Goal: Task Accomplishment & Management: Use online tool/utility

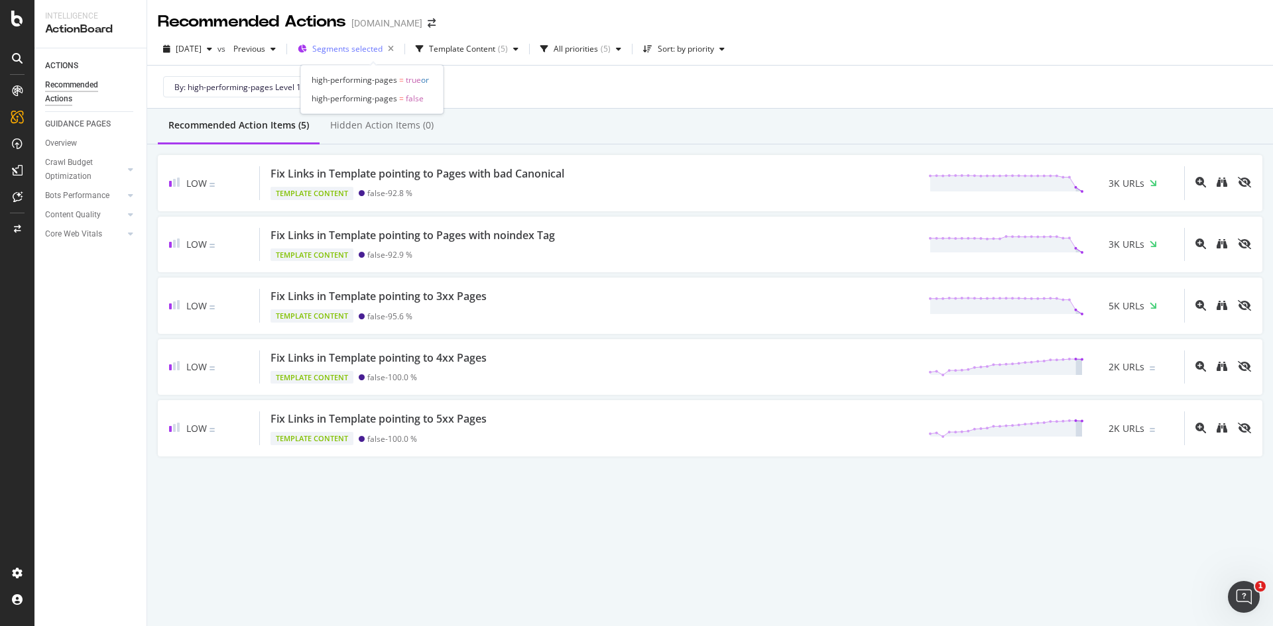
click at [370, 52] on span "Segments selected" at bounding box center [347, 48] width 70 height 11
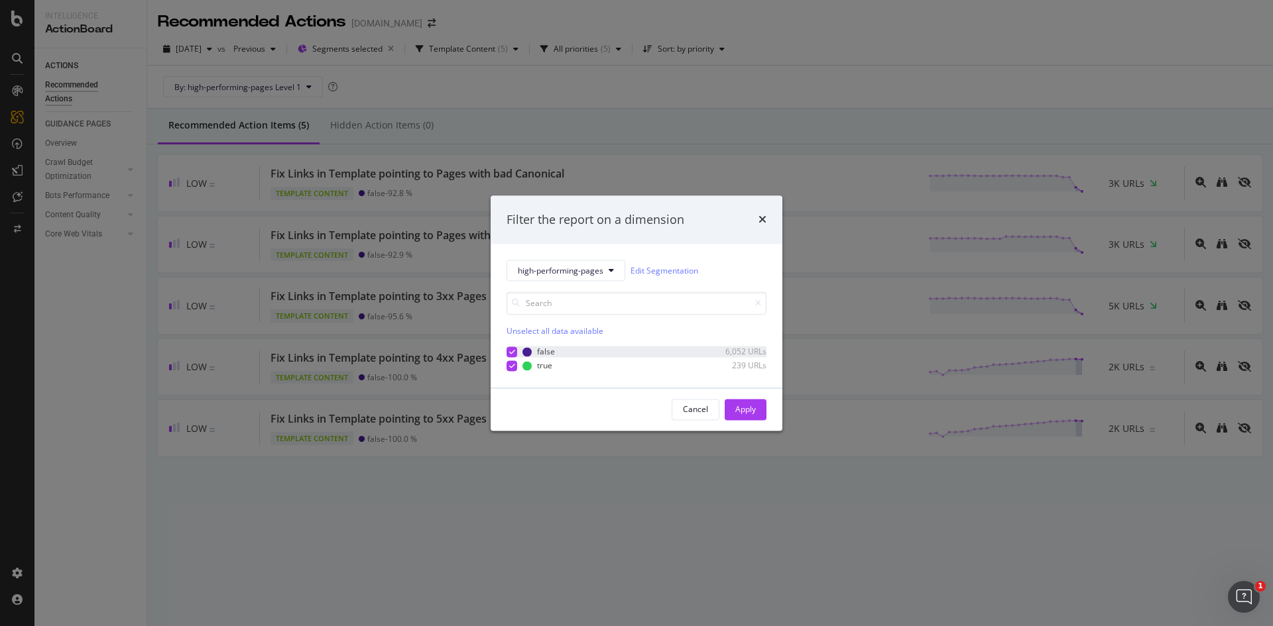
click at [510, 349] on icon "modal" at bounding box center [512, 352] width 6 height 7
click at [742, 410] on div "Apply" at bounding box center [745, 409] width 21 height 11
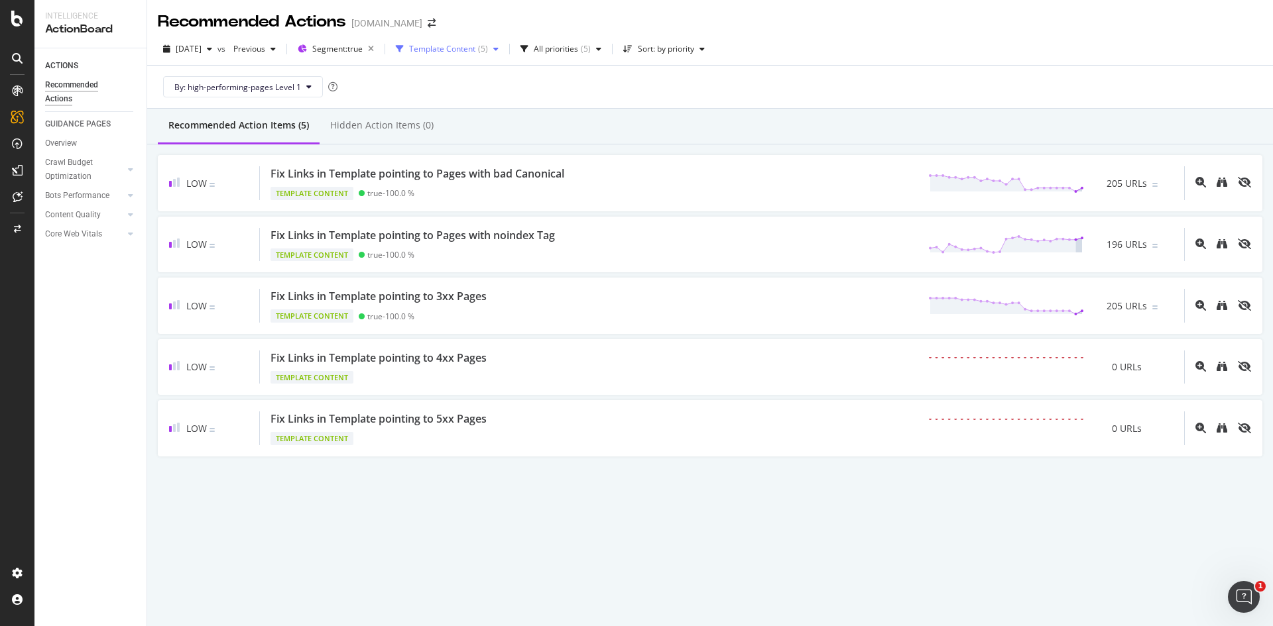
click at [453, 48] on div "Template Content" at bounding box center [442, 49] width 66 height 8
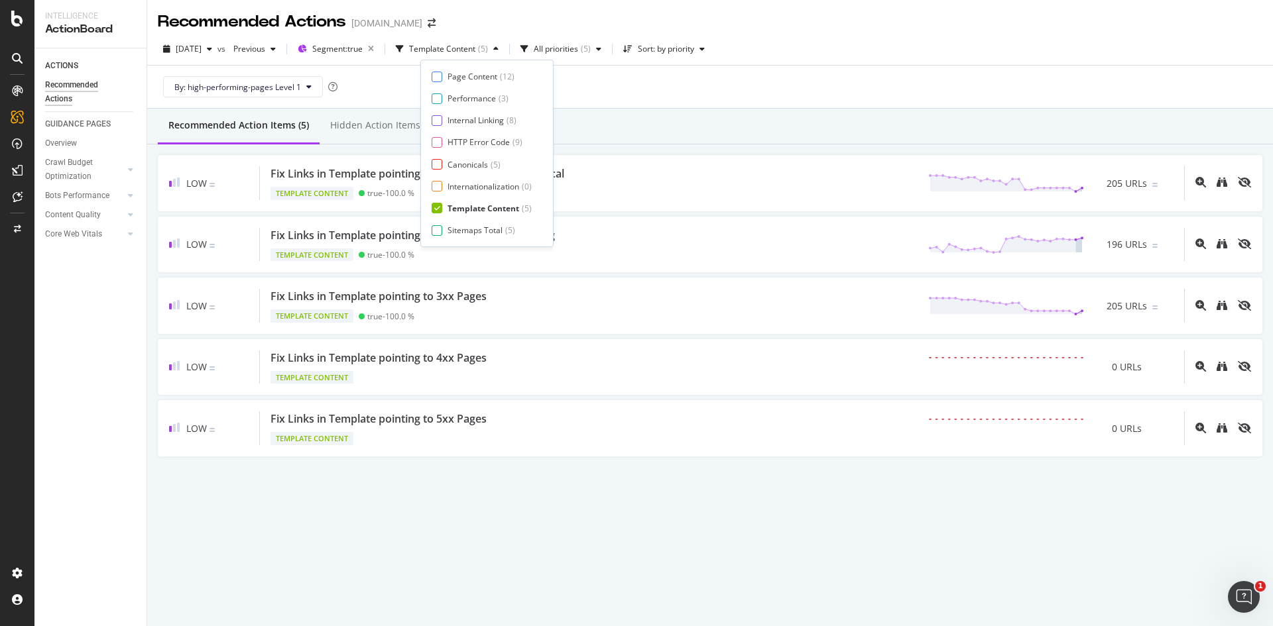
click at [431, 76] on div "Page Content ( 12 ) Performance ( 3 ) Internal Linking ( 8 ) HTTP Error Code ( …" at bounding box center [486, 154] width 133 height 188
click at [435, 77] on div at bounding box center [436, 77] width 11 height 11
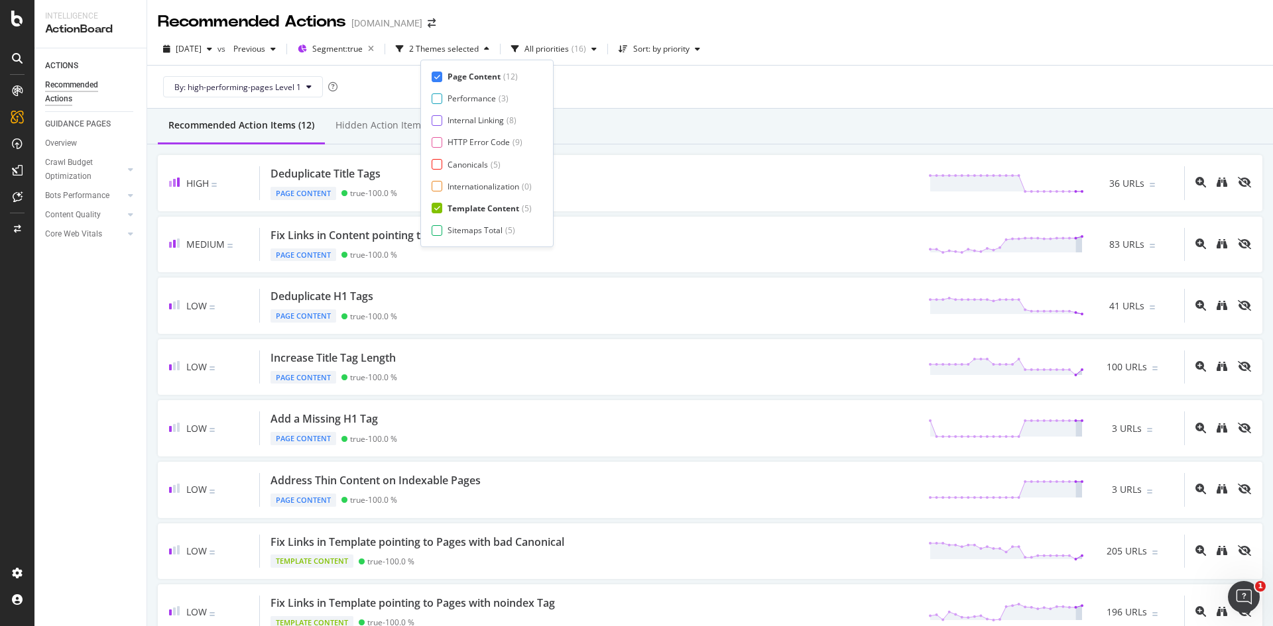
click at [441, 105] on div "Page Content ( 12 ) Performance ( 3 ) Internal Linking ( 8 ) HTTP Error Code ( …" at bounding box center [486, 153] width 111 height 165
click at [436, 98] on div at bounding box center [436, 98] width 11 height 11
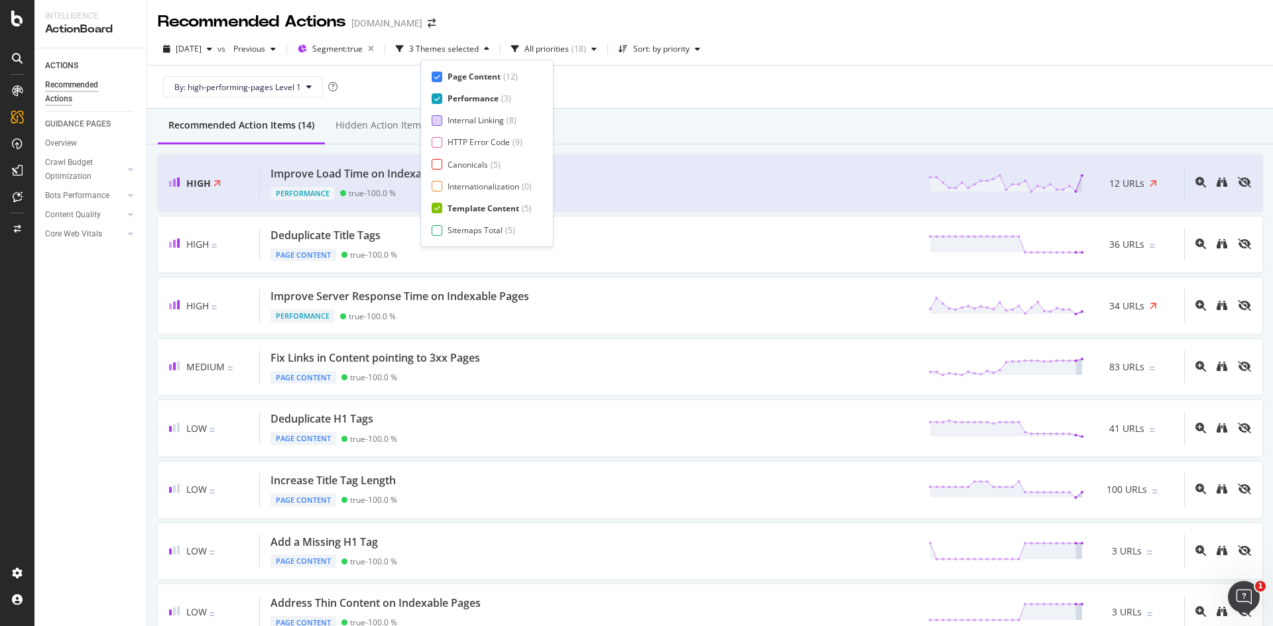
click at [436, 125] on div at bounding box center [436, 120] width 11 height 11
click at [436, 140] on div at bounding box center [436, 142] width 11 height 11
click at [439, 164] on div at bounding box center [436, 164] width 11 height 11
click at [437, 186] on div at bounding box center [436, 186] width 11 height 11
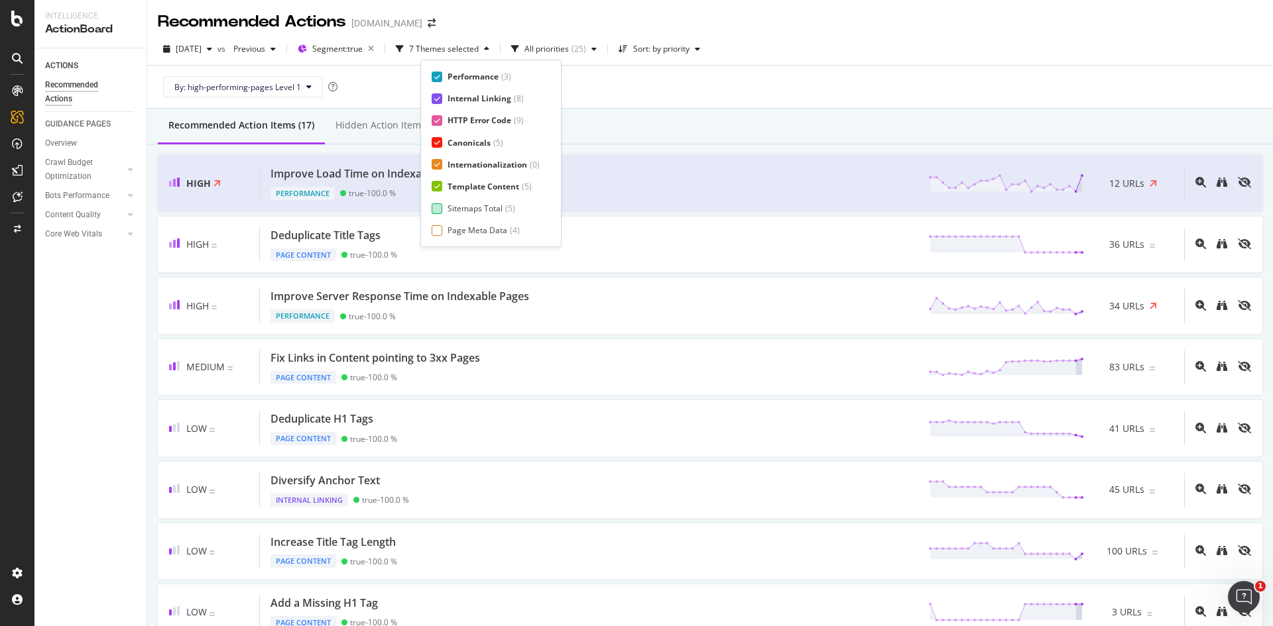
click at [439, 211] on div at bounding box center [436, 208] width 11 height 11
click at [439, 231] on div at bounding box center [436, 230] width 11 height 11
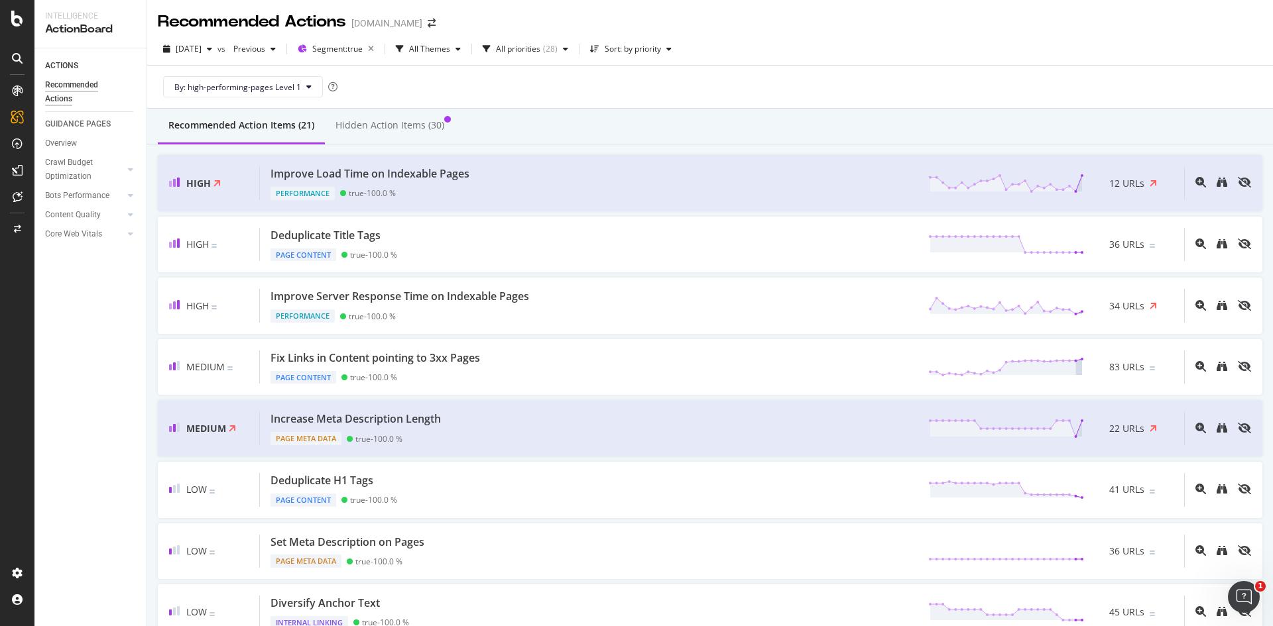
click at [657, 91] on div "By: high-performing-pages Level 1" at bounding box center [710, 87] width 1104 height 42
click at [393, 121] on div "Hidden Action Items (30)" at bounding box center [389, 125] width 109 height 13
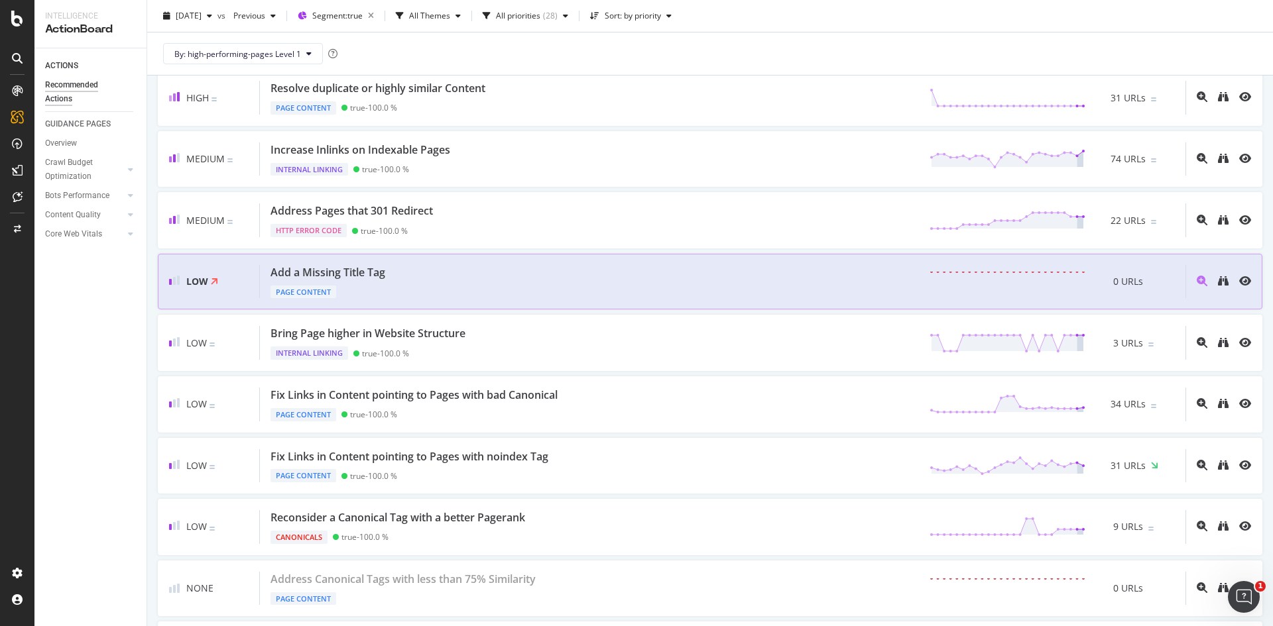
scroll to position [0, 0]
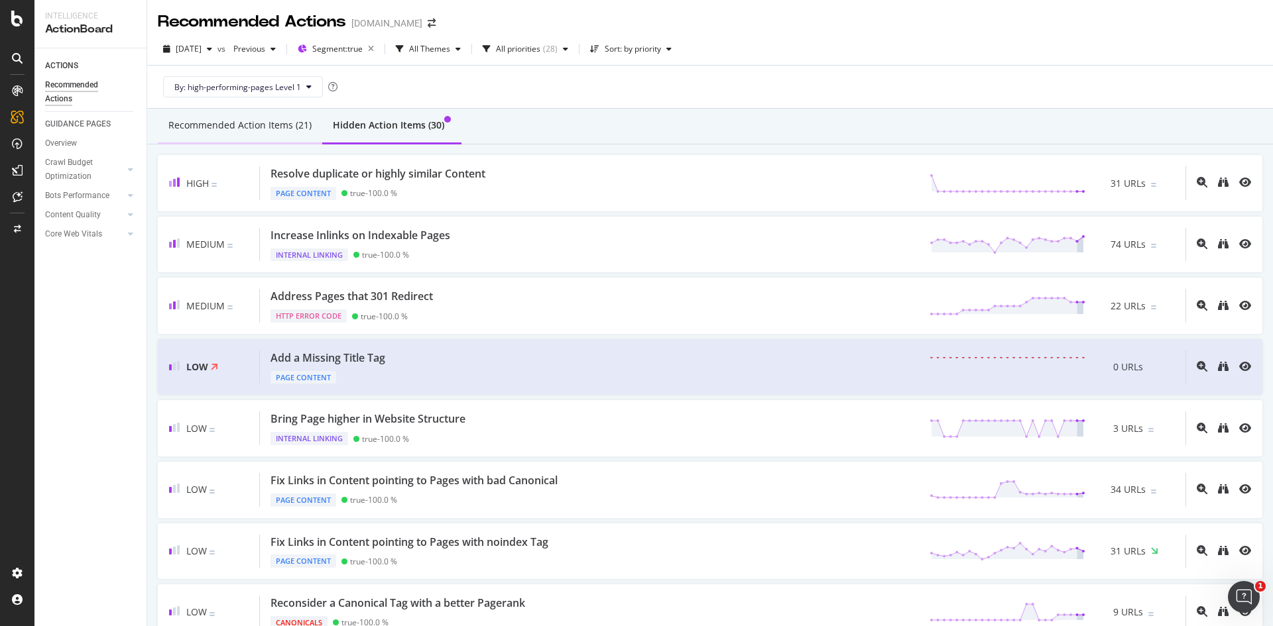
click at [286, 123] on div "Recommended Action Items (21)" at bounding box center [239, 125] width 143 height 13
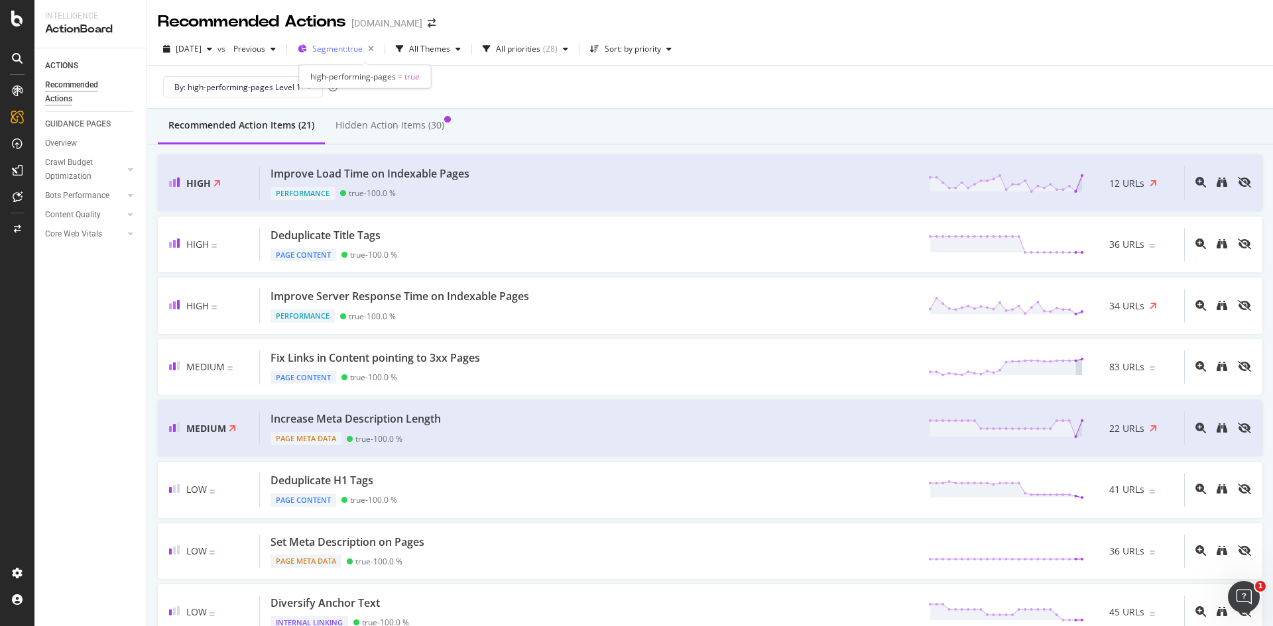
click at [363, 48] on span "Segment: true" at bounding box center [337, 48] width 50 height 11
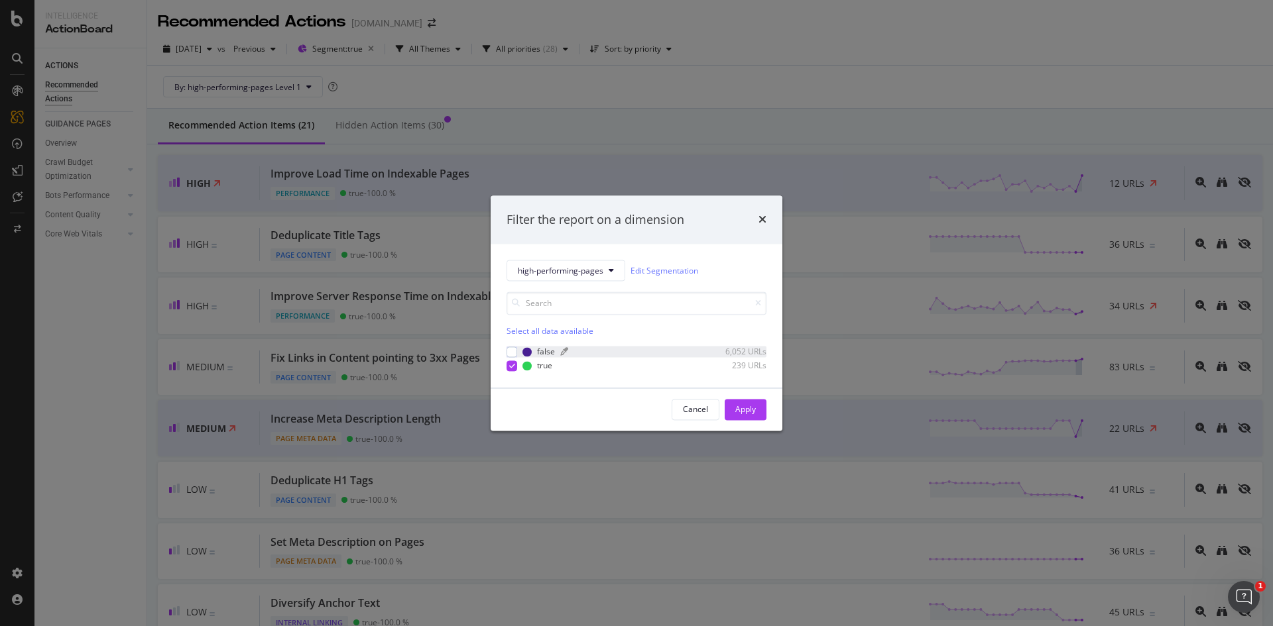
click at [527, 355] on div "modal" at bounding box center [526, 351] width 9 height 9
click at [743, 415] on div "Apply" at bounding box center [745, 409] width 21 height 11
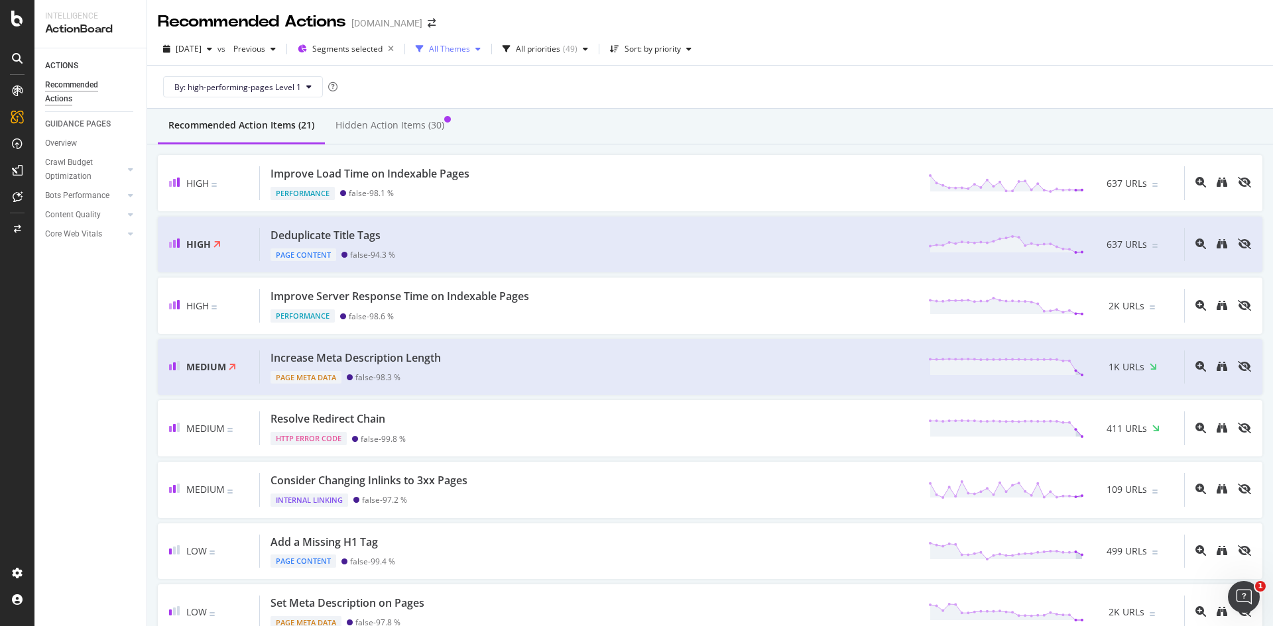
click at [464, 51] on div "All Themes" at bounding box center [449, 49] width 41 height 8
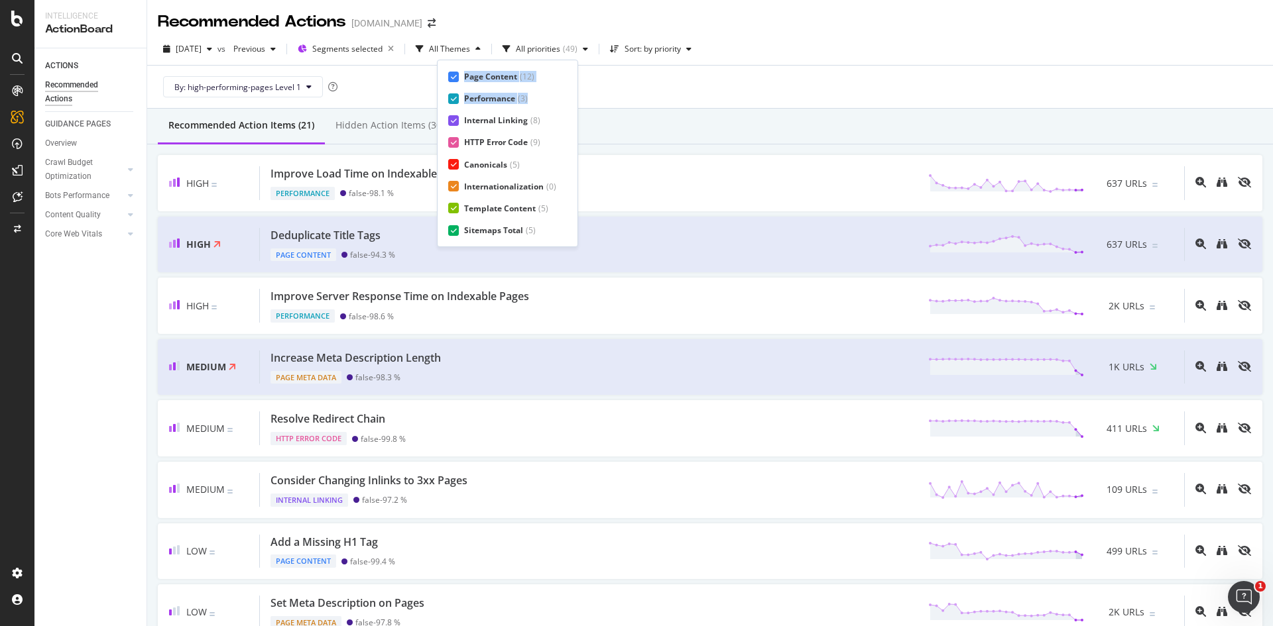
drag, startPoint x: 449, startPoint y: 73, endPoint x: 455, endPoint y: 104, distance: 31.6
click at [455, 104] on div "Page Content ( 12 ) Performance ( 3 ) Internal Linking ( 8 ) HTTP Error Code ( …" at bounding box center [507, 153] width 119 height 165
click at [450, 82] on div "Page Content ( 12 )" at bounding box center [502, 76] width 108 height 11
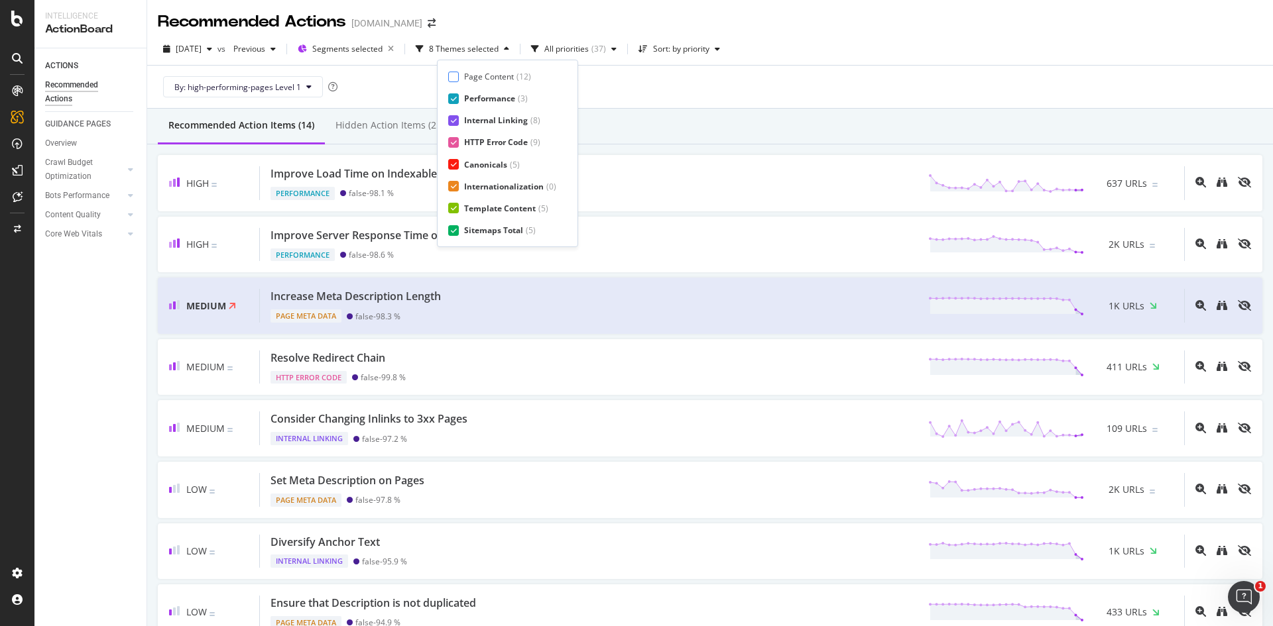
click at [453, 97] on icon at bounding box center [454, 98] width 6 height 7
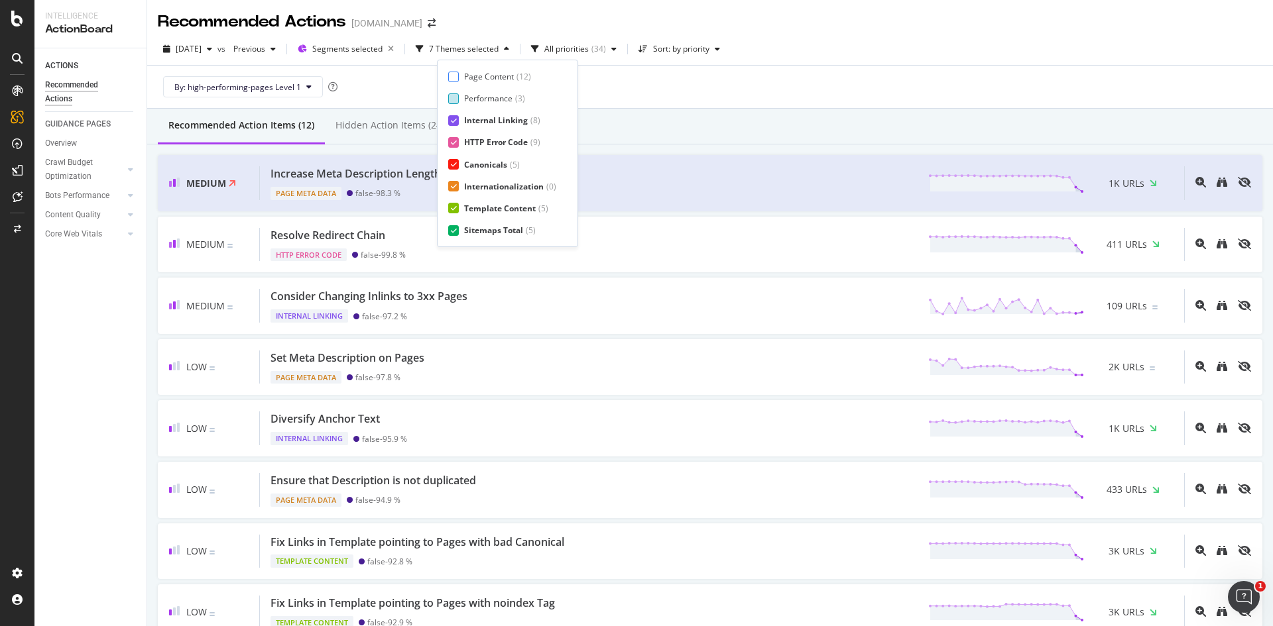
click at [455, 120] on icon at bounding box center [454, 120] width 6 height 7
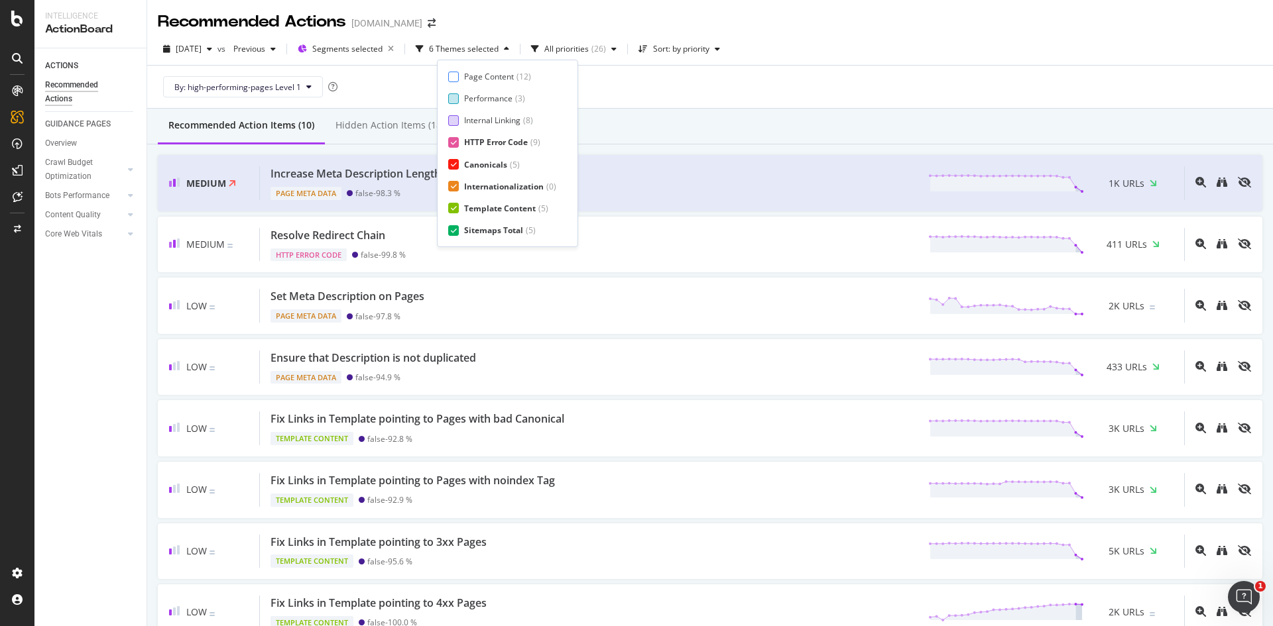
click at [457, 143] on div at bounding box center [453, 142] width 11 height 11
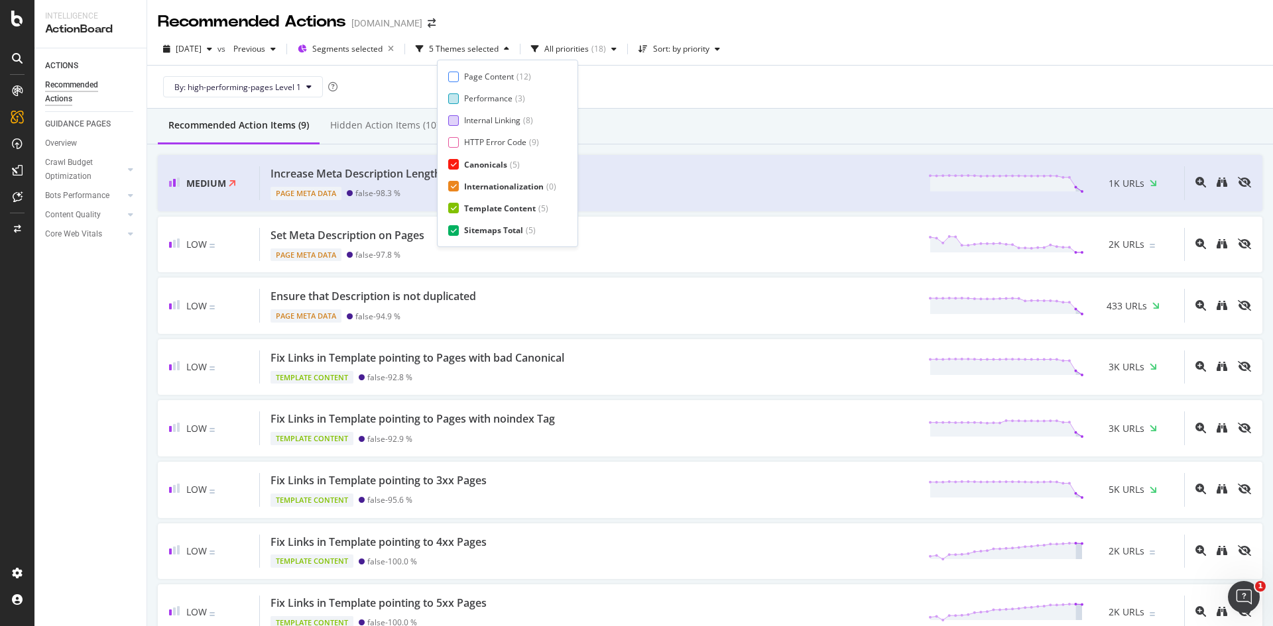
click at [457, 170] on div "Page Content ( 12 ) Performance ( 3 ) Internal Linking ( 8 ) HTTP Error Code ( …" at bounding box center [507, 153] width 119 height 165
click at [457, 189] on div at bounding box center [453, 186] width 11 height 11
click at [455, 163] on icon at bounding box center [454, 164] width 6 height 7
click at [453, 231] on icon at bounding box center [454, 230] width 6 height 7
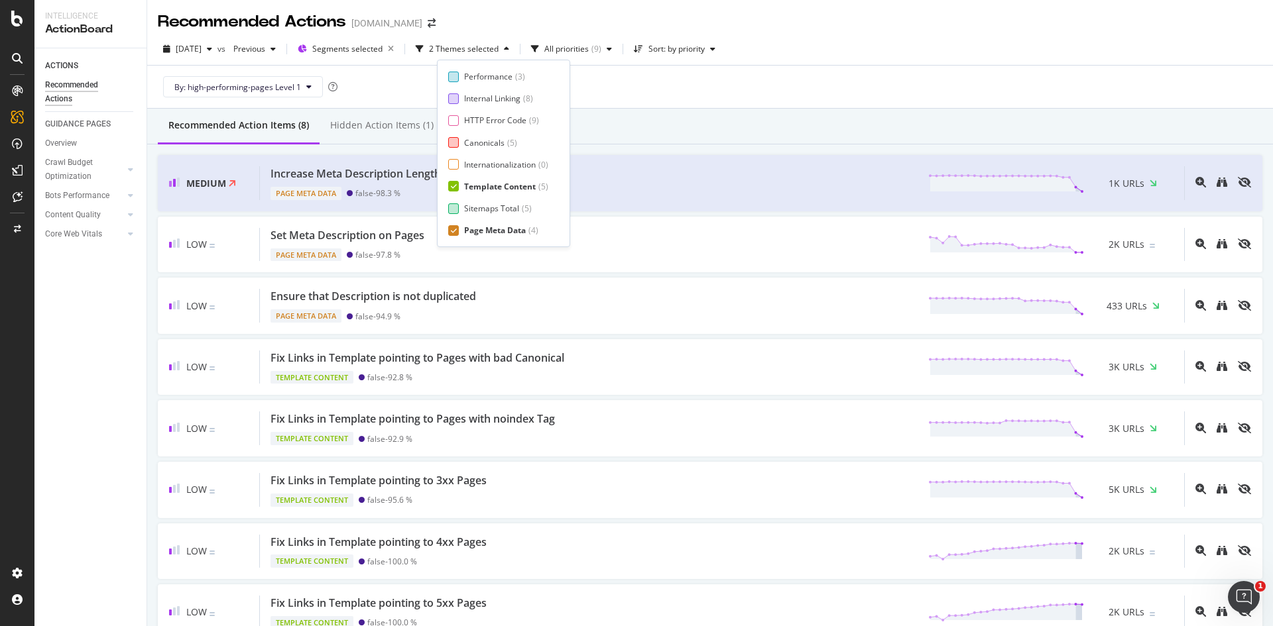
click at [455, 231] on icon at bounding box center [454, 230] width 6 height 7
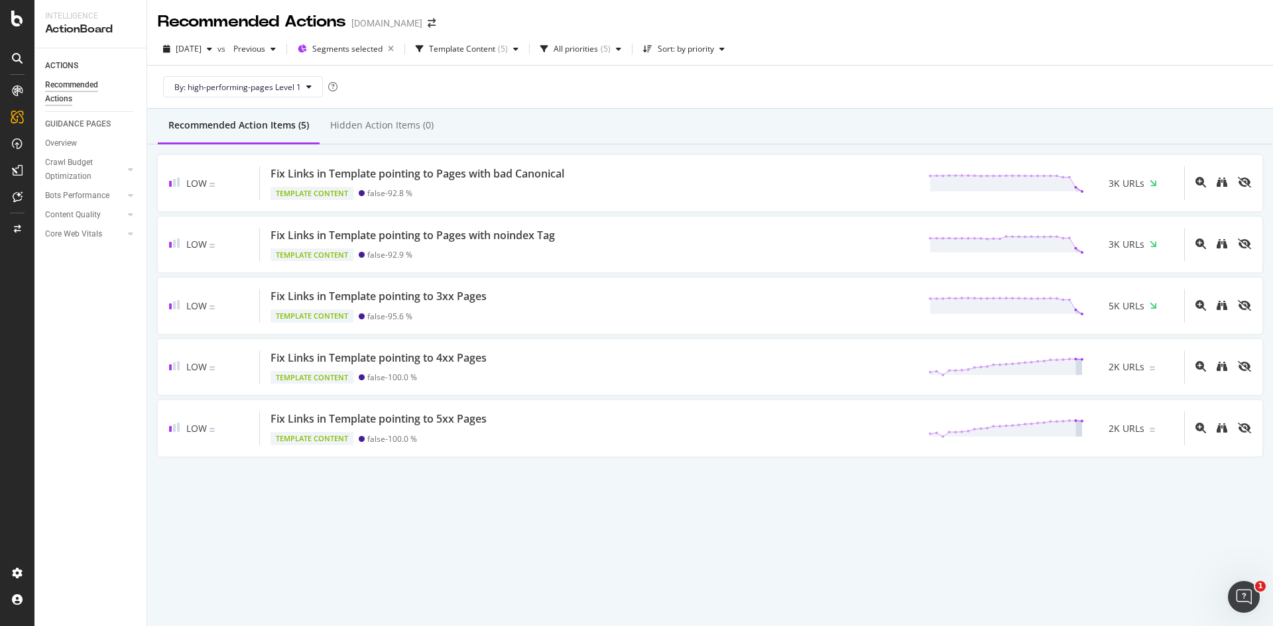
click at [697, 70] on div "By: high-performing-pages Level 1" at bounding box center [710, 87] width 1104 height 42
click at [265, 50] on span "Previous" at bounding box center [246, 48] width 37 height 11
click at [301, 145] on div "2025 Aug. 10th" at bounding box center [295, 150] width 74 height 12
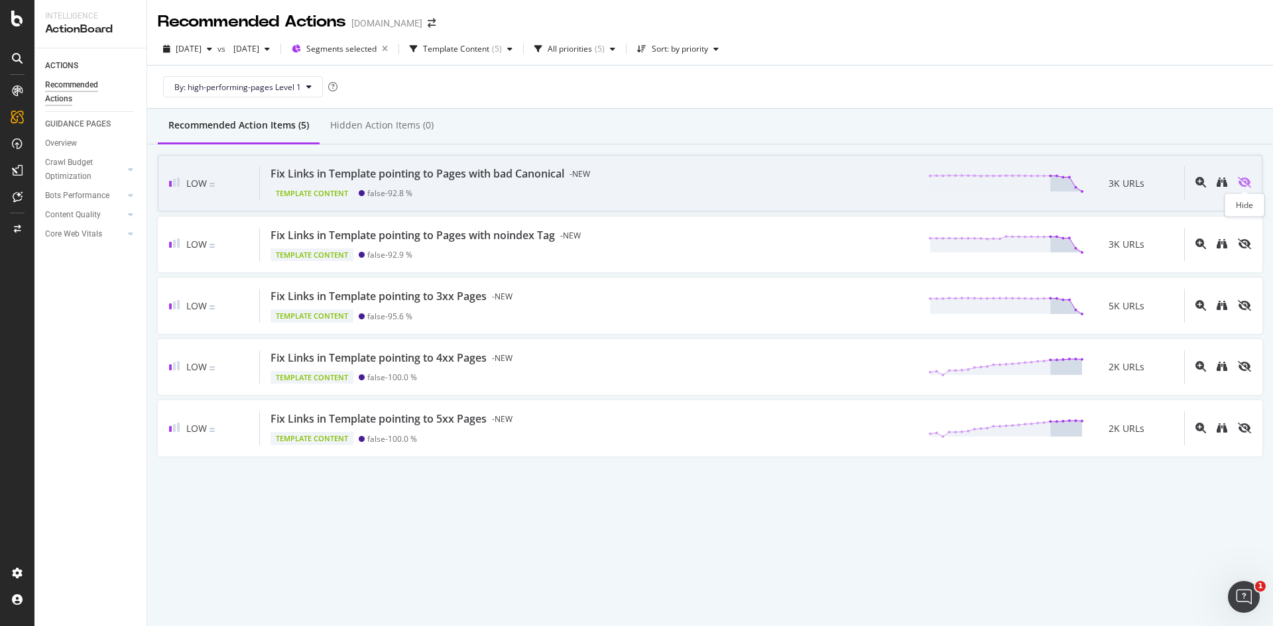
click at [1244, 182] on icon "eye-slash" at bounding box center [1243, 182] width 13 height 11
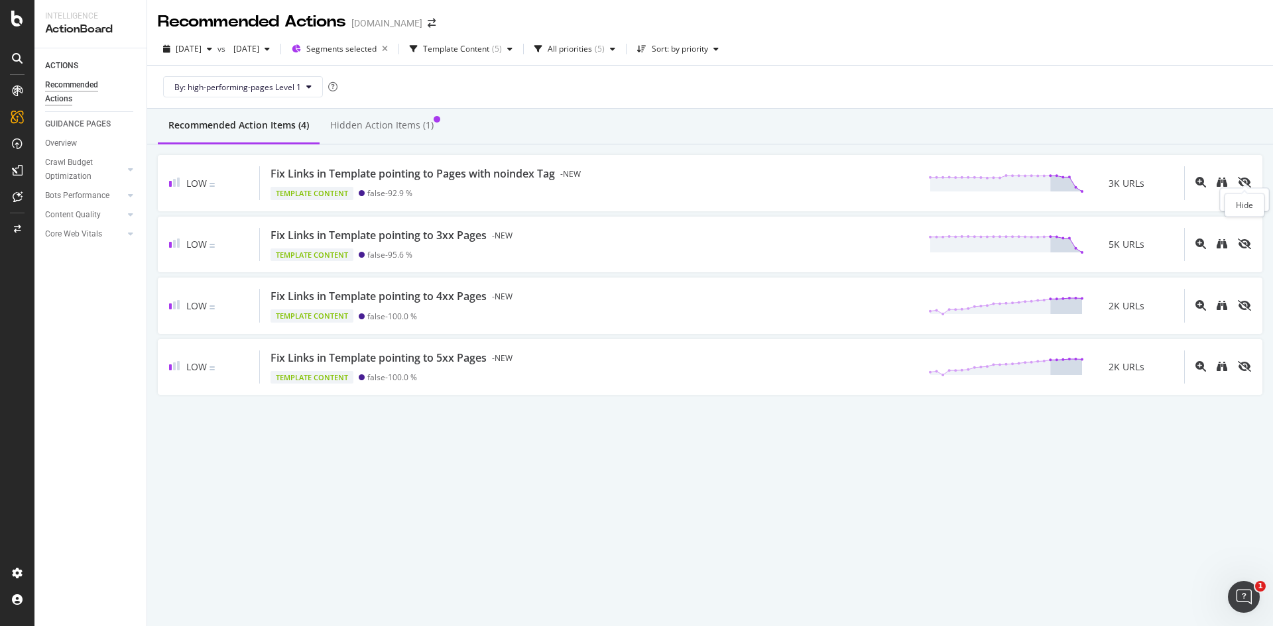
click at [1244, 182] on icon "eye-slash" at bounding box center [1243, 182] width 13 height 11
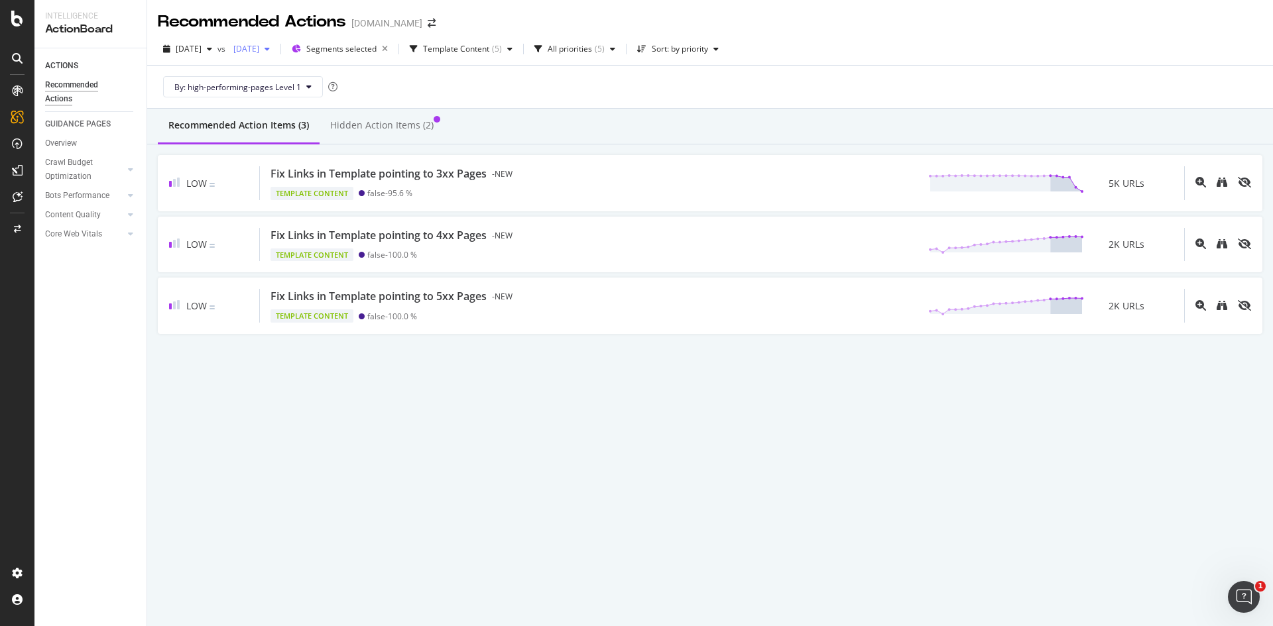
click at [259, 48] on span "2025 Aug. 10th" at bounding box center [243, 48] width 31 height 11
click at [281, 118] on div "2025 Sep. 7th" at bounding box center [295, 121] width 74 height 12
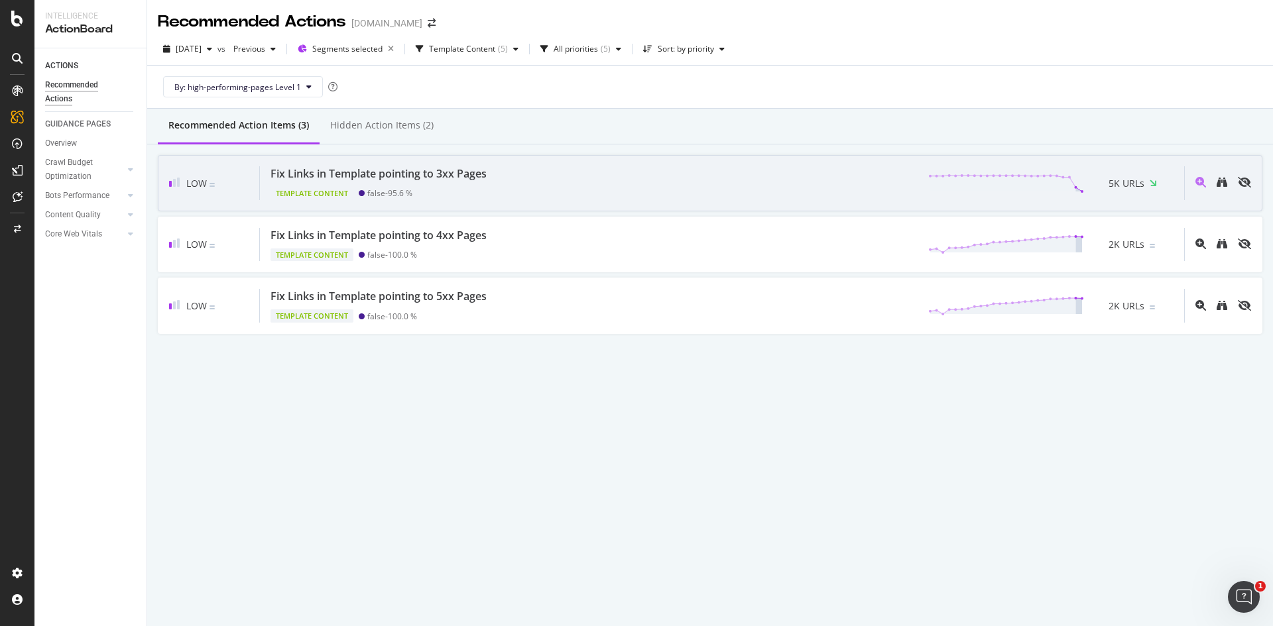
click at [526, 185] on div "Fix Links in Template pointing to 3xx Pages Template Content false - 95.6 % 5K …" at bounding box center [722, 183] width 924 height 34
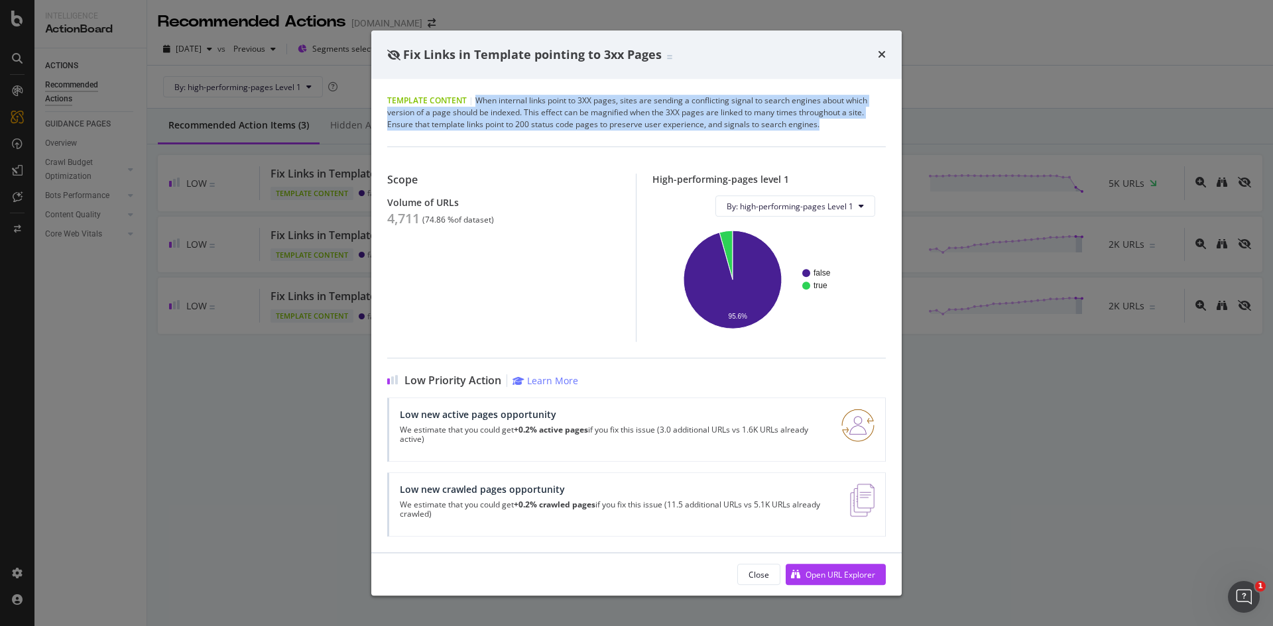
drag, startPoint x: 820, startPoint y: 124, endPoint x: 474, endPoint y: 99, distance: 346.9
click at [474, 99] on div "Template Content | When internal links point to 3XX pages, sites are sending a …" at bounding box center [636, 113] width 498 height 36
copy div "When internal links point to 3XX pages, sites are sending a conflicting signal …"
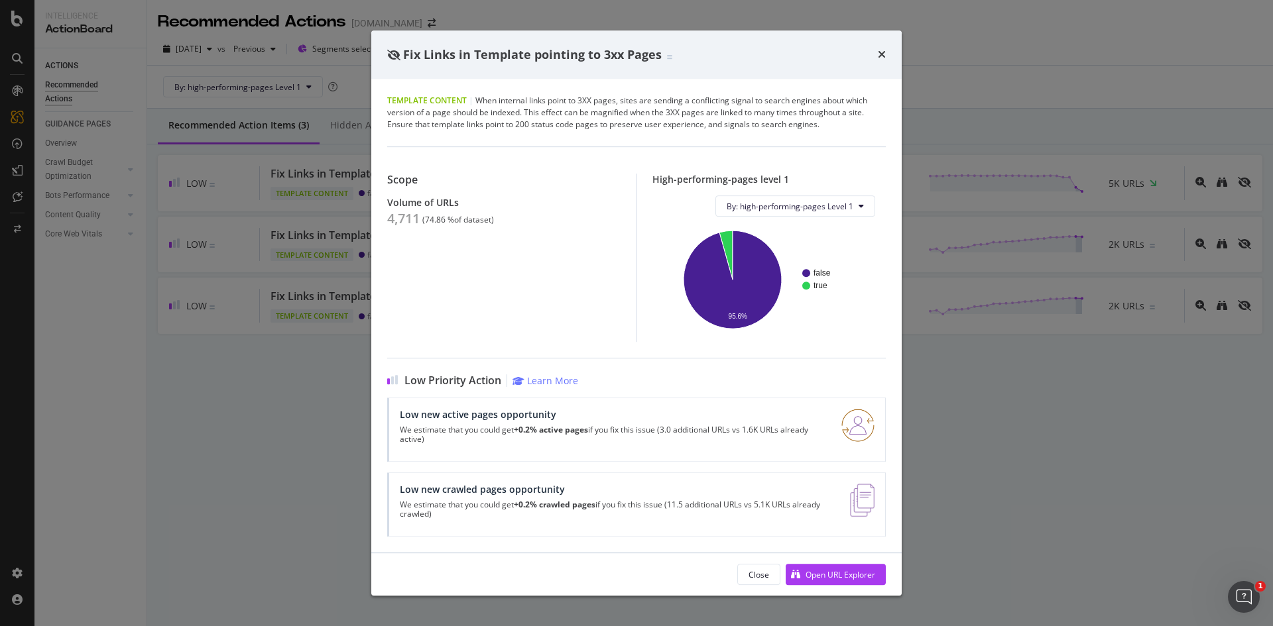
click at [983, 61] on div "Fix Links in Template pointing to 3xx Pages Template Content | When internal li…" at bounding box center [636, 313] width 1273 height 626
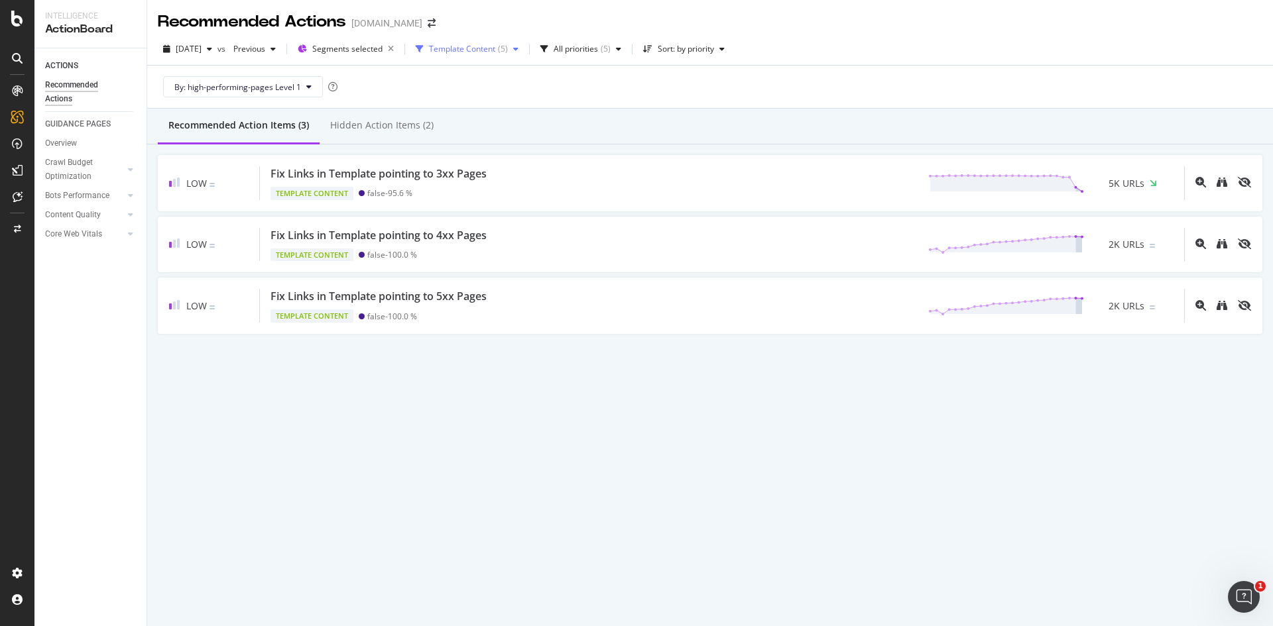
click at [461, 46] on div "Template Content" at bounding box center [462, 49] width 66 height 8
click at [732, 98] on div "By: high-performing-pages Level 1" at bounding box center [710, 87] width 1104 height 42
click at [386, 119] on div "Hidden Action Items (2)" at bounding box center [381, 125] width 103 height 13
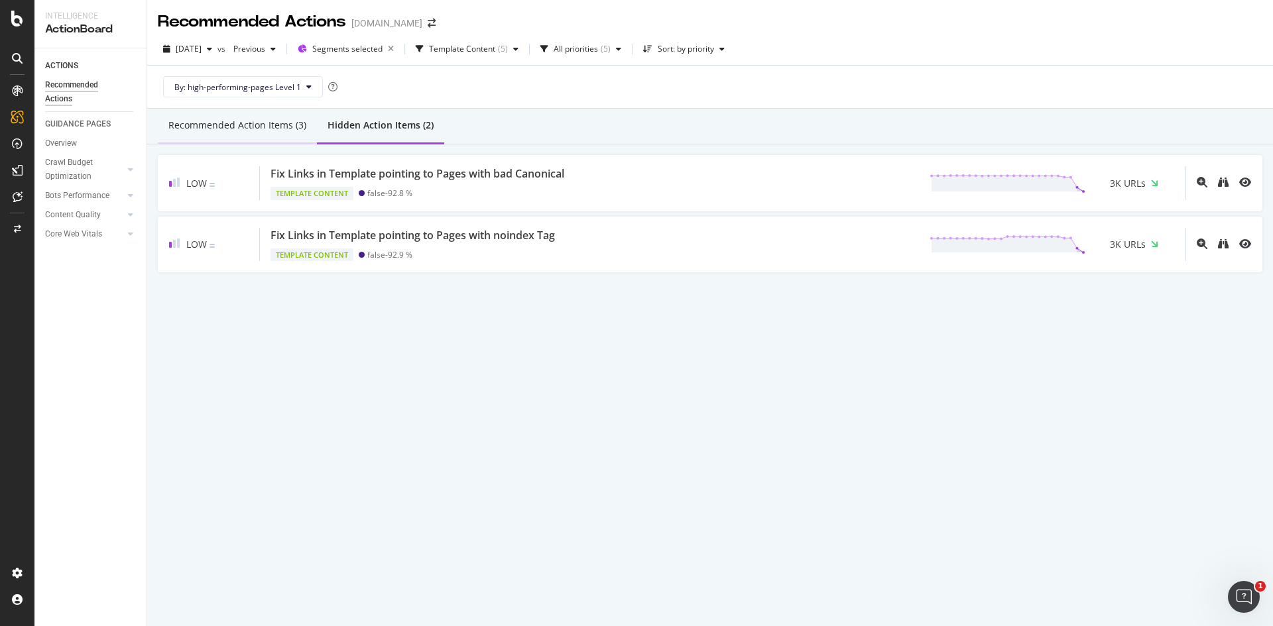
click at [253, 129] on div "Recommended Action Items (3)" at bounding box center [237, 125] width 138 height 13
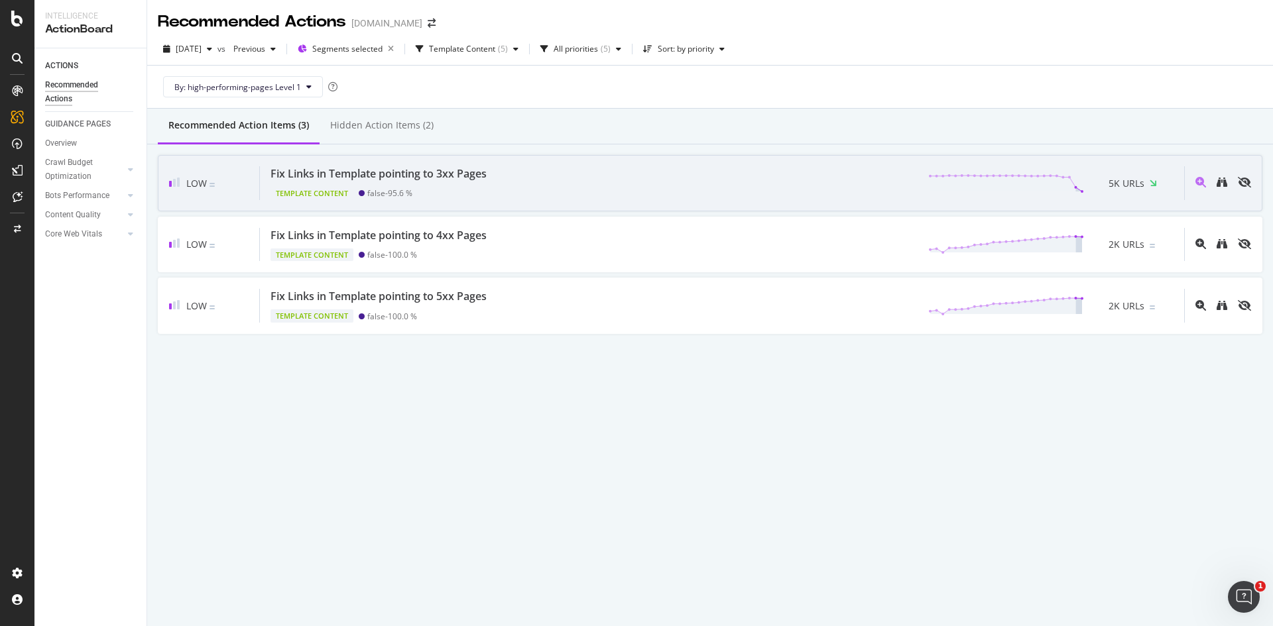
click at [842, 183] on div "Fix Links in Template pointing to 3xx Pages Template Content false - 95.6 % 5K …" at bounding box center [722, 183] width 924 height 34
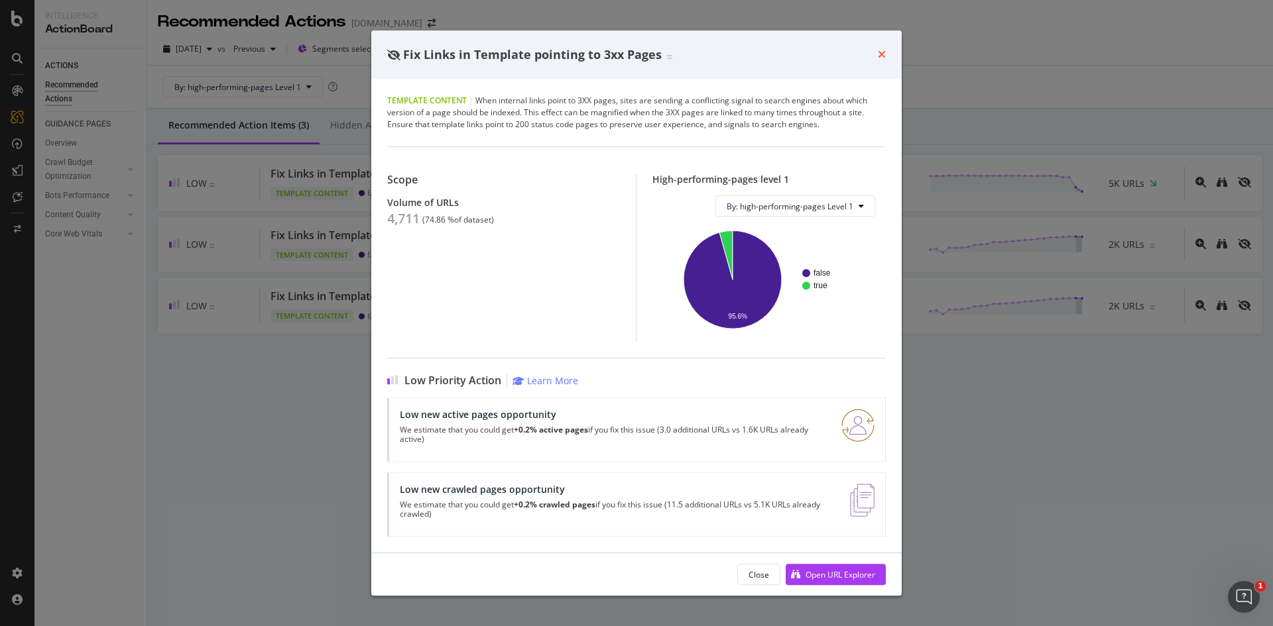
click at [881, 55] on icon "times" at bounding box center [882, 54] width 8 height 11
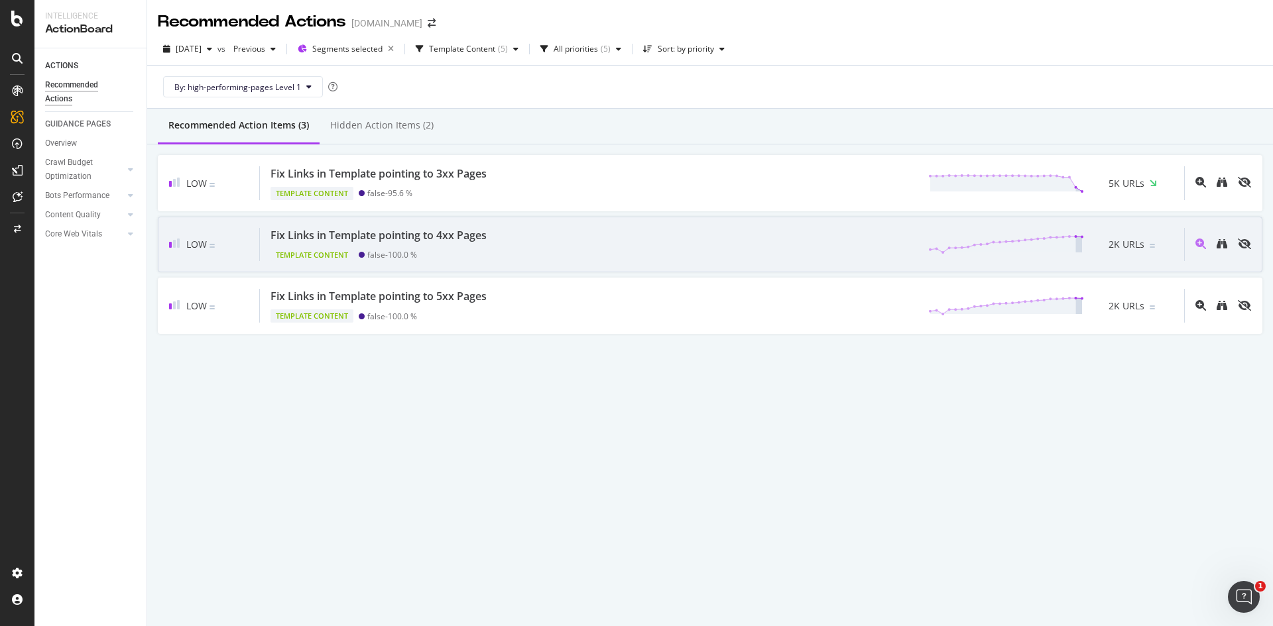
click at [492, 239] on div "Fix Links in Template pointing to 4xx Pages" at bounding box center [380, 235] width 221 height 15
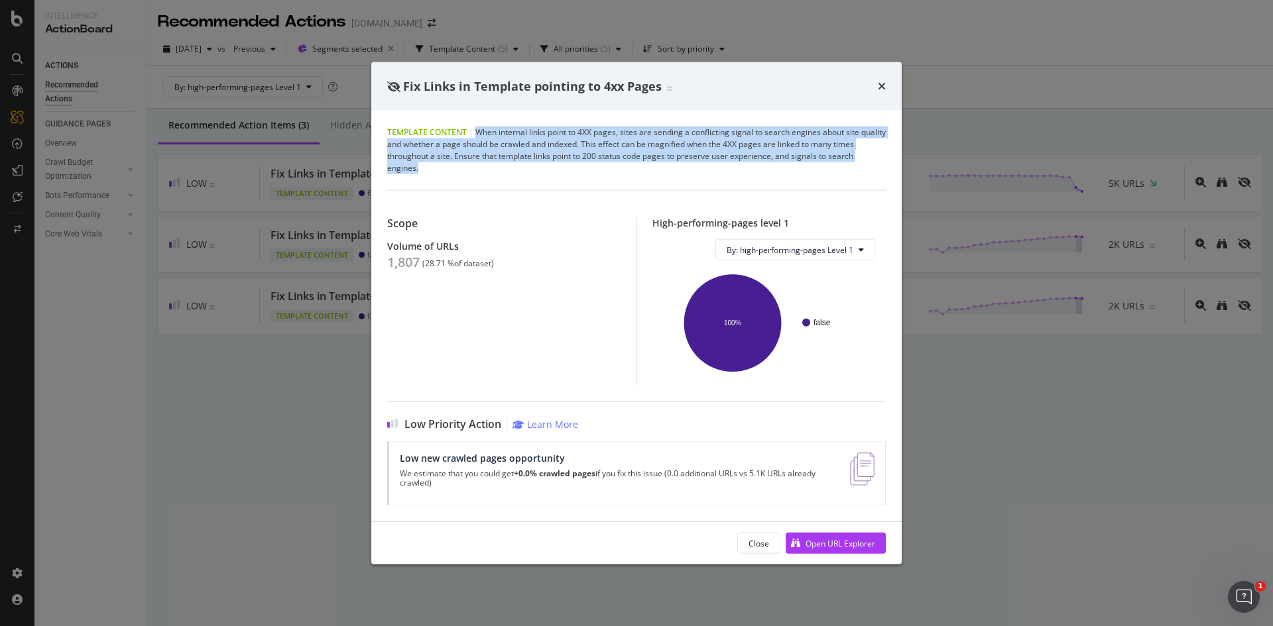
drag, startPoint x: 475, startPoint y: 129, endPoint x: 501, endPoint y: 171, distance: 49.1
click at [501, 171] on div "Template Content | When internal links point to 4XX pages, sites are sending a …" at bounding box center [636, 151] width 498 height 48
copy div "When internal links point to 4XX pages, sites are sending a conflicting signal …"
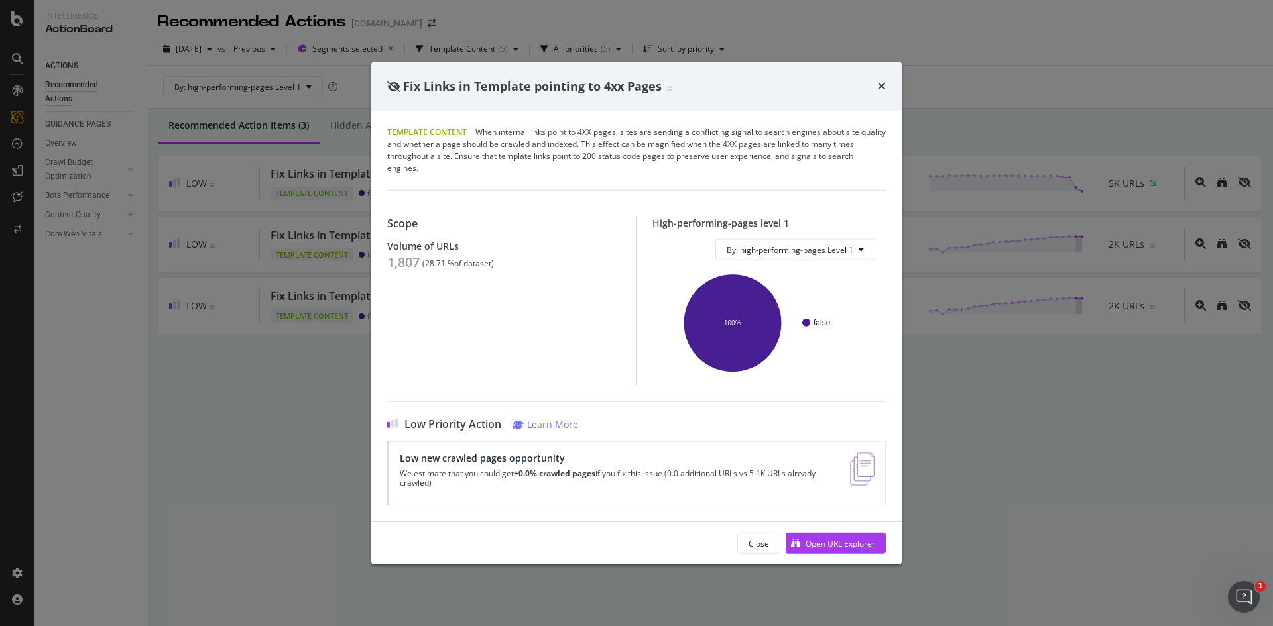
click at [335, 309] on div "Fix Links in Template pointing to 4xx Pages Template Content | When internal li…" at bounding box center [636, 313] width 1273 height 626
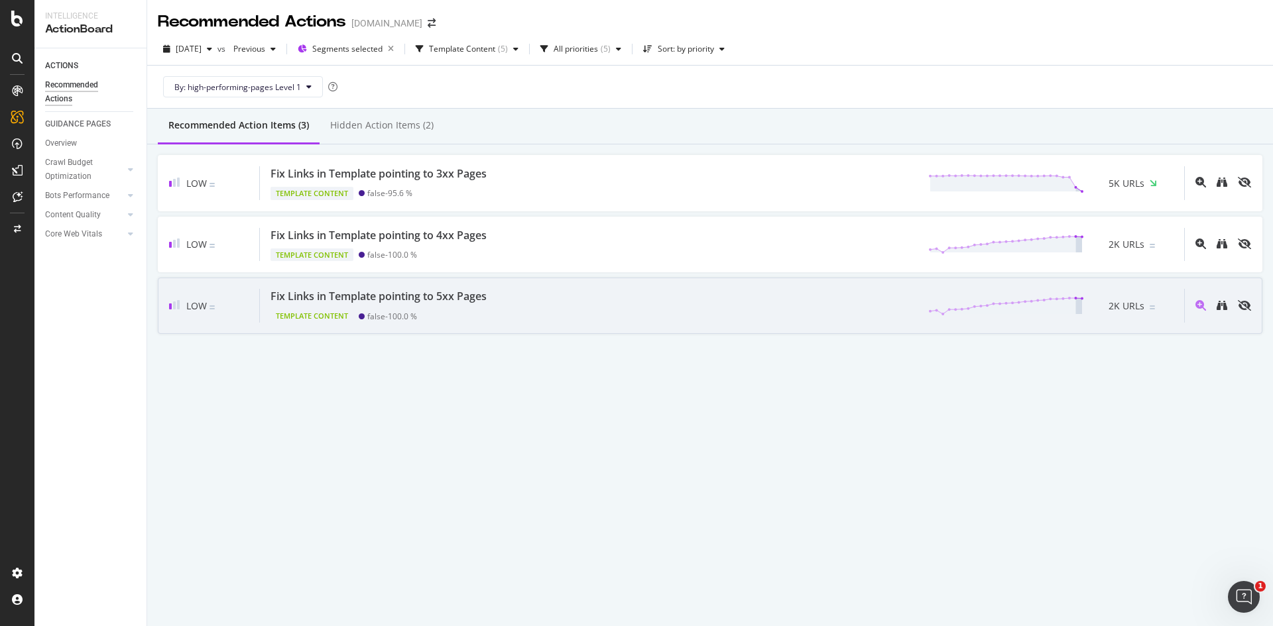
click at [545, 301] on div "Fix Links in Template pointing to 5xx Pages Template Content false - 100.0 % 2K…" at bounding box center [722, 306] width 924 height 34
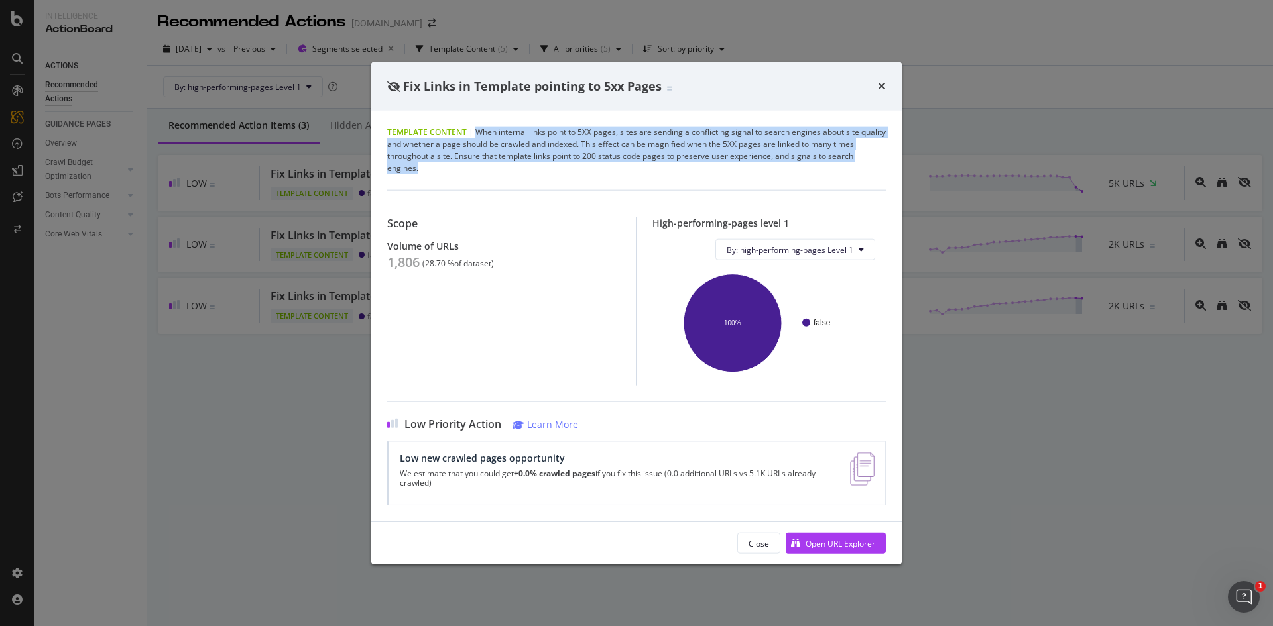
drag, startPoint x: 474, startPoint y: 143, endPoint x: 593, endPoint y: 164, distance: 120.6
click at [593, 164] on div "Template Content | When internal links point to 5XX pages, sites are sending a …" at bounding box center [636, 151] width 498 height 48
copy div "When internal links point to 5XX pages, sites are sending a conflicting signal …"
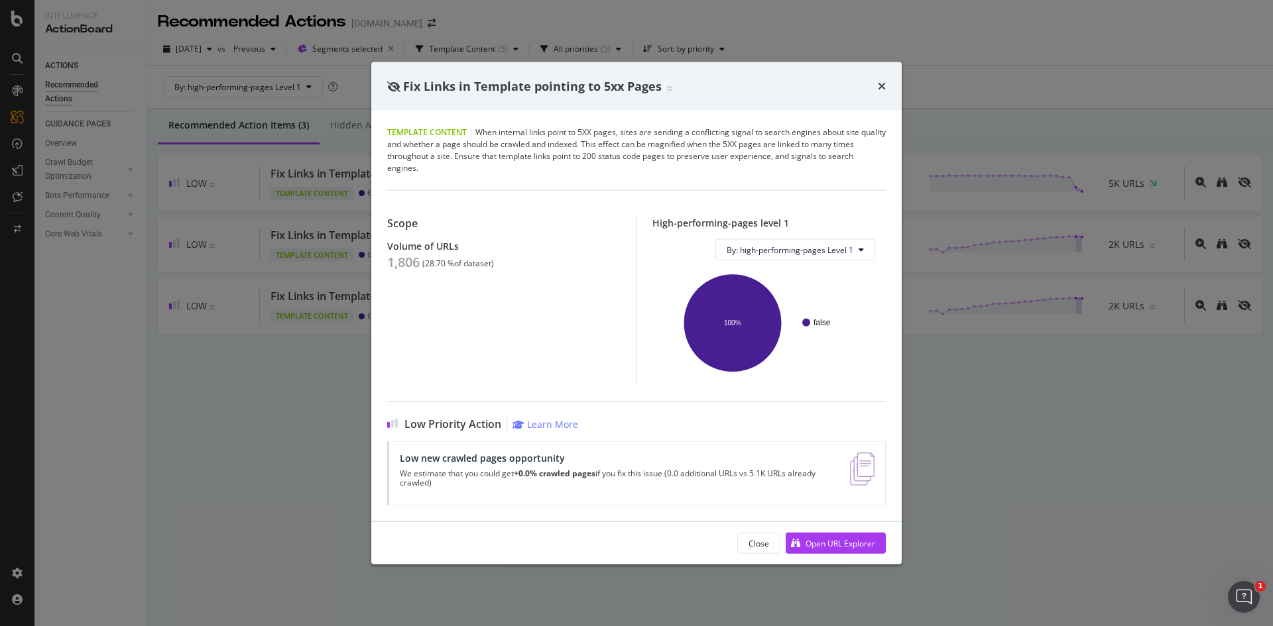
click at [278, 390] on div "Fix Links in Template pointing to 5xx Pages Template Content | When internal li…" at bounding box center [636, 313] width 1273 height 626
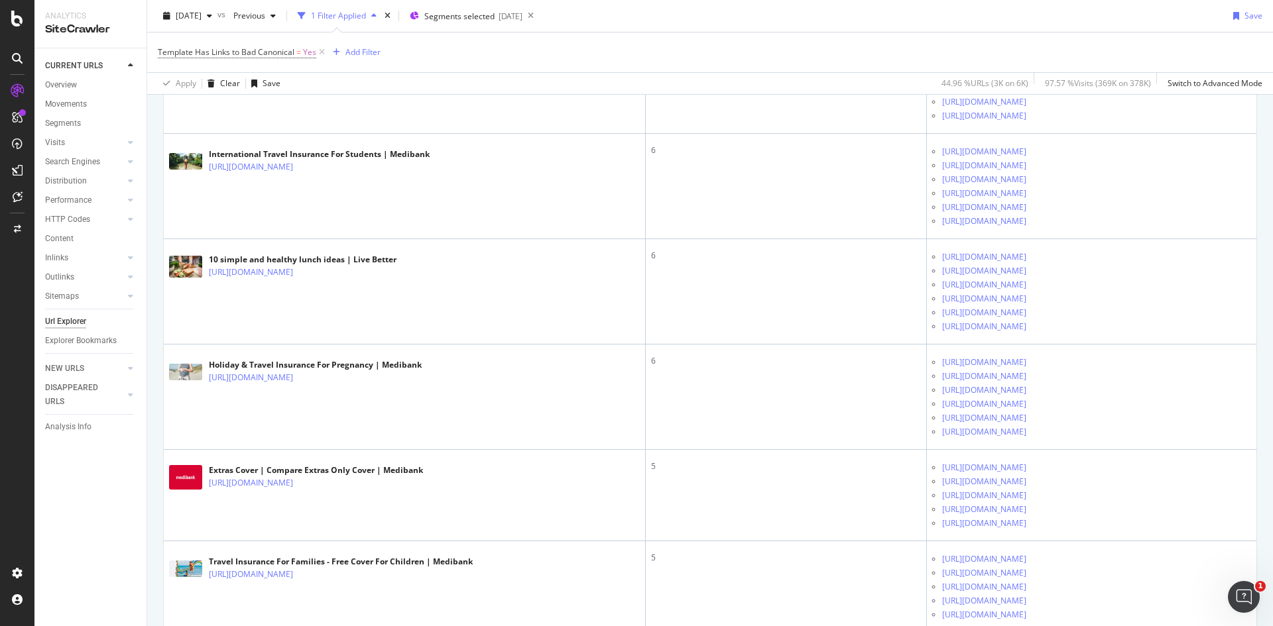
scroll to position [862, 0]
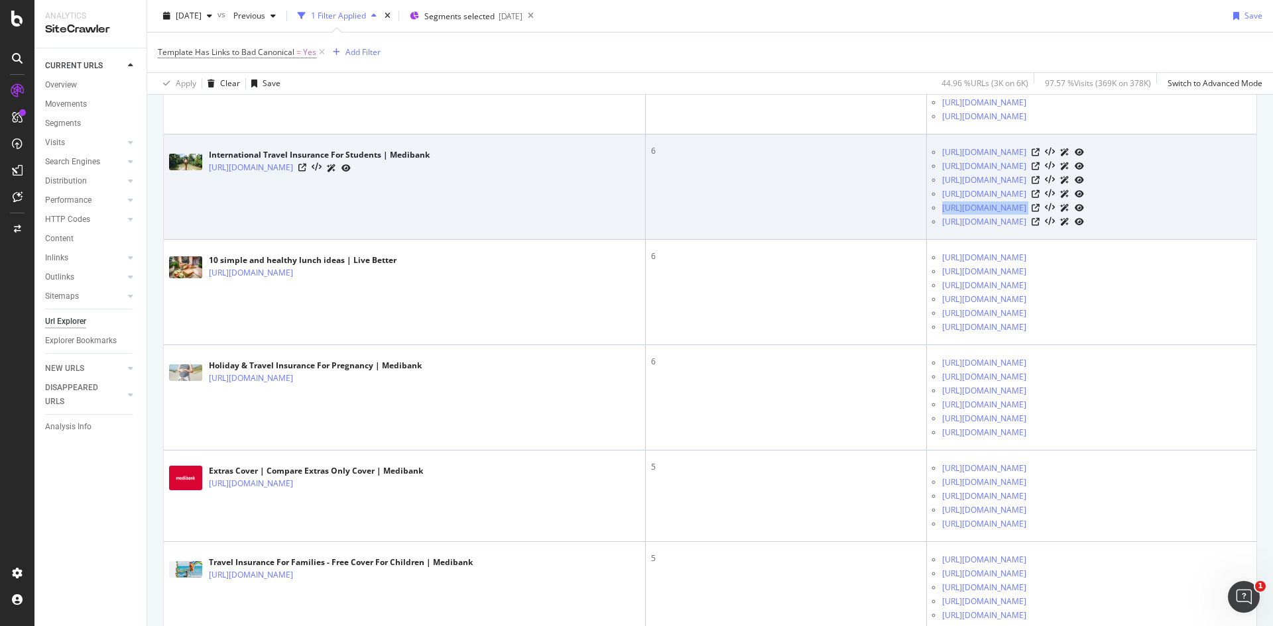
drag, startPoint x: 839, startPoint y: 408, endPoint x: 1051, endPoint y: 407, distance: 212.1
click at [1051, 229] on ul "https://managepolicy.travel.medibank.com.au/ https://www.medibank.com.au/travel…" at bounding box center [1091, 187] width 319 height 84
copy div "https://www.medibank.com.au/travel-insurance/cover//"
click at [306, 172] on icon at bounding box center [302, 168] width 8 height 8
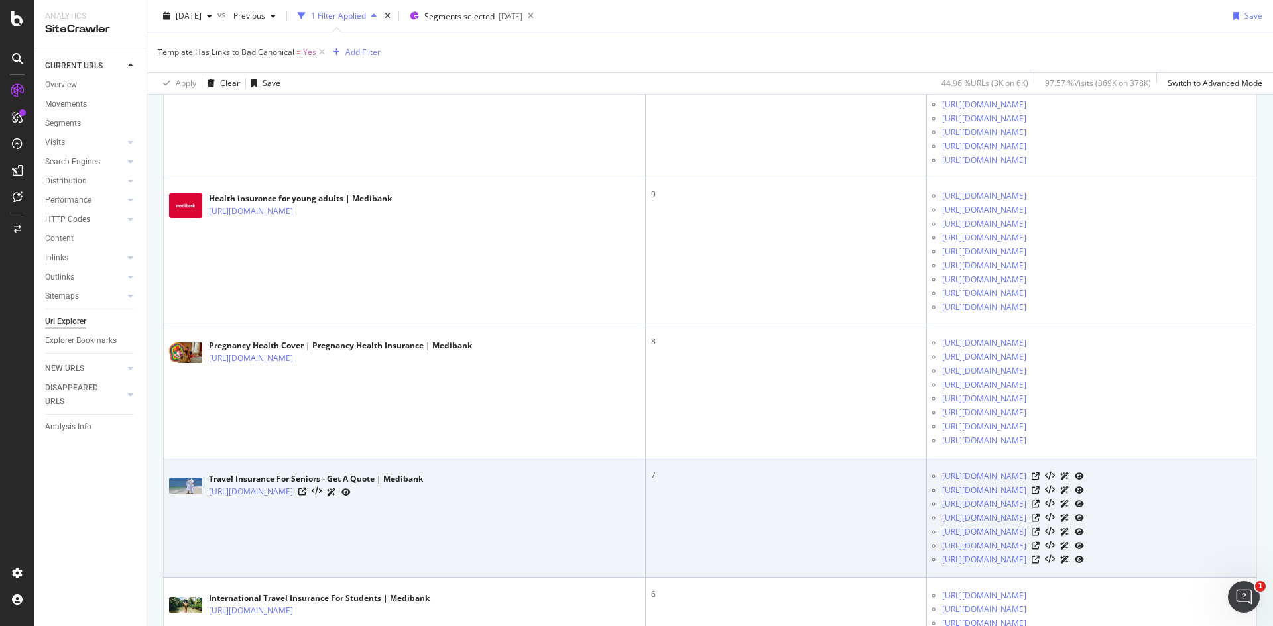
scroll to position [0, 0]
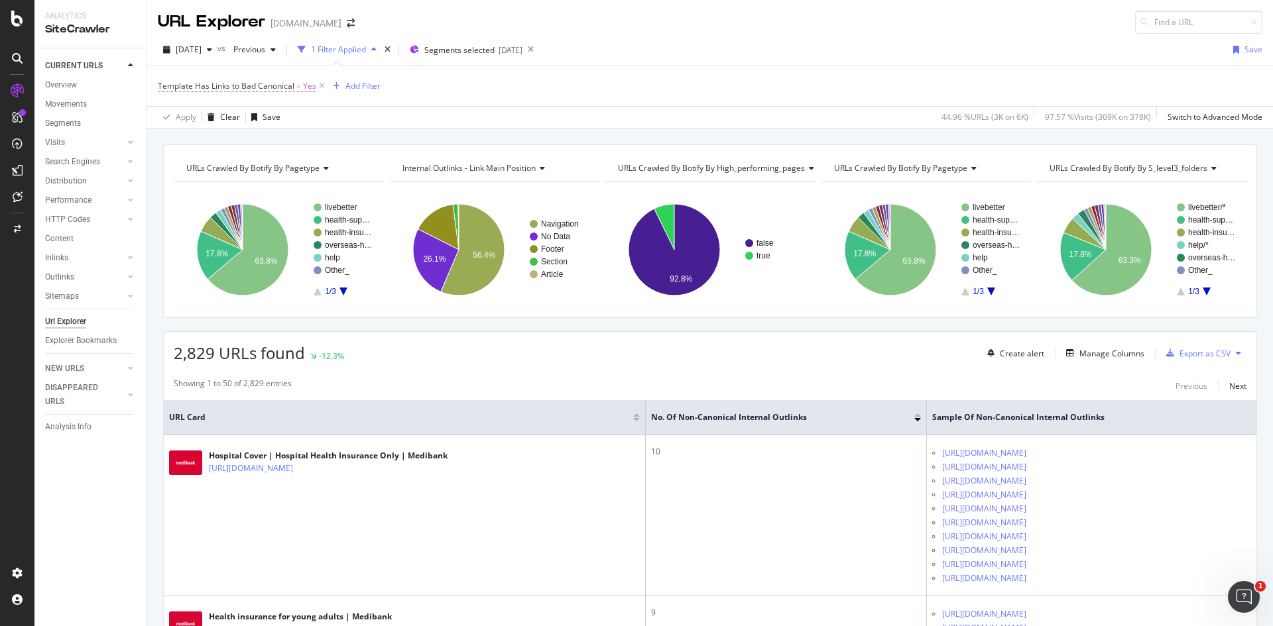
click at [258, 86] on span "Template Has Links to Bad Canonical" at bounding box center [226, 85] width 137 height 11
click at [168, 82] on div "Template Has Links to Bad Canonical" at bounding box center [285, 79] width 255 height 11
click at [162, 82] on icon at bounding box center [160, 78] width 4 height 8
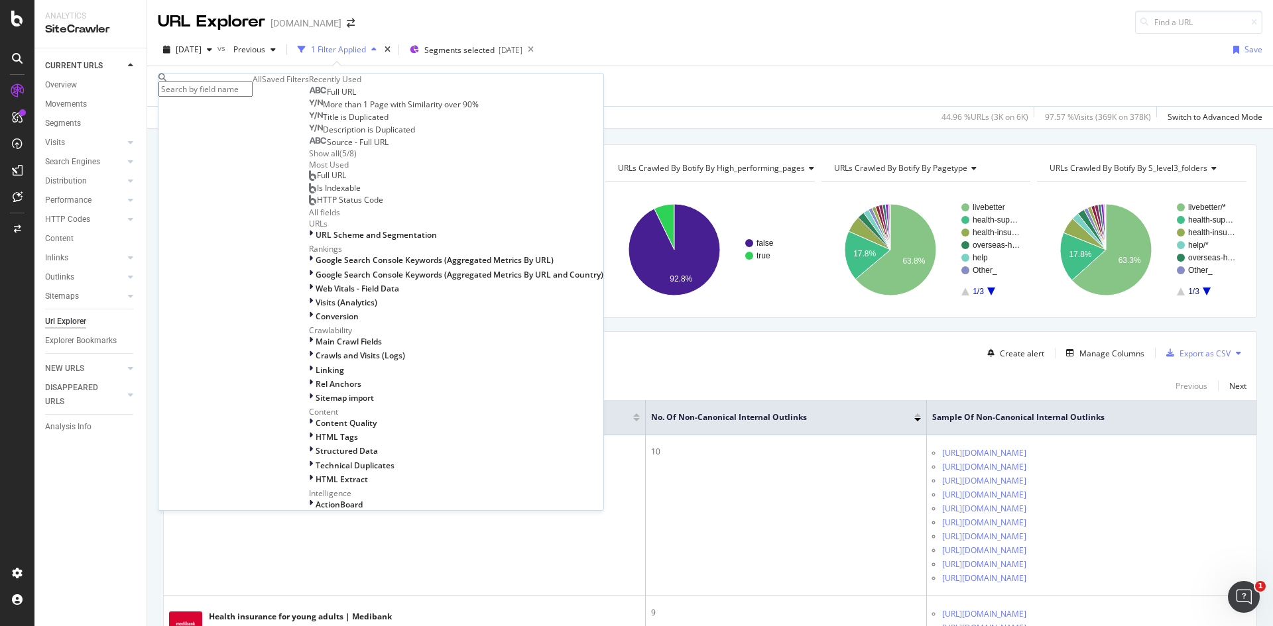
click at [309, 97] on div "Full URL" at bounding box center [332, 92] width 47 height 11
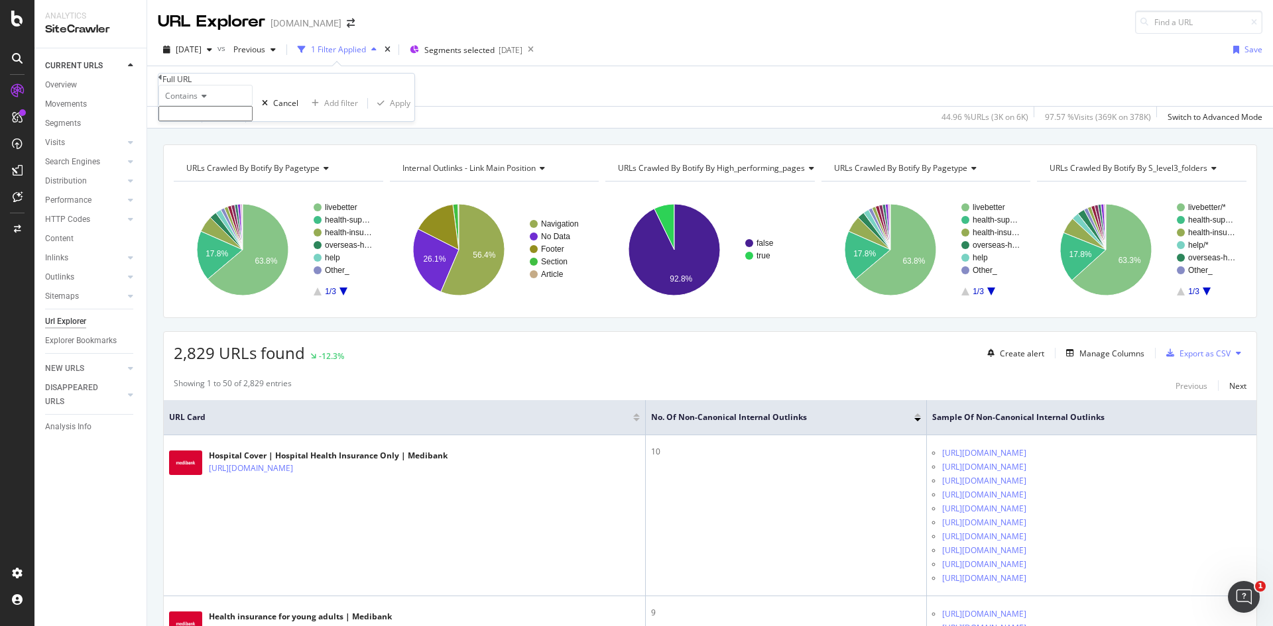
click at [213, 121] on input "text" at bounding box center [205, 113] width 94 height 15
type input "?"
click at [390, 113] on div "Apply" at bounding box center [400, 106] width 21 height 11
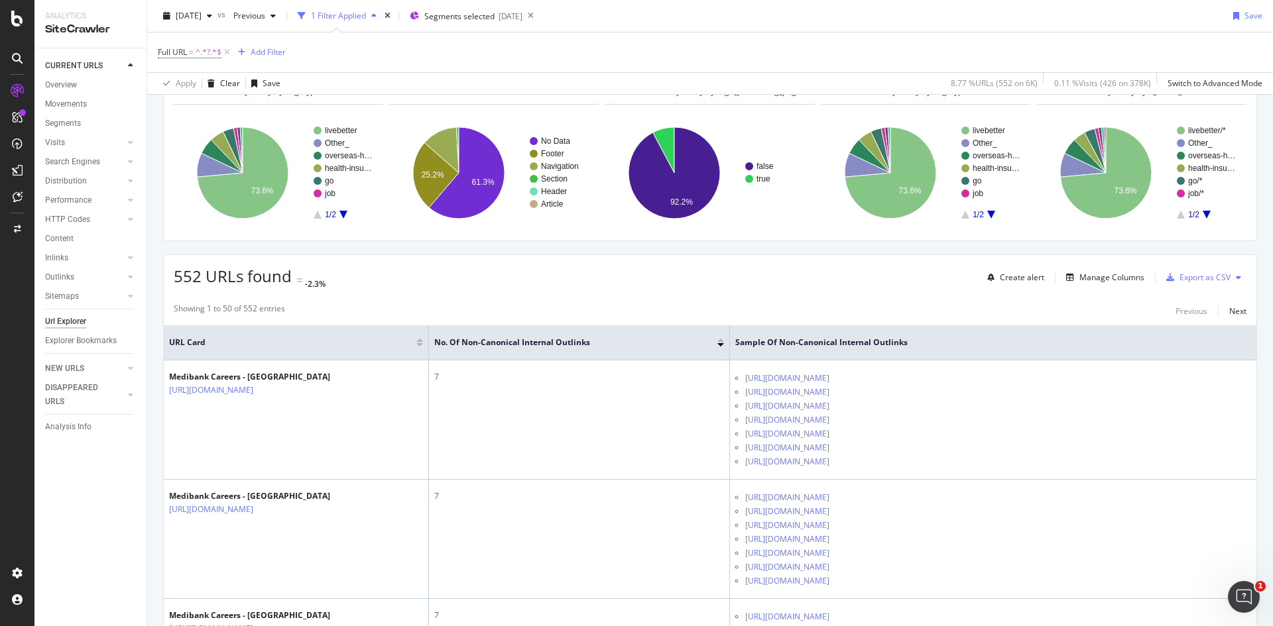
scroll to position [30, 0]
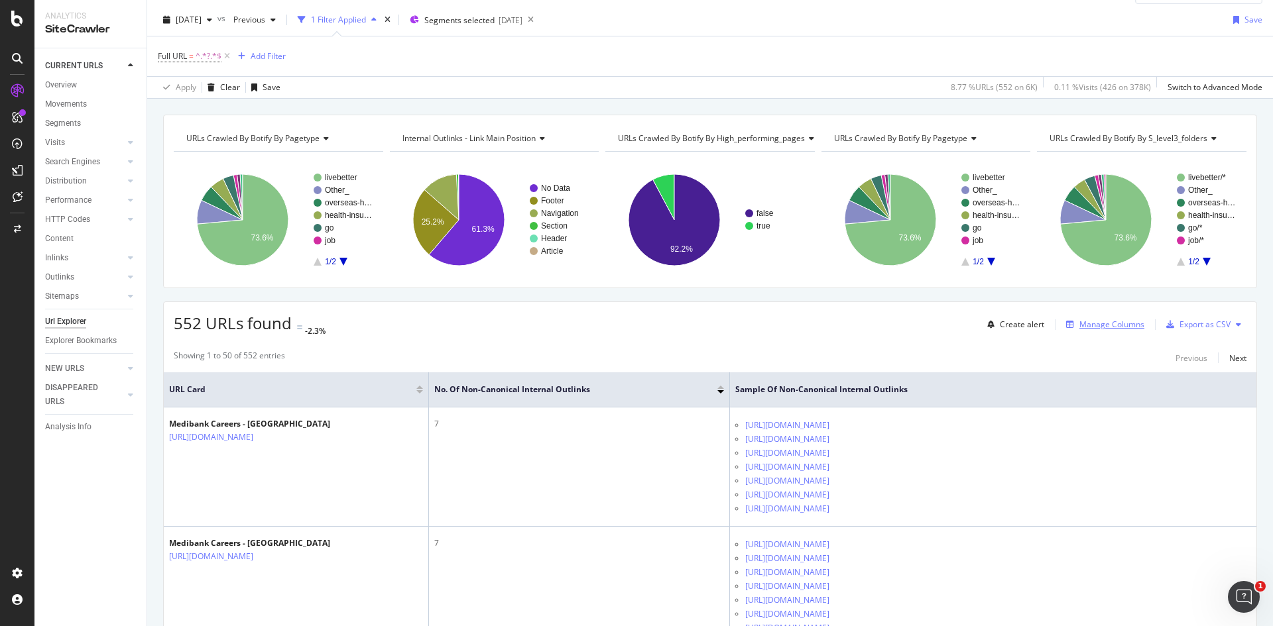
click at [1100, 326] on div "Manage Columns" at bounding box center [1111, 324] width 65 height 11
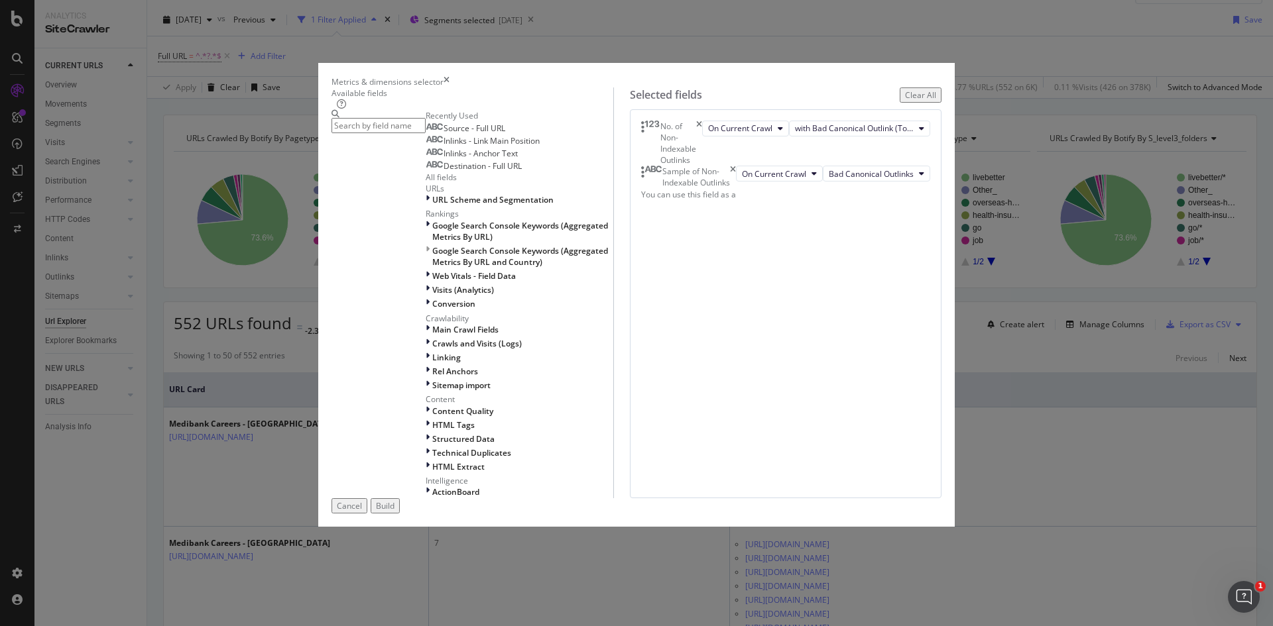
click at [736, 188] on div "Sample of Non-Indexable Outlinks" at bounding box center [688, 177] width 95 height 23
click at [702, 160] on icon "times" at bounding box center [699, 144] width 6 height 46
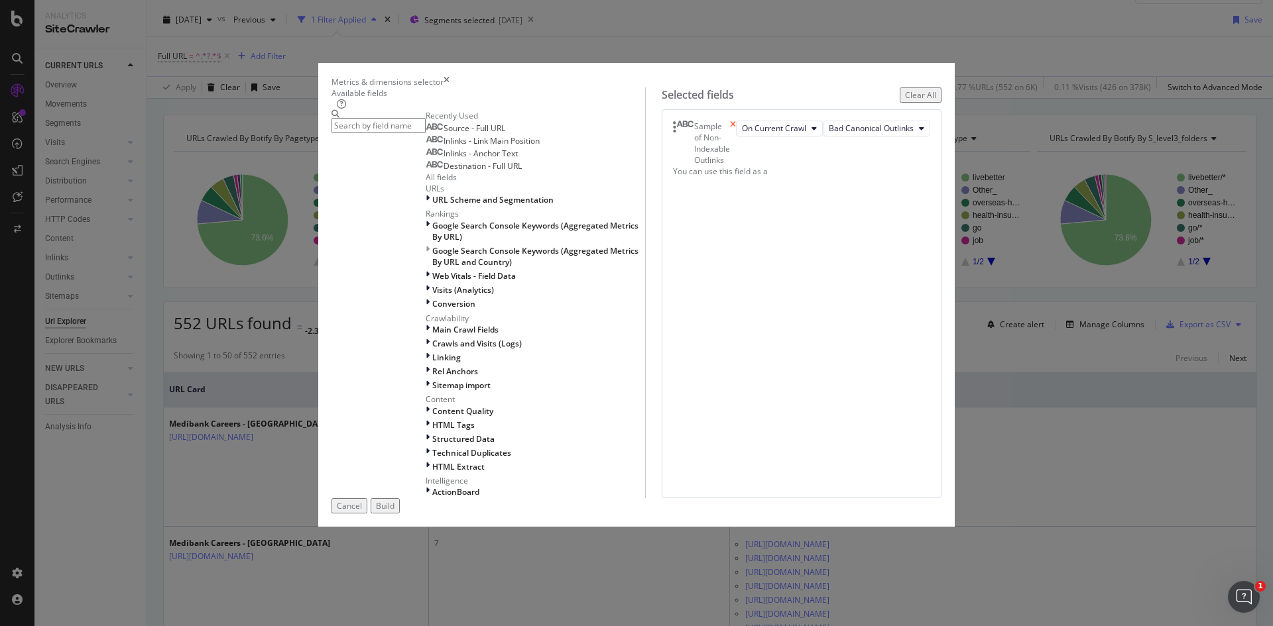
click at [736, 161] on icon "times" at bounding box center [733, 144] width 6 height 46
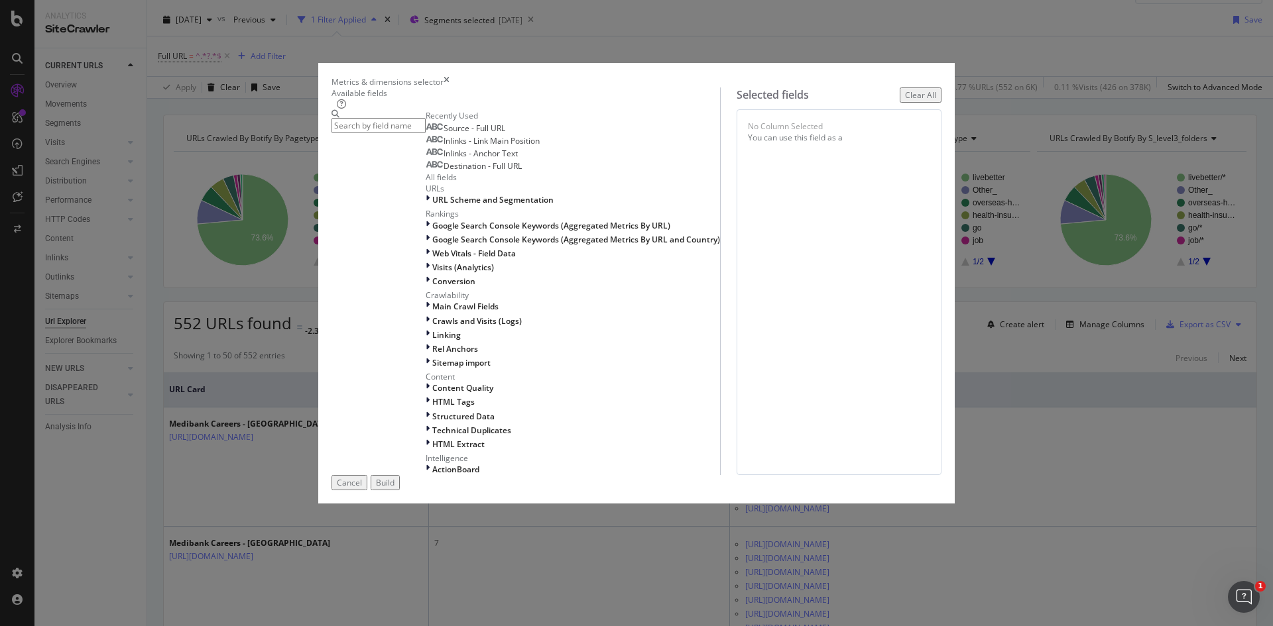
click at [426, 133] on input "modal" at bounding box center [378, 125] width 94 height 15
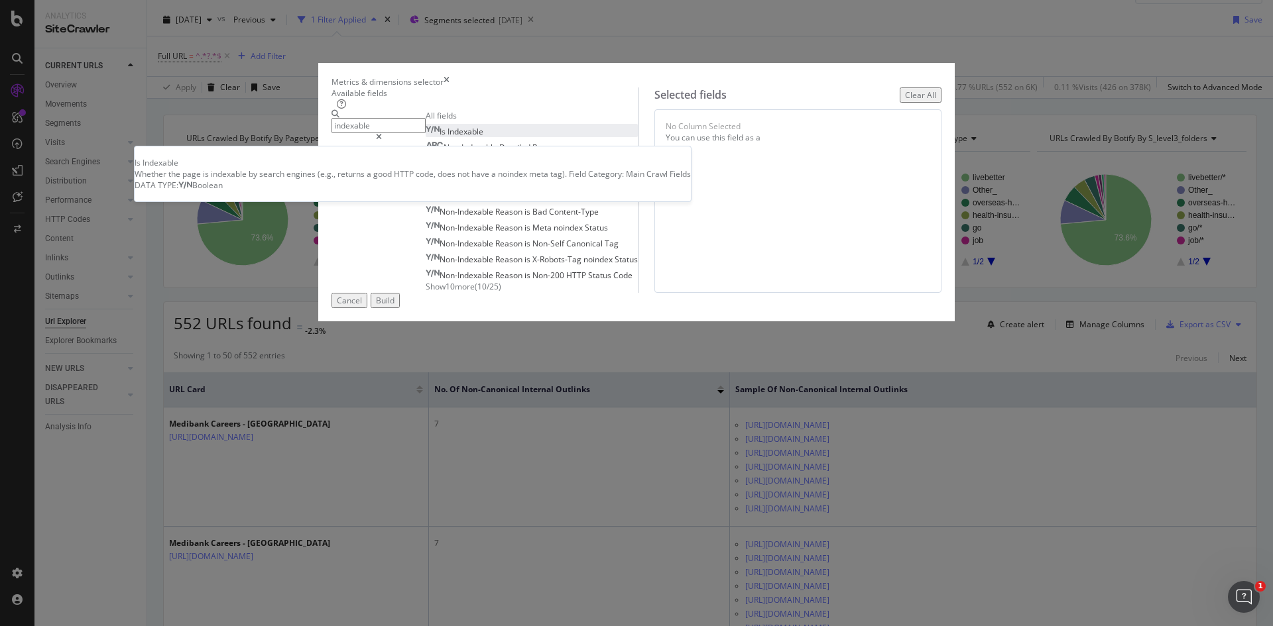
click at [465, 137] on div "Is Indexable" at bounding box center [455, 131] width 58 height 11
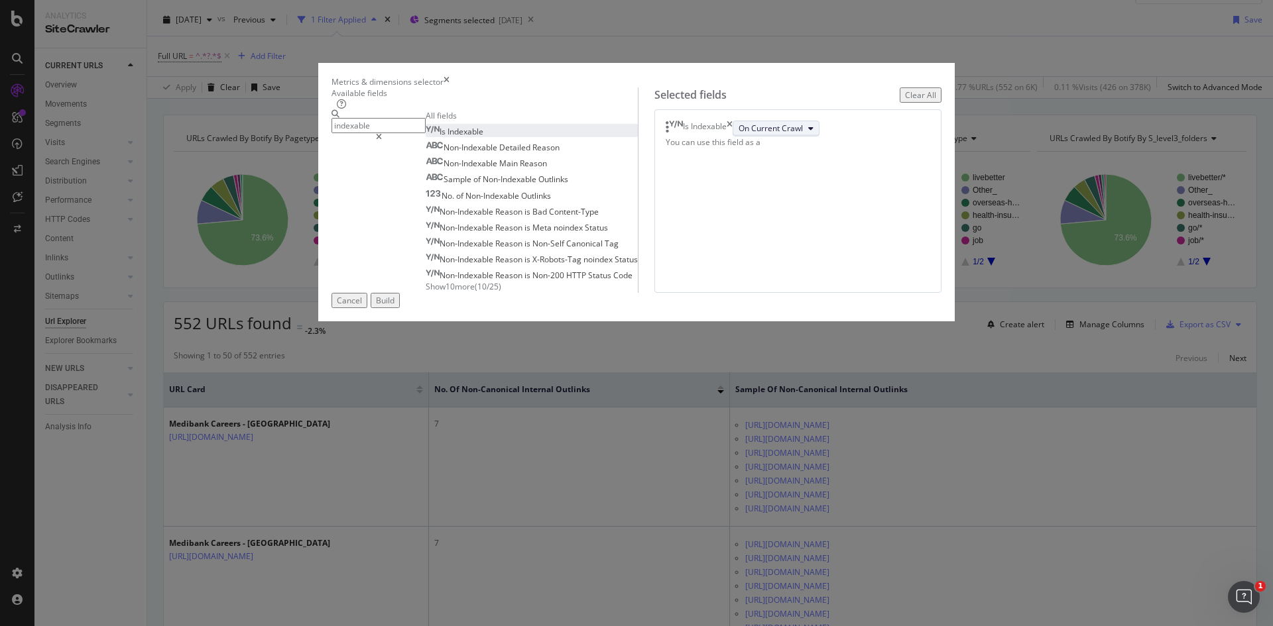
click at [754, 137] on button "On Current Crawl" at bounding box center [775, 129] width 87 height 16
click at [724, 203] on span "On Current Crawl" at bounding box center [716, 206] width 75 height 12
click at [706, 293] on div "Is Indexable On Current Crawl You can use this field as a To pick up a draggabl…" at bounding box center [797, 201] width 287 height 184
click at [426, 133] on input "indexable" at bounding box center [378, 125] width 94 height 15
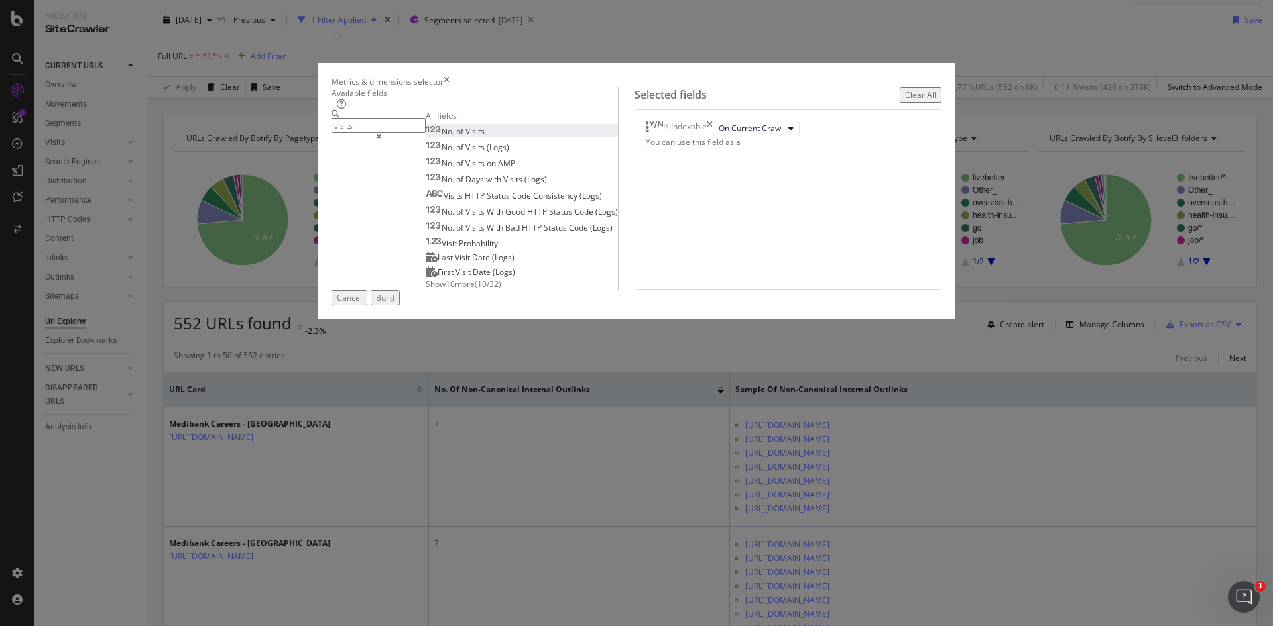
click at [465, 137] on span "Visits" at bounding box center [474, 131] width 19 height 11
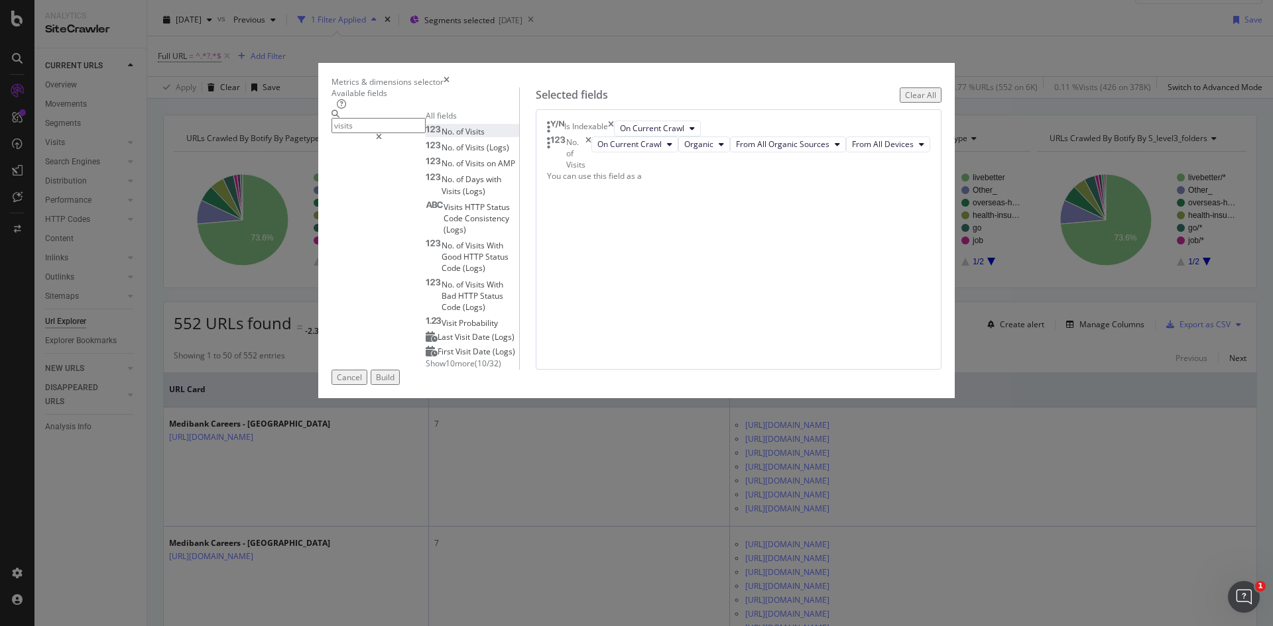
click at [426, 133] on input "visits" at bounding box center [378, 125] width 94 height 15
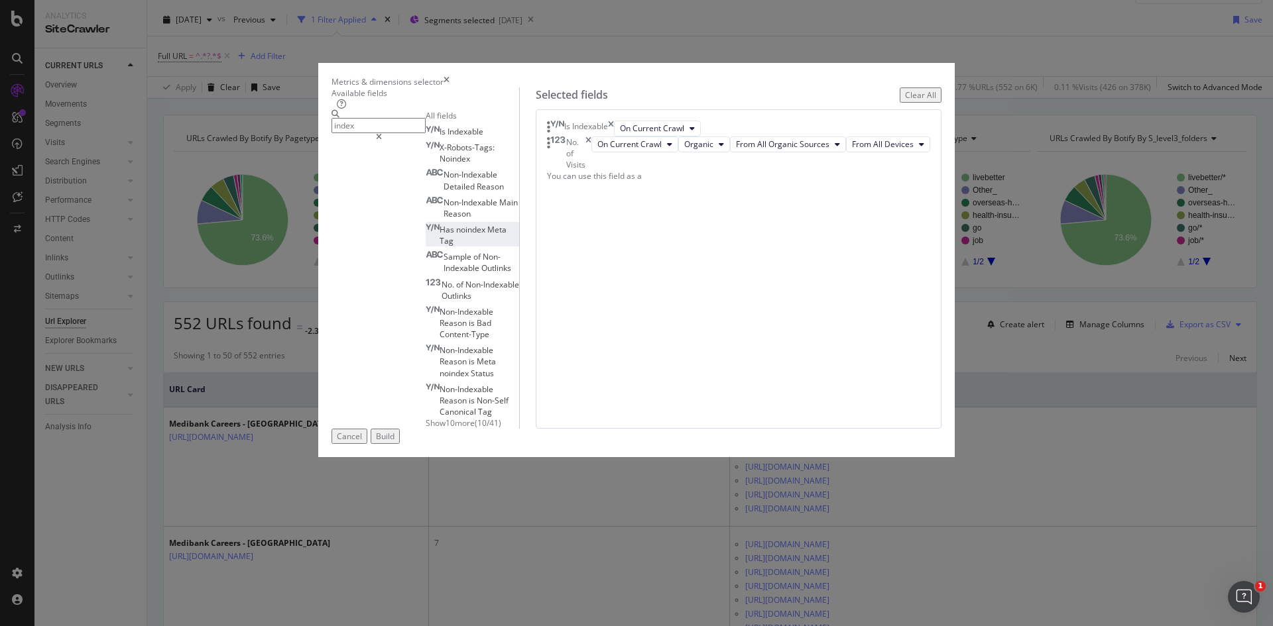
click at [456, 235] on span "noindex" at bounding box center [471, 229] width 31 height 11
click at [426, 418] on span "Show 10 more" at bounding box center [450, 423] width 49 height 11
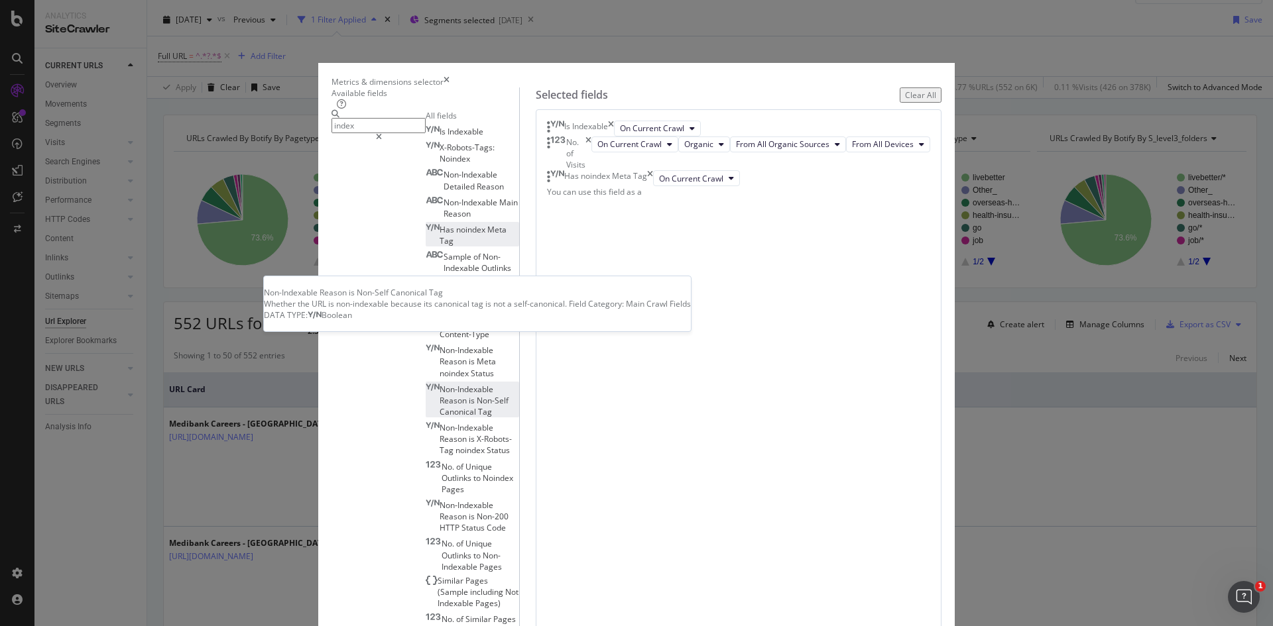
scroll to position [0, 0]
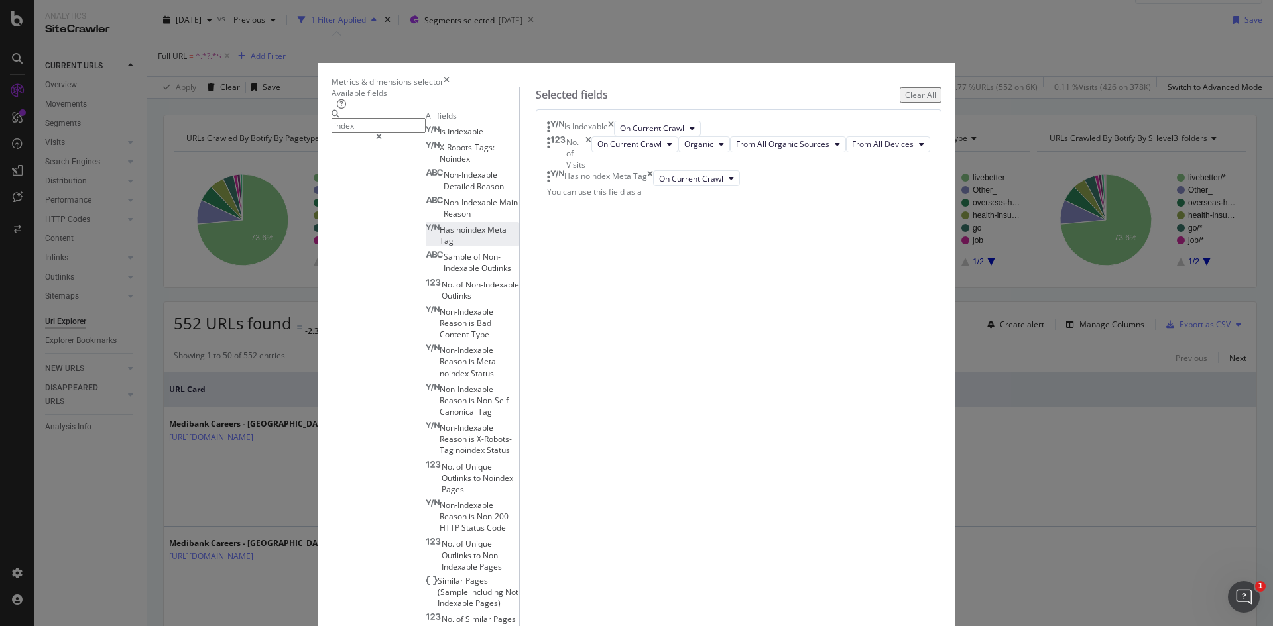
click at [398, 133] on input "index" at bounding box center [378, 125] width 94 height 15
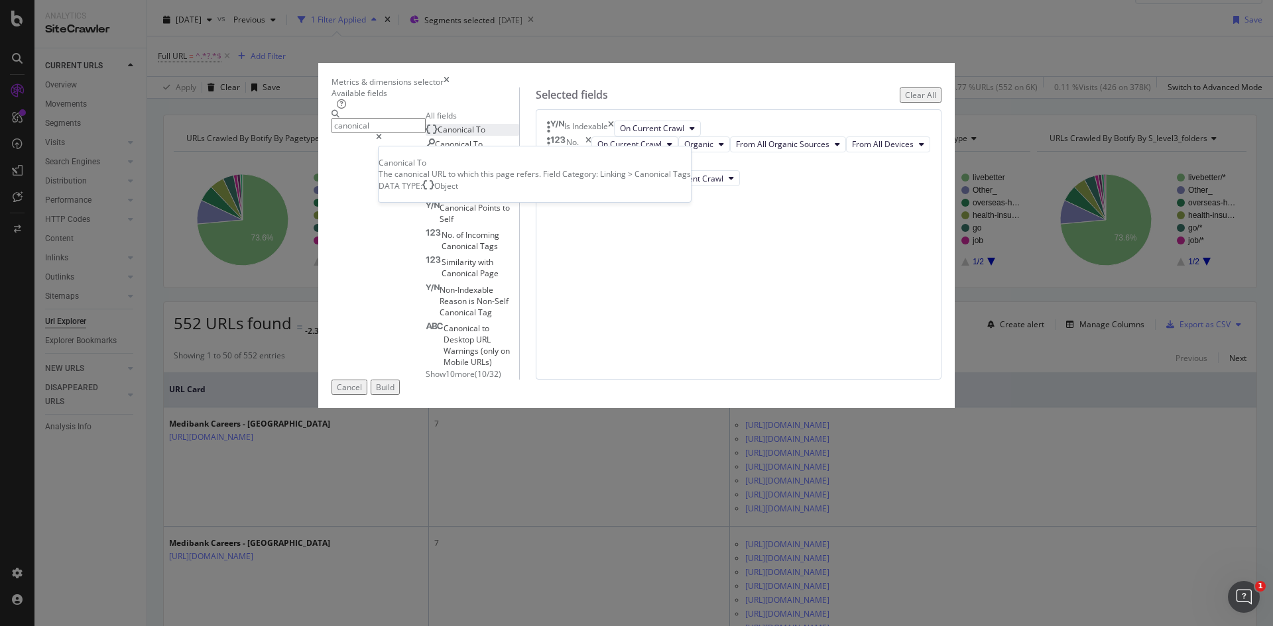
type input "canonical"
click at [437, 135] on span "Canonical" at bounding box center [456, 129] width 38 height 11
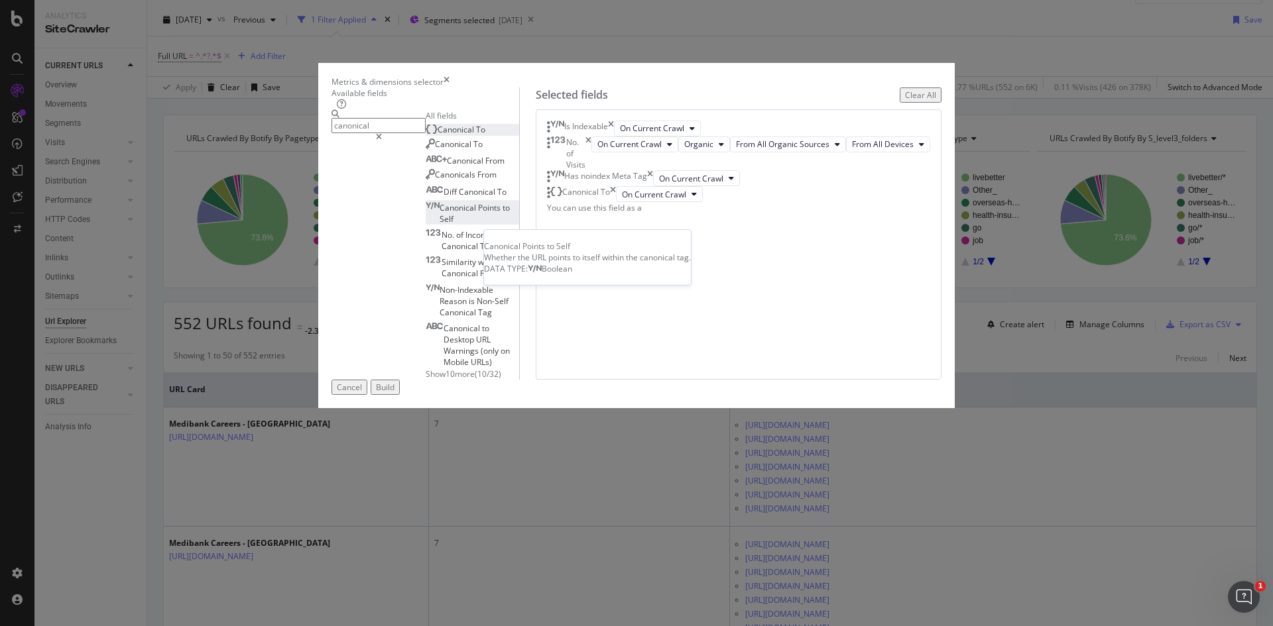
click at [453, 225] on span "Self" at bounding box center [446, 218] width 14 height 11
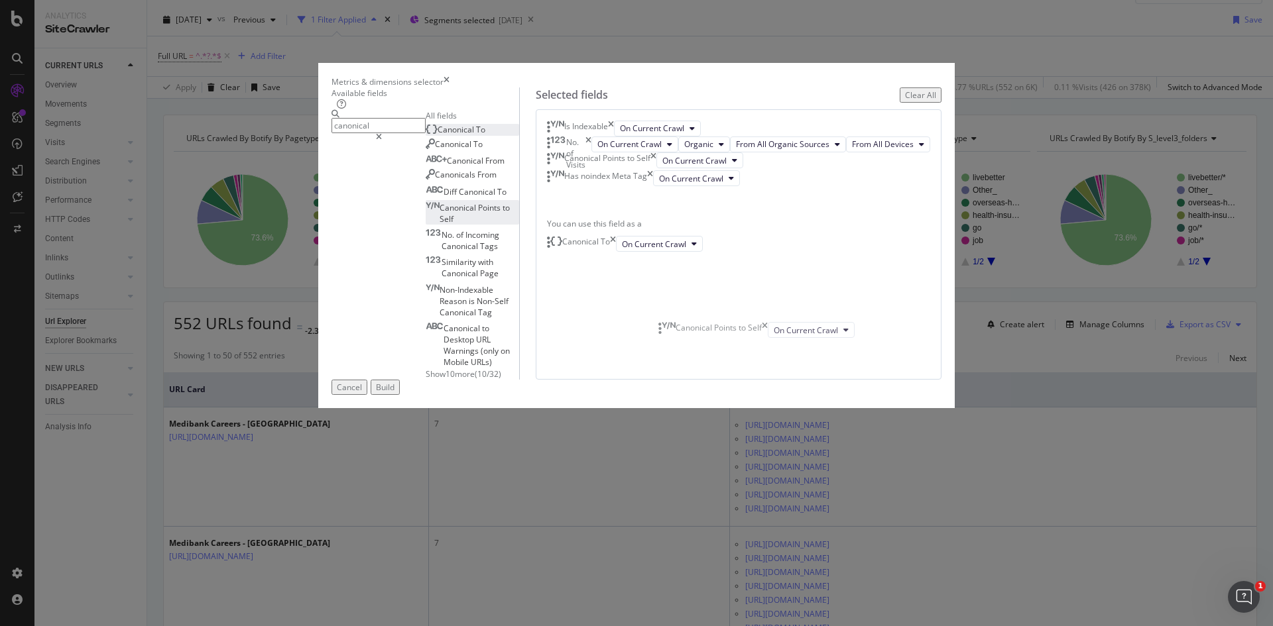
drag, startPoint x: 716, startPoint y: 376, endPoint x: 709, endPoint y: 329, distance: 47.5
click at [709, 329] on body "Analytics SiteCrawler CURRENT URLS Overview Movements Segments Visits Analysis …" at bounding box center [636, 313] width 1273 height 626
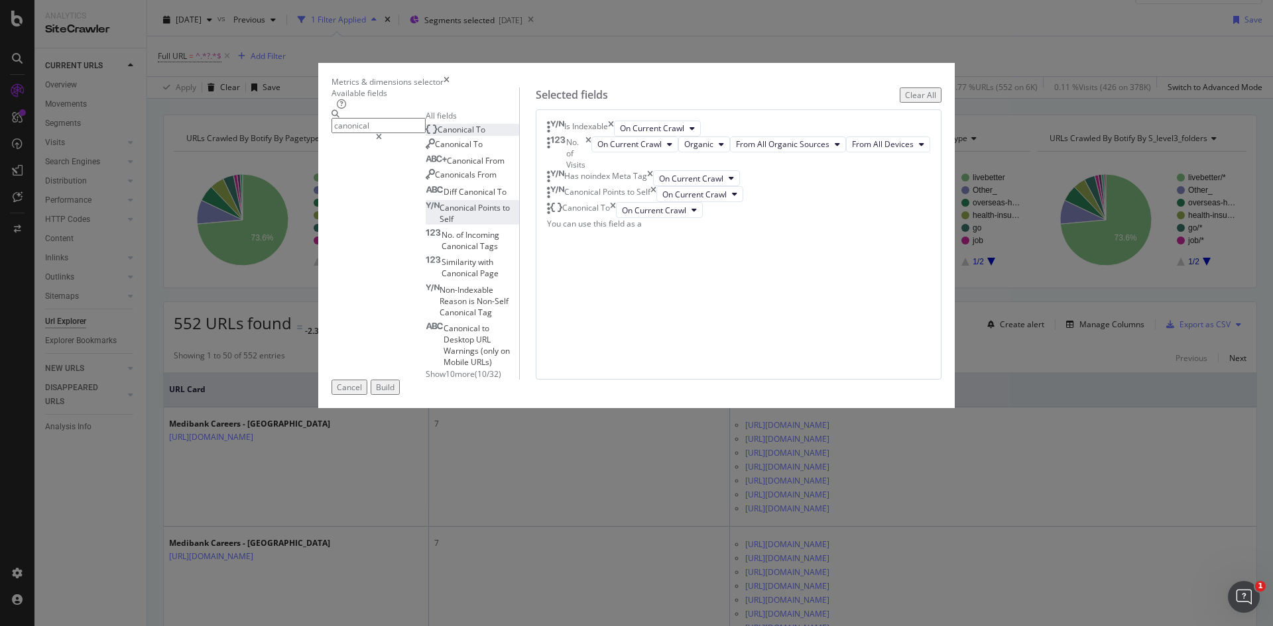
click at [382, 141] on icon "modal" at bounding box center [379, 137] width 6 height 8
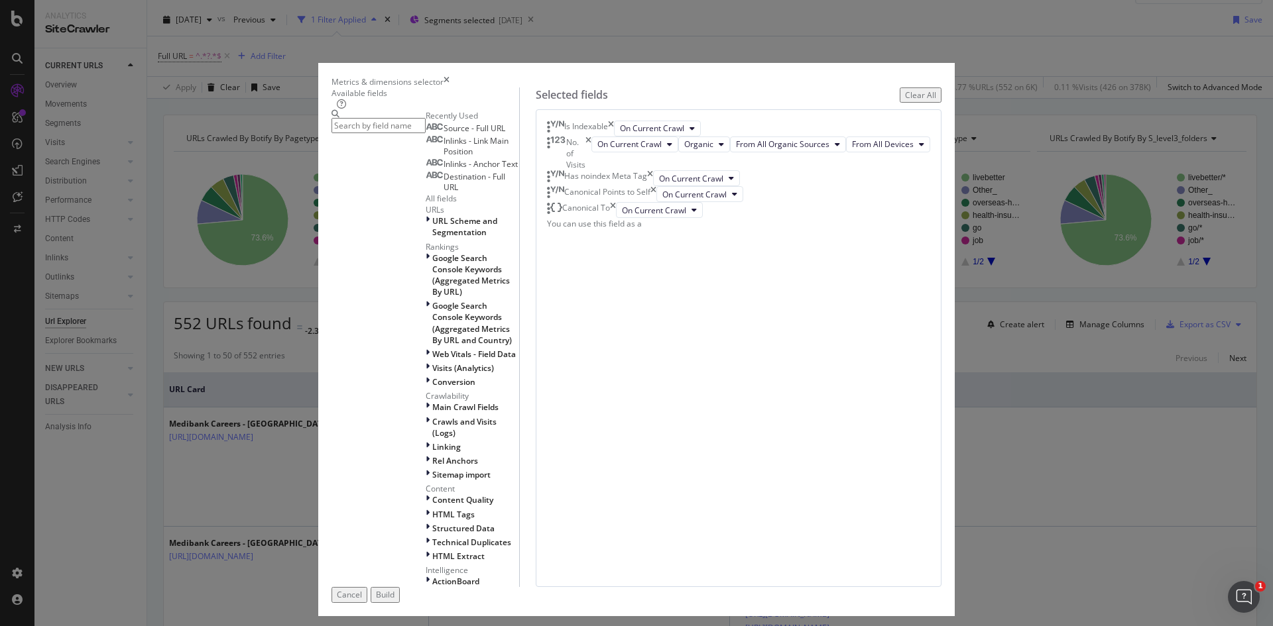
click at [394, 589] on div "Build" at bounding box center [385, 594] width 19 height 11
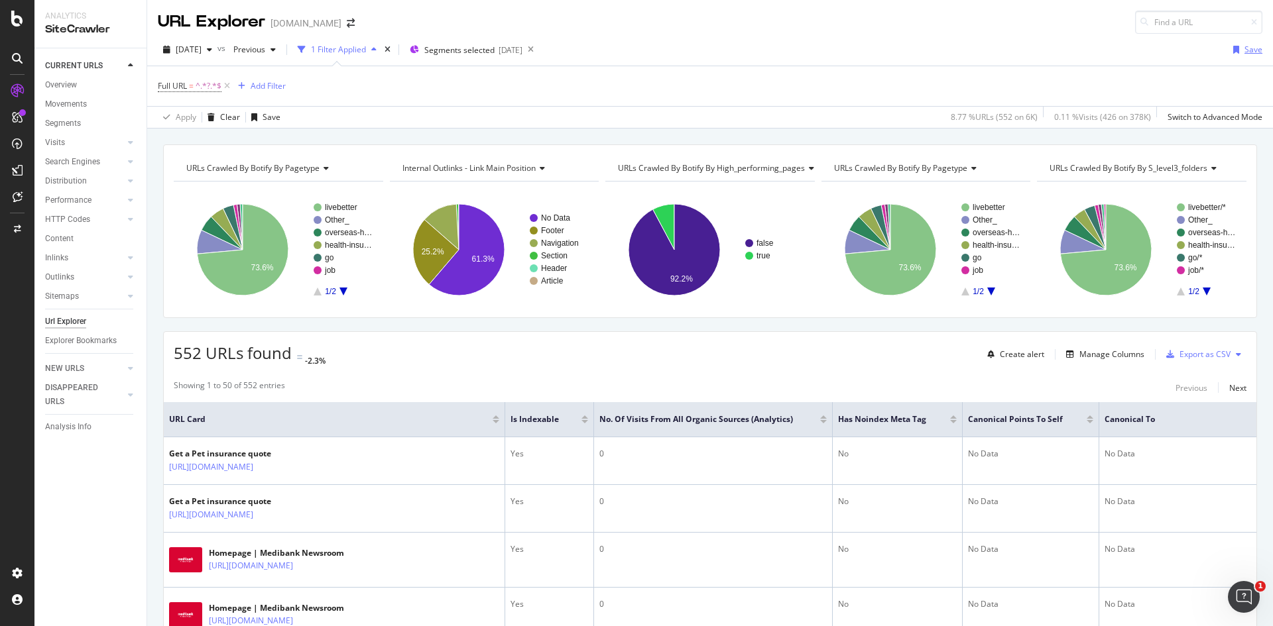
click at [1244, 48] on div "Save" at bounding box center [1253, 49] width 18 height 11
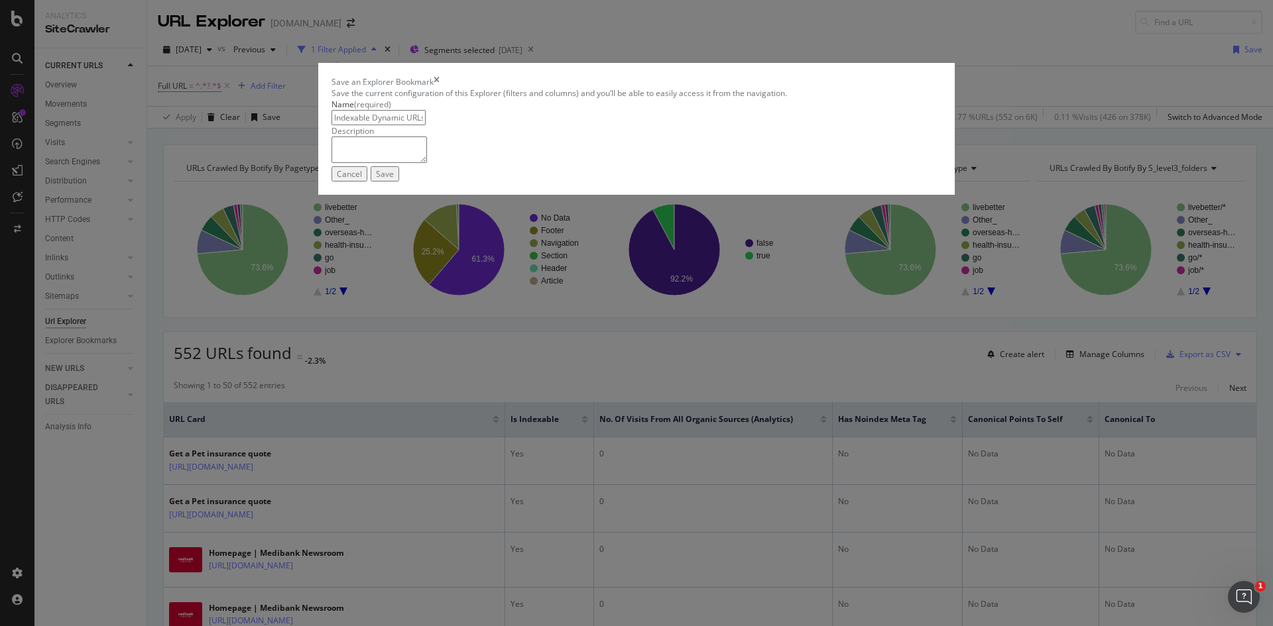
click at [394, 125] on input "Indexable Dynamic URLs" at bounding box center [378, 117] width 94 height 15
type input "Sitewide Indexable Dynamic URLs"
click at [394, 180] on div "Save" at bounding box center [385, 173] width 18 height 11
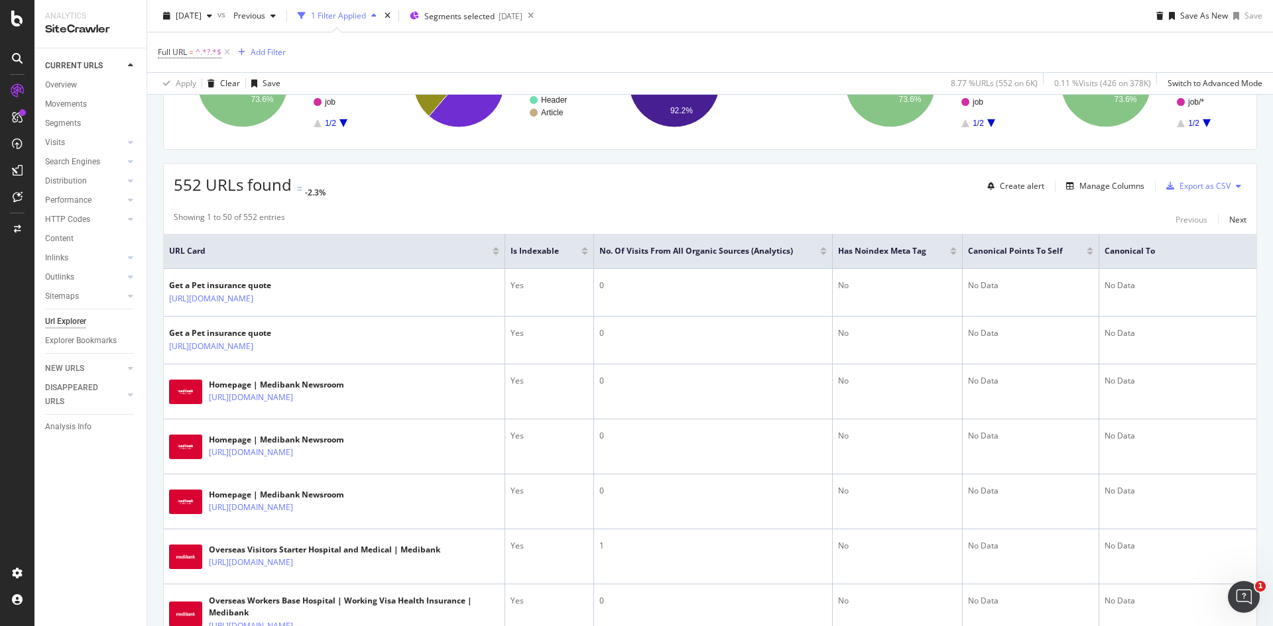
scroll to position [179, 0]
click at [1098, 192] on div "Manage Columns" at bounding box center [1111, 186] width 65 height 11
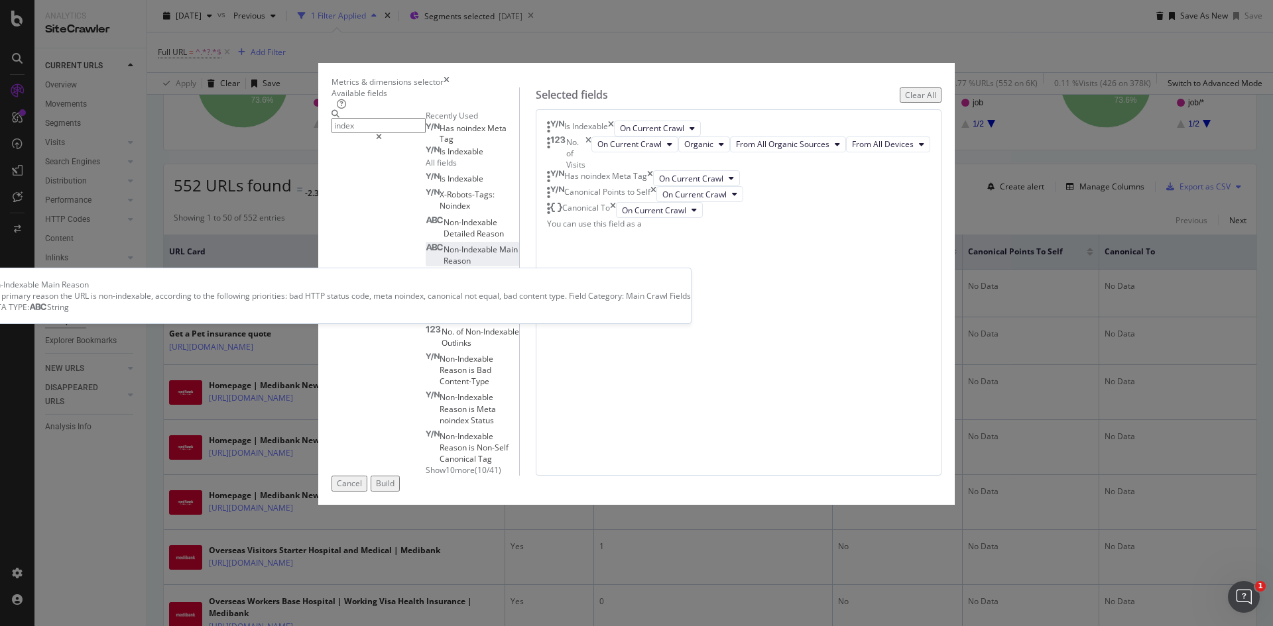
type input "index"
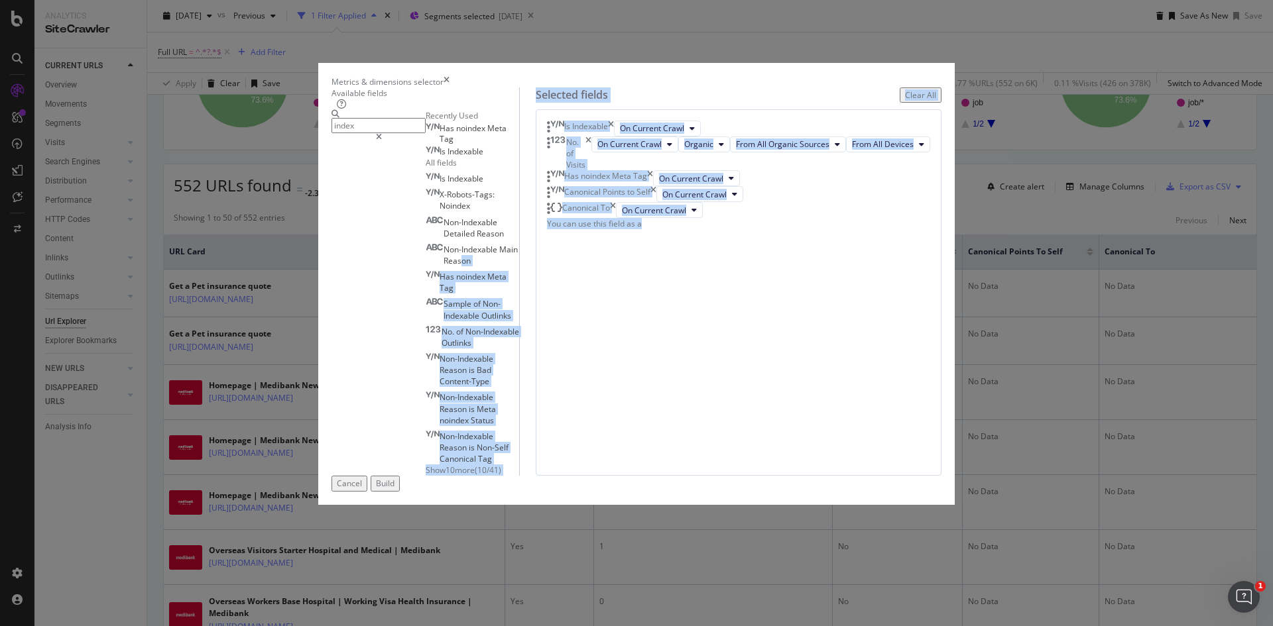
drag, startPoint x: 497, startPoint y: 319, endPoint x: 720, endPoint y: 281, distance: 226.0
click at [720, 281] on div "Available fields index Recently Used Has noindex Meta Tag Is Indexable All fiel…" at bounding box center [636, 281] width 610 height 389
click at [512, 266] on div "Non-Indexable Main Reason" at bounding box center [472, 255] width 93 height 23
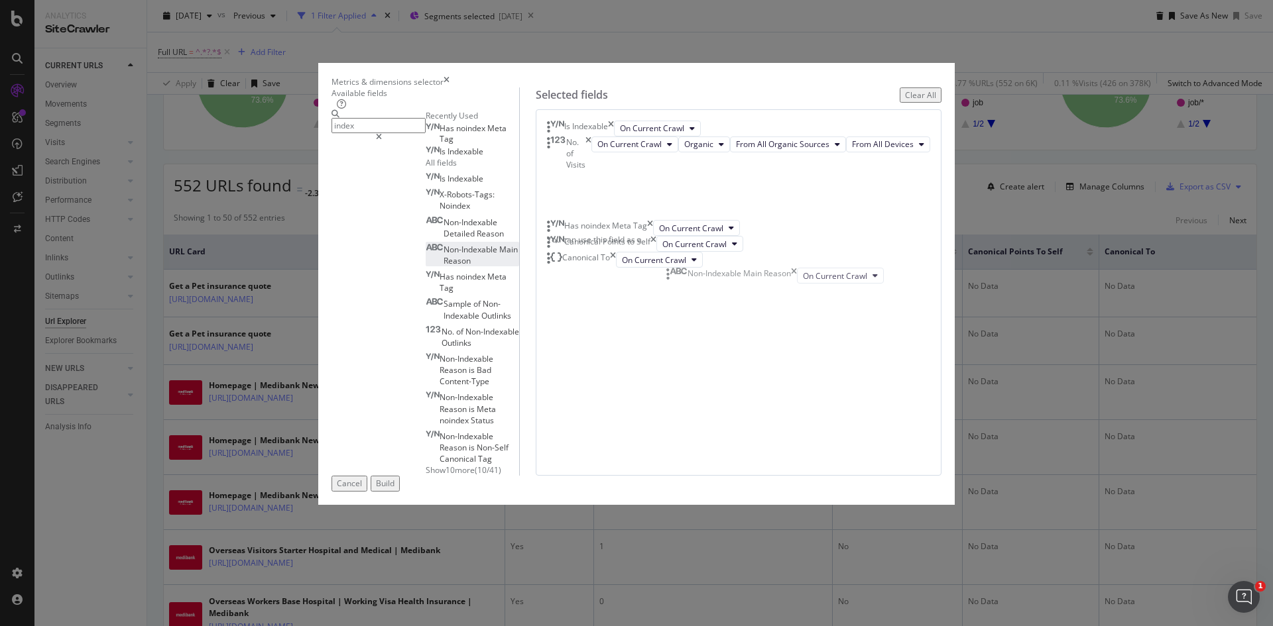
drag, startPoint x: 758, startPoint y: 431, endPoint x: 760, endPoint y: 280, distance: 151.1
click at [760, 280] on body "Analytics SiteCrawler CURRENT URLS Overview Movements Segments Visits Analysis …" at bounding box center [636, 313] width 1273 height 626
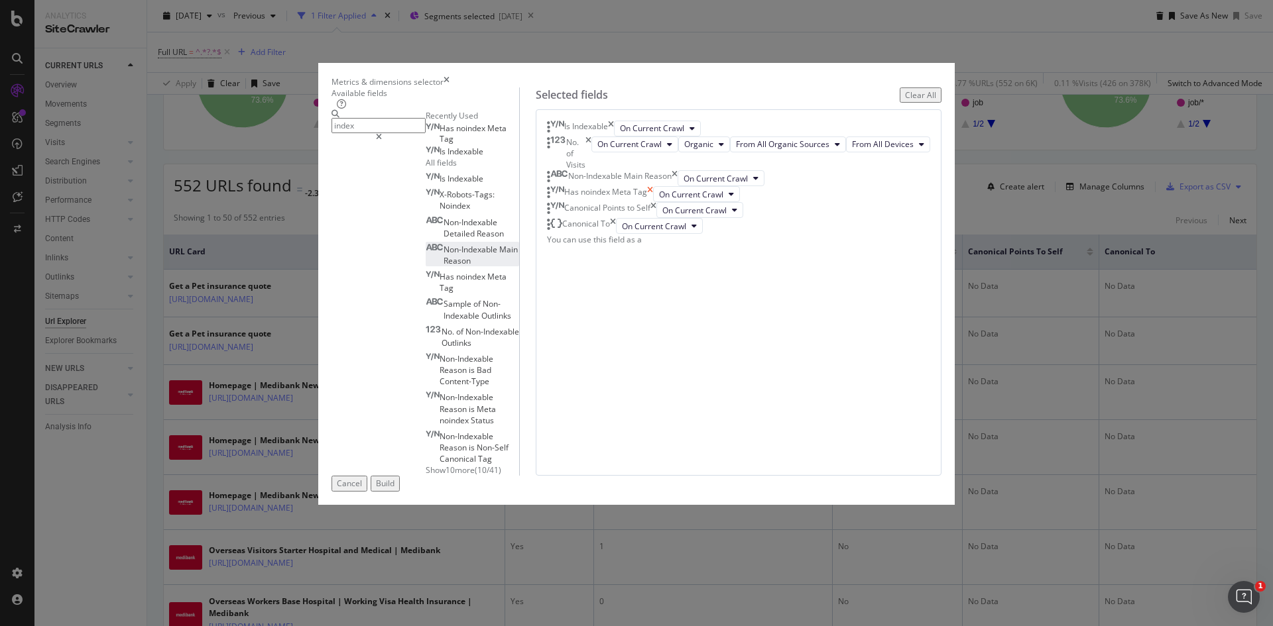
click at [653, 202] on icon "times" at bounding box center [650, 194] width 6 height 16
click at [394, 489] on div "Build" at bounding box center [385, 483] width 19 height 11
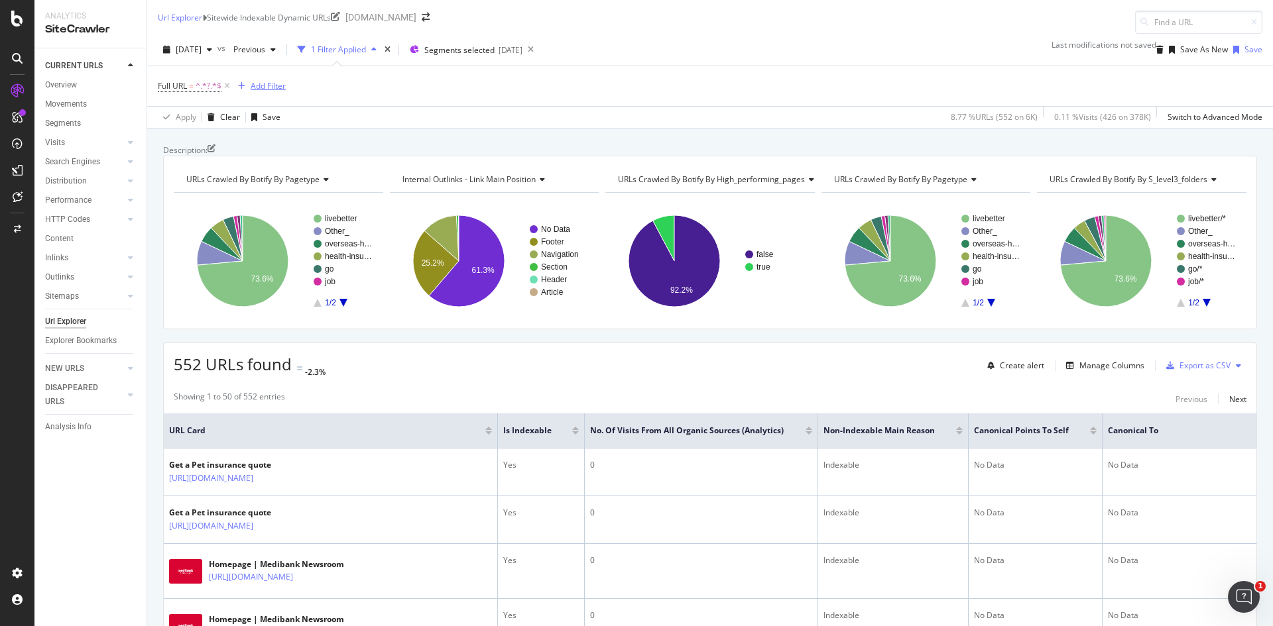
click at [265, 84] on div "Add Filter" at bounding box center [268, 85] width 35 height 11
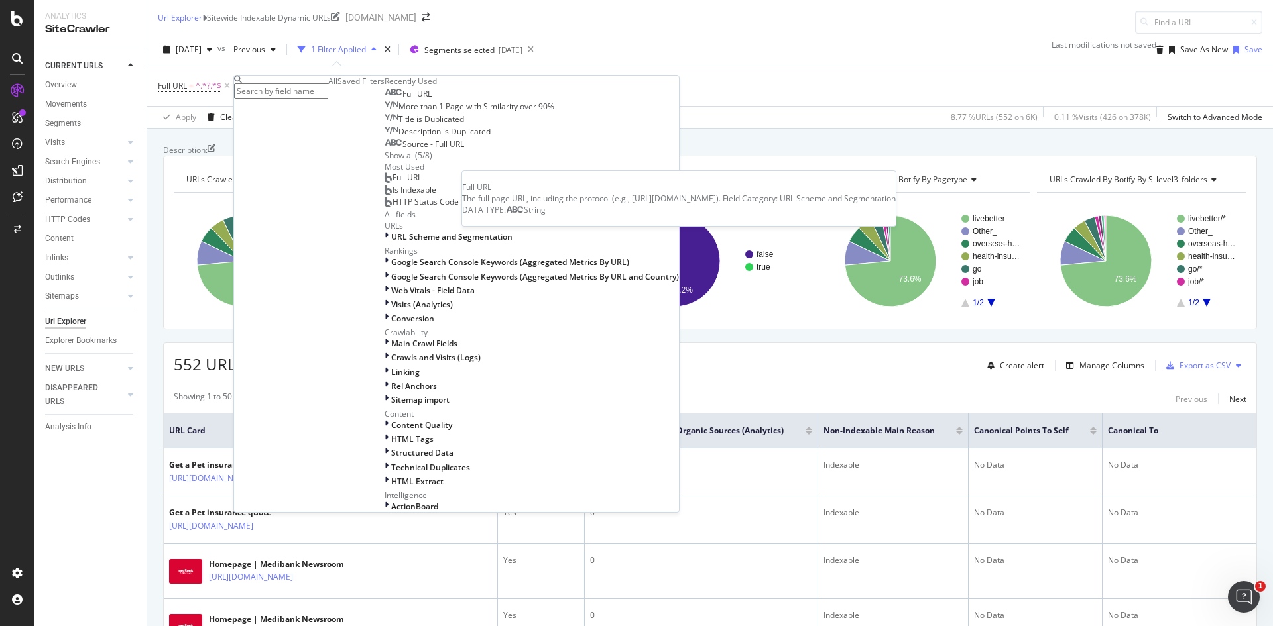
click at [402, 99] on span "Full URL" at bounding box center [416, 93] width 29 height 11
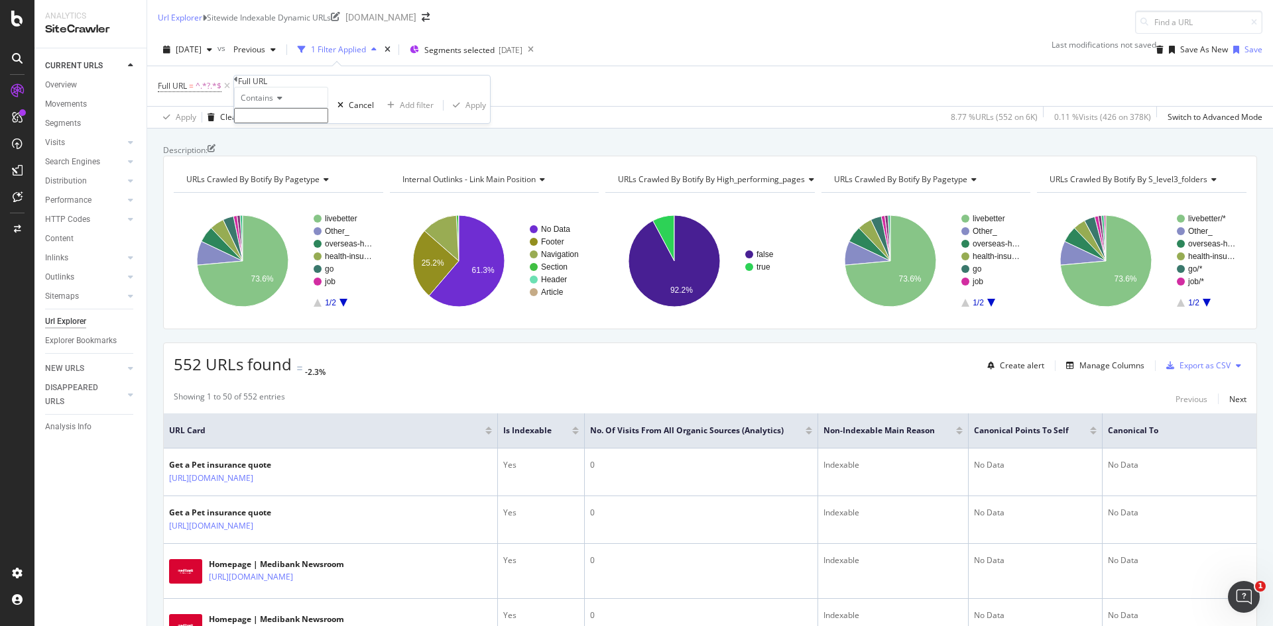
click at [279, 123] on input "text" at bounding box center [281, 115] width 94 height 15
type input "="
click at [465, 115] on div "Apply" at bounding box center [475, 108] width 21 height 11
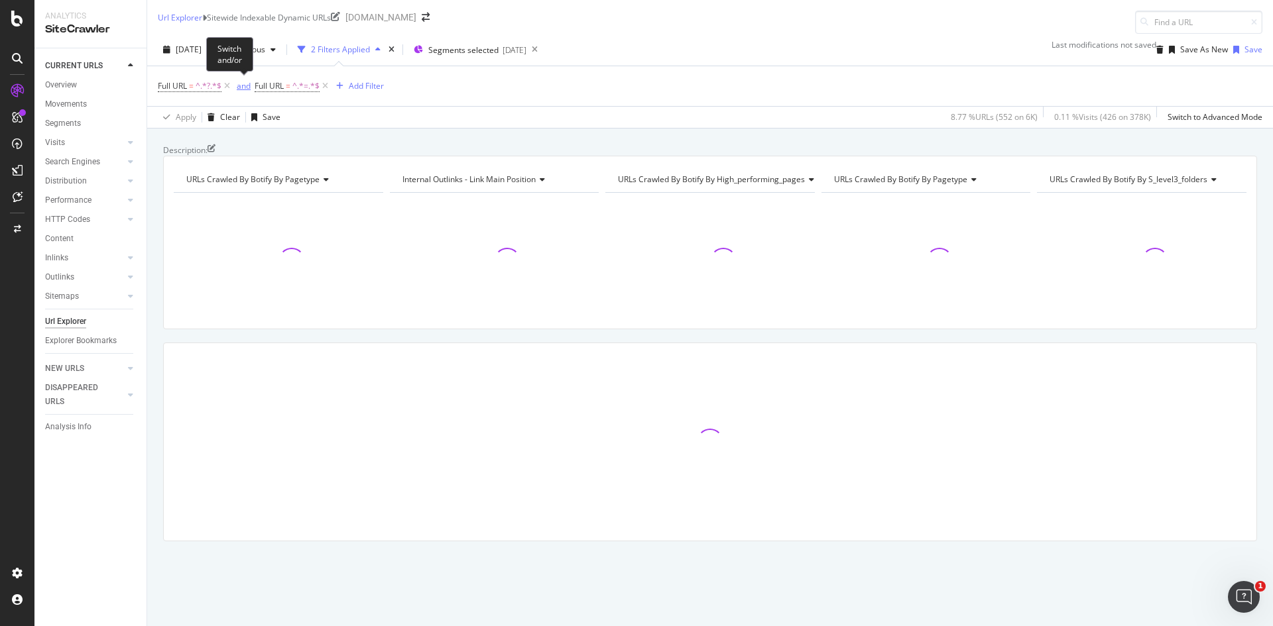
click at [246, 86] on div "and" at bounding box center [244, 85] width 14 height 11
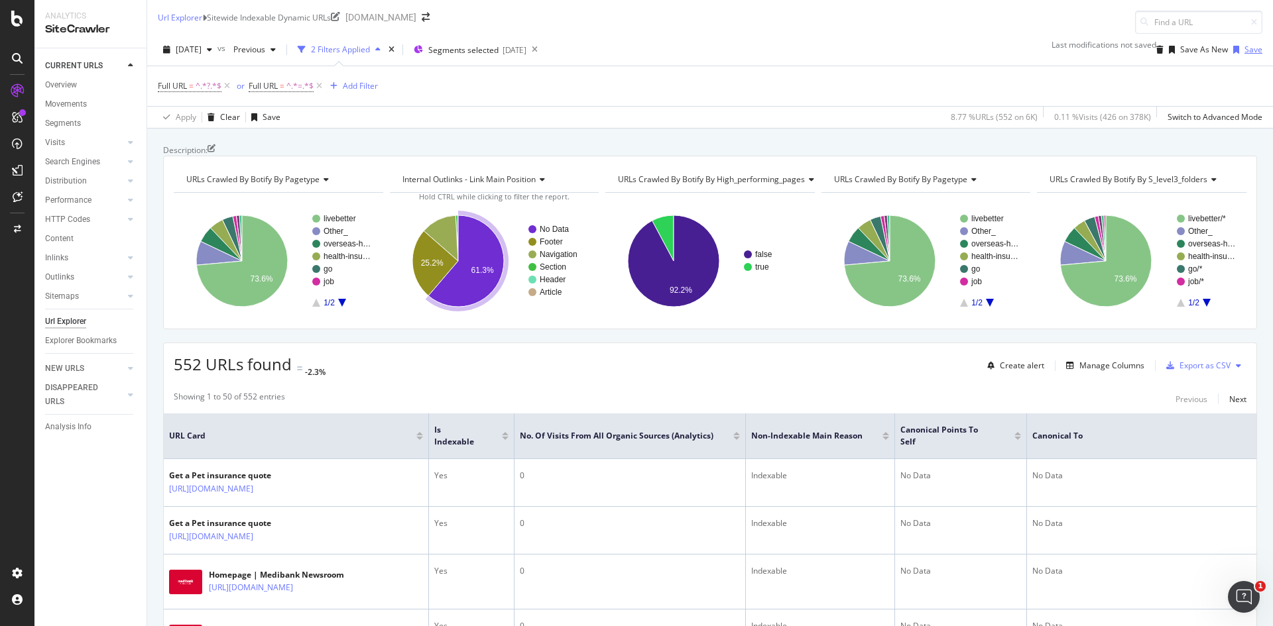
click at [1244, 50] on div "Save" at bounding box center [1253, 49] width 18 height 11
click at [1113, 371] on div "Manage Columns" at bounding box center [1111, 365] width 65 height 11
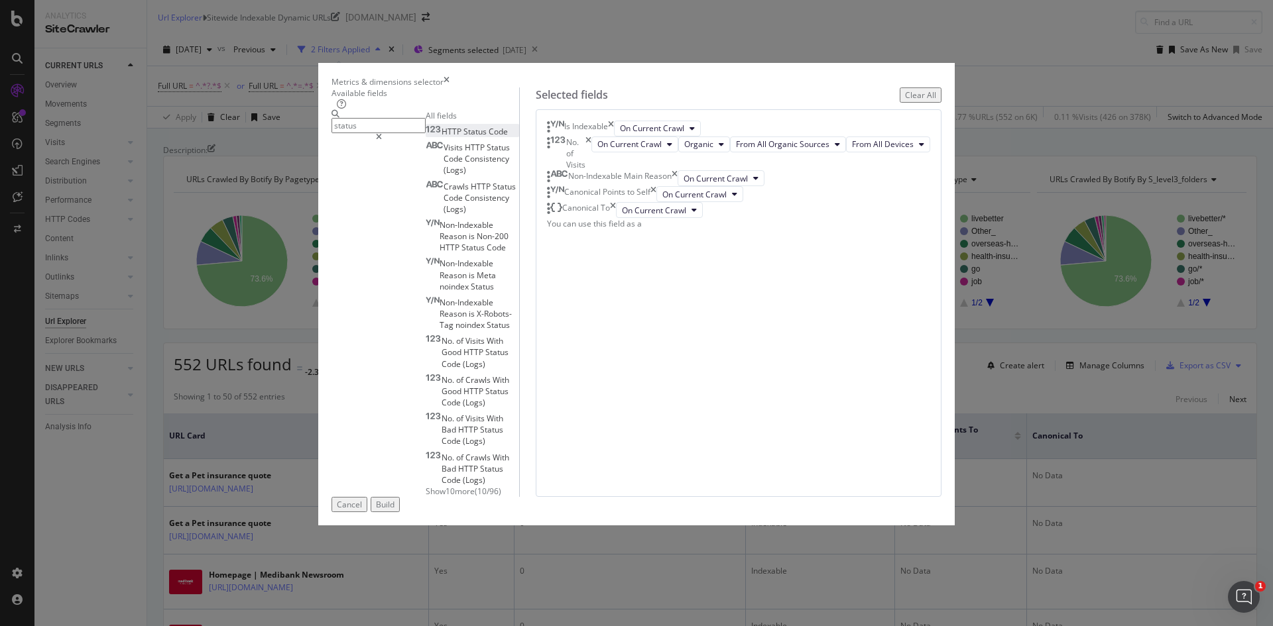
type input "status"
click at [488, 137] on span "Code" at bounding box center [497, 131] width 19 height 11
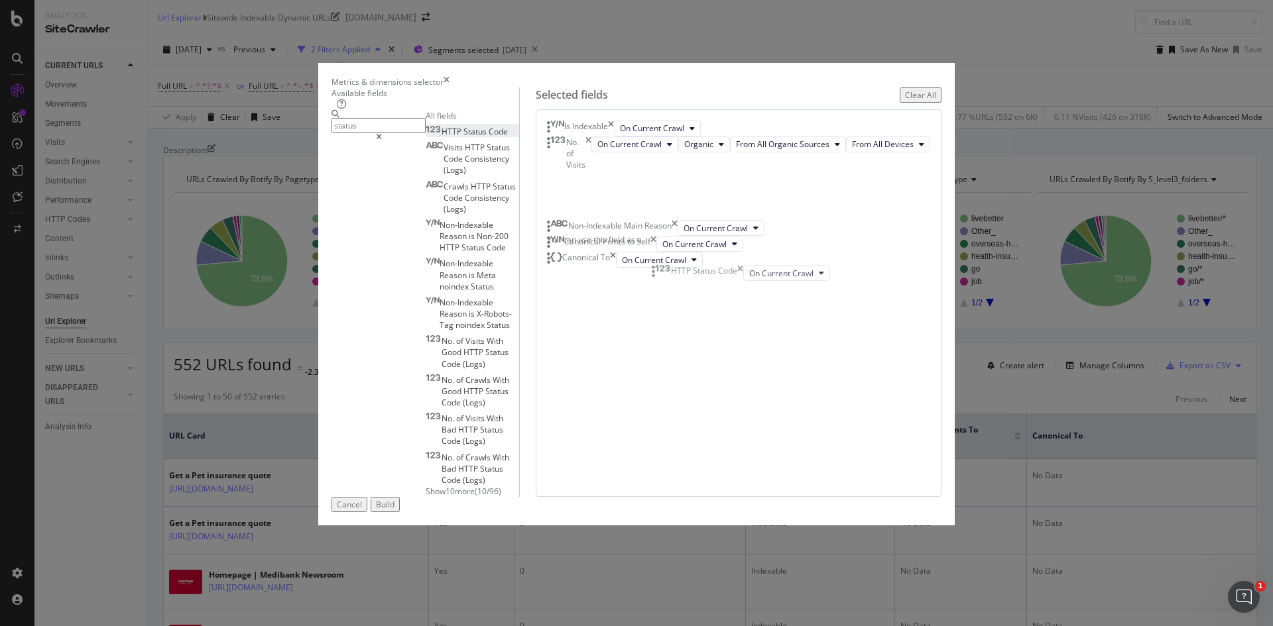
drag, startPoint x: 778, startPoint y: 429, endPoint x: 766, endPoint y: 275, distance: 154.3
click at [766, 275] on body "Analytics SiteCrawler CURRENT URLS Overview Movements Segments Visits Analysis …" at bounding box center [636, 313] width 1273 height 626
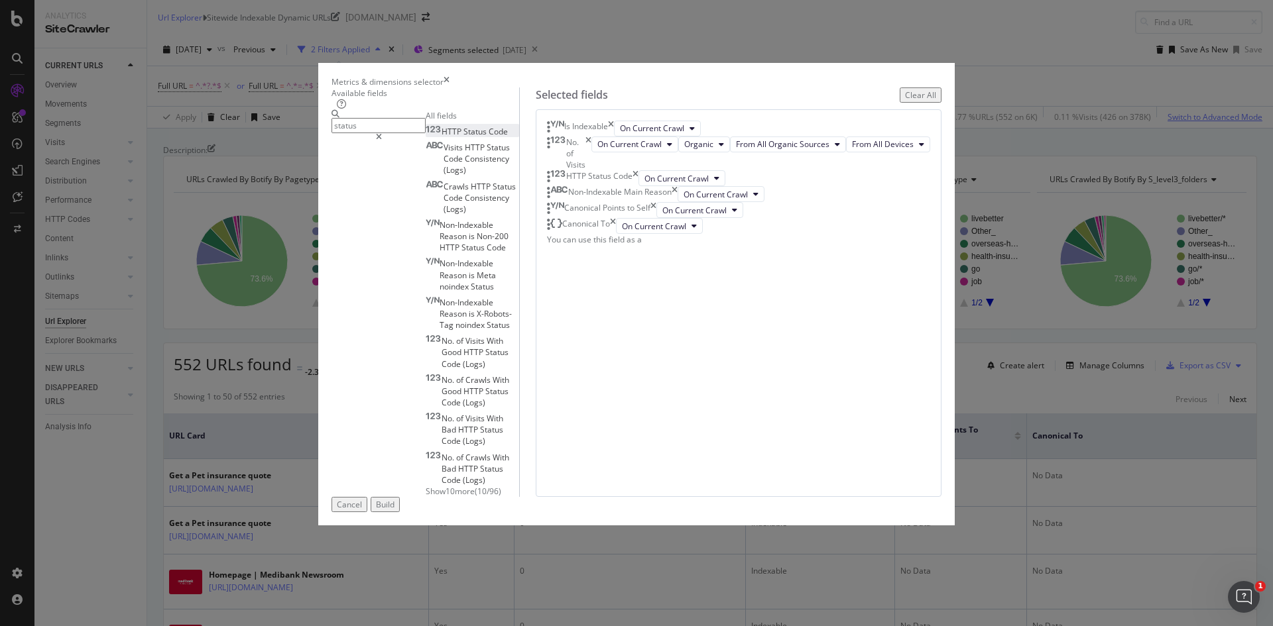
click at [400, 512] on button "Build" at bounding box center [385, 504] width 29 height 15
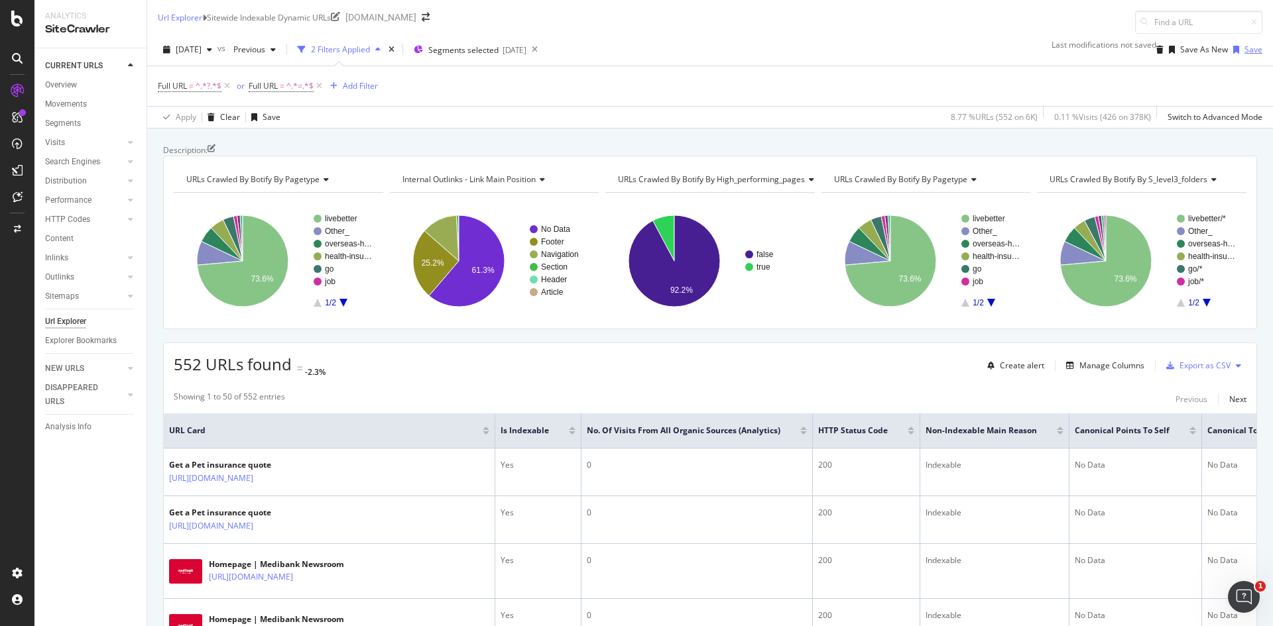
click at [1244, 50] on div "Save" at bounding box center [1253, 49] width 18 height 11
click at [72, 344] on div "Explorer Bookmarks" at bounding box center [81, 341] width 72 height 14
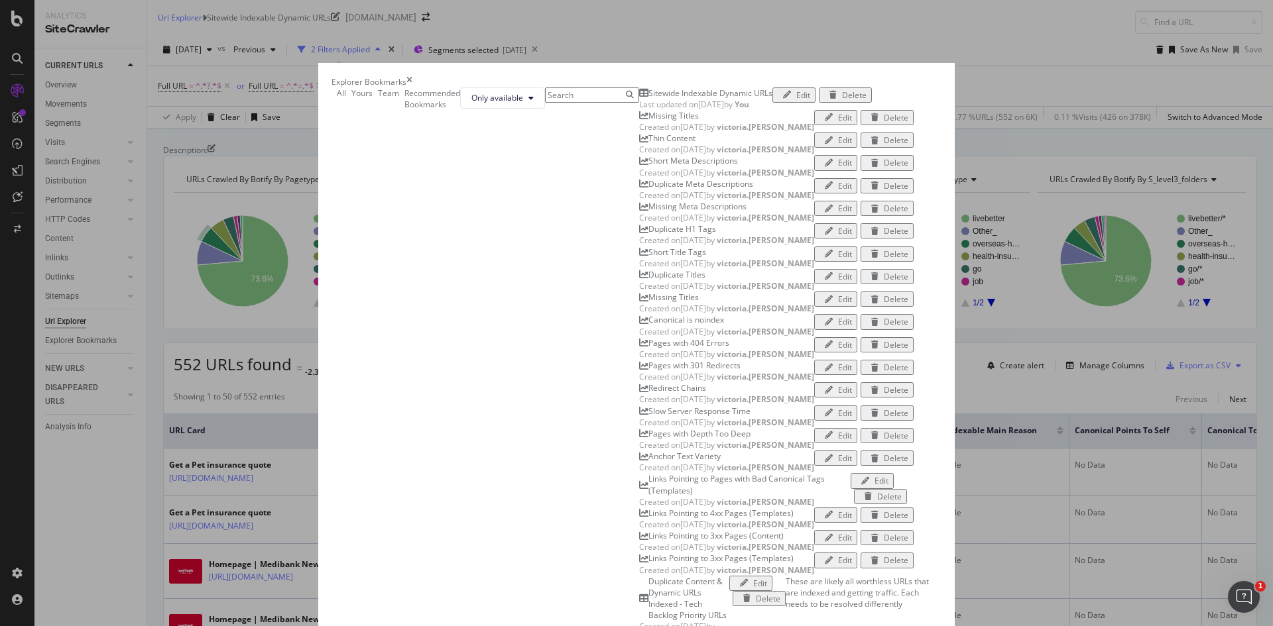
click at [791, 99] on icon "modal" at bounding box center [787, 95] width 8 height 8
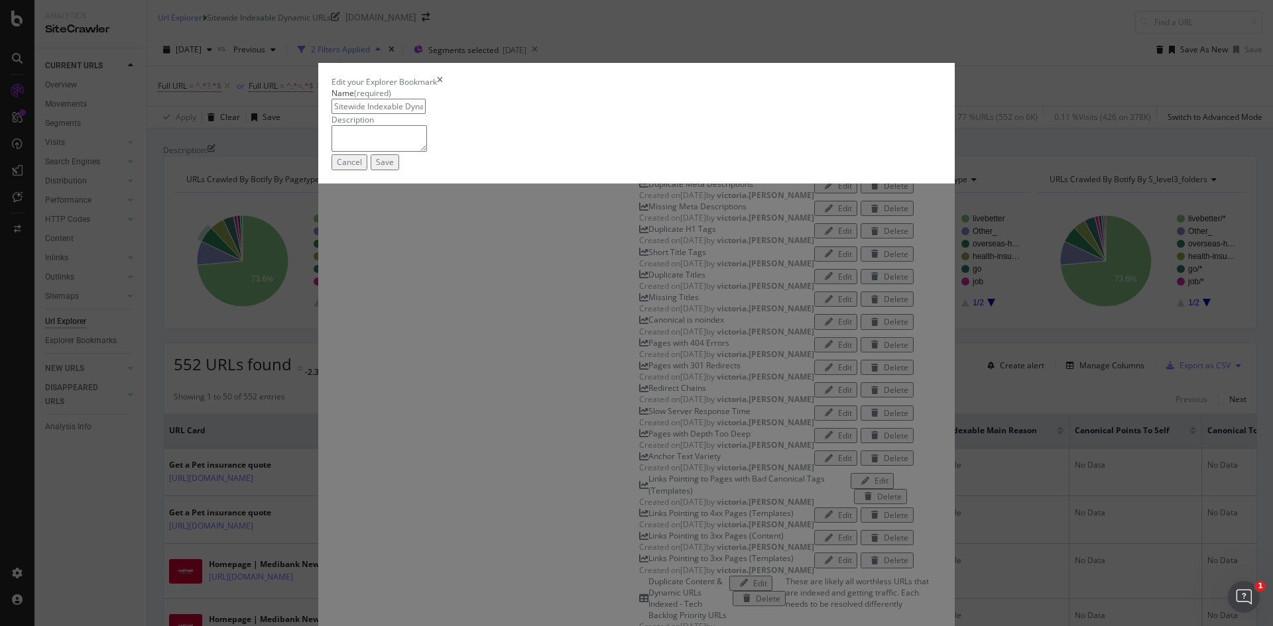
click at [426, 114] on input "Sitewide Indexable Dynamic URLs - Tech Backlog" at bounding box center [378, 106] width 94 height 15
type input "Sitewide Indexable Dynamic URLs - Technical Backlog"
click at [394, 168] on div "Save" at bounding box center [385, 161] width 18 height 11
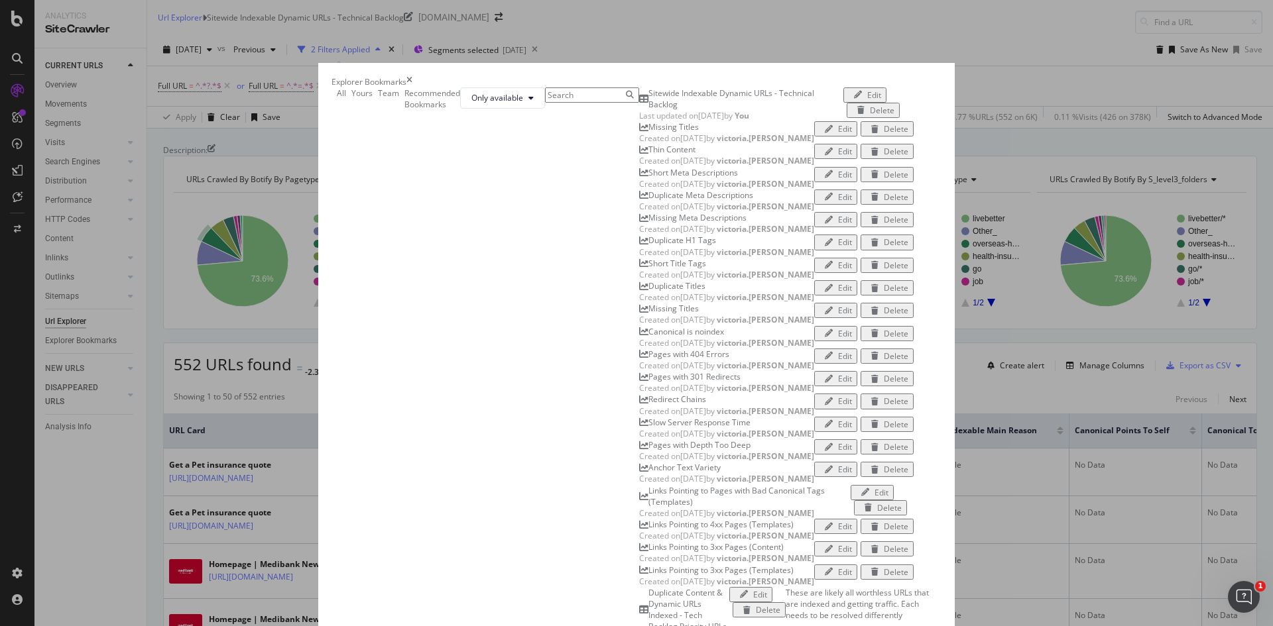
click at [6, 626] on icon "close toast" at bounding box center [3, 631] width 6 height 11
click at [412, 76] on icon "times" at bounding box center [409, 81] width 6 height 11
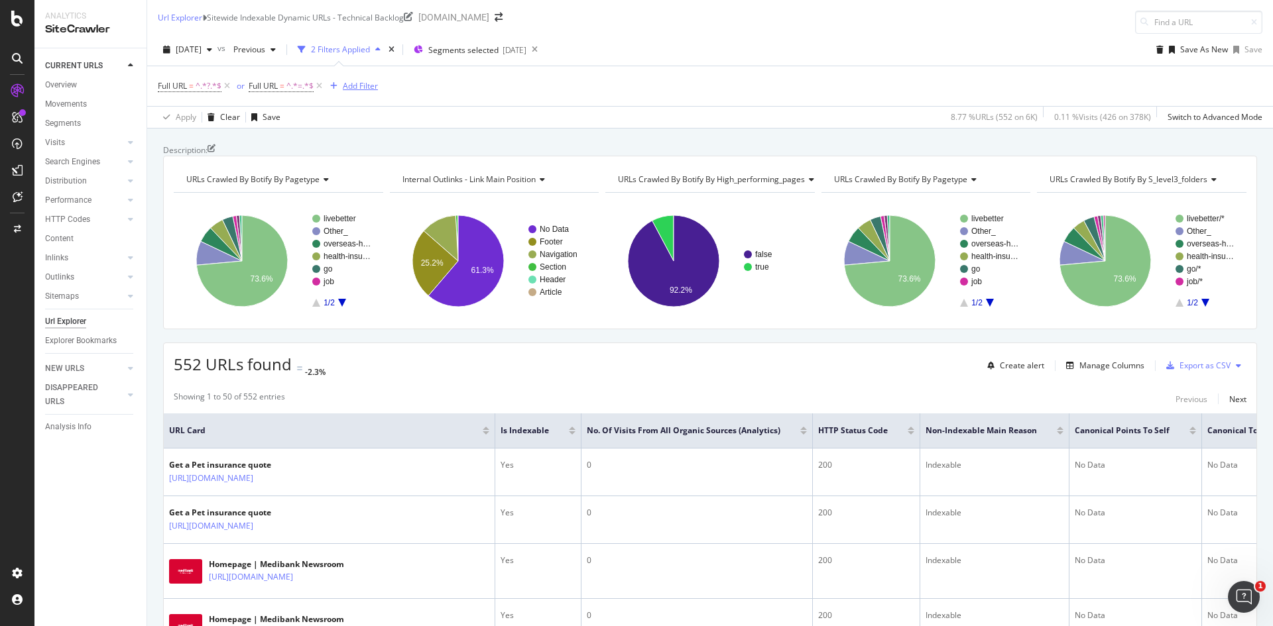
click at [354, 84] on div "Add Filter" at bounding box center [360, 85] width 35 height 11
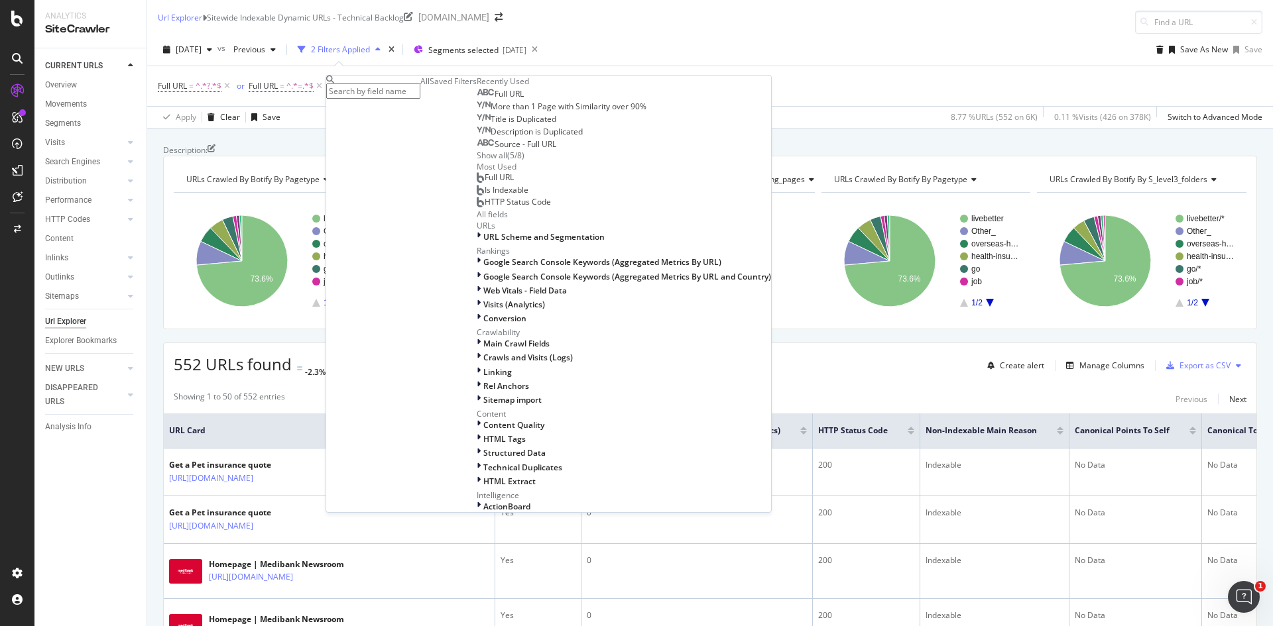
click at [494, 99] on span "Full URL" at bounding box center [508, 93] width 29 height 11
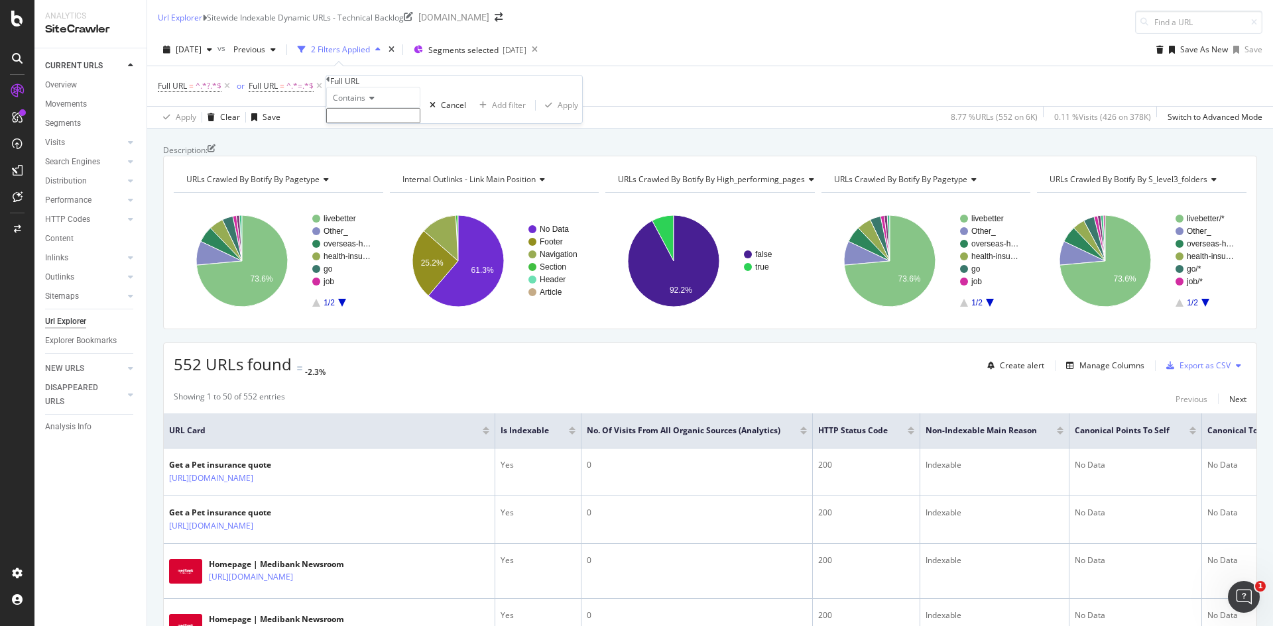
click at [376, 123] on input "text" at bounding box center [373, 115] width 94 height 15
type input "&"
click at [557, 115] on div "Apply" at bounding box center [567, 108] width 21 height 11
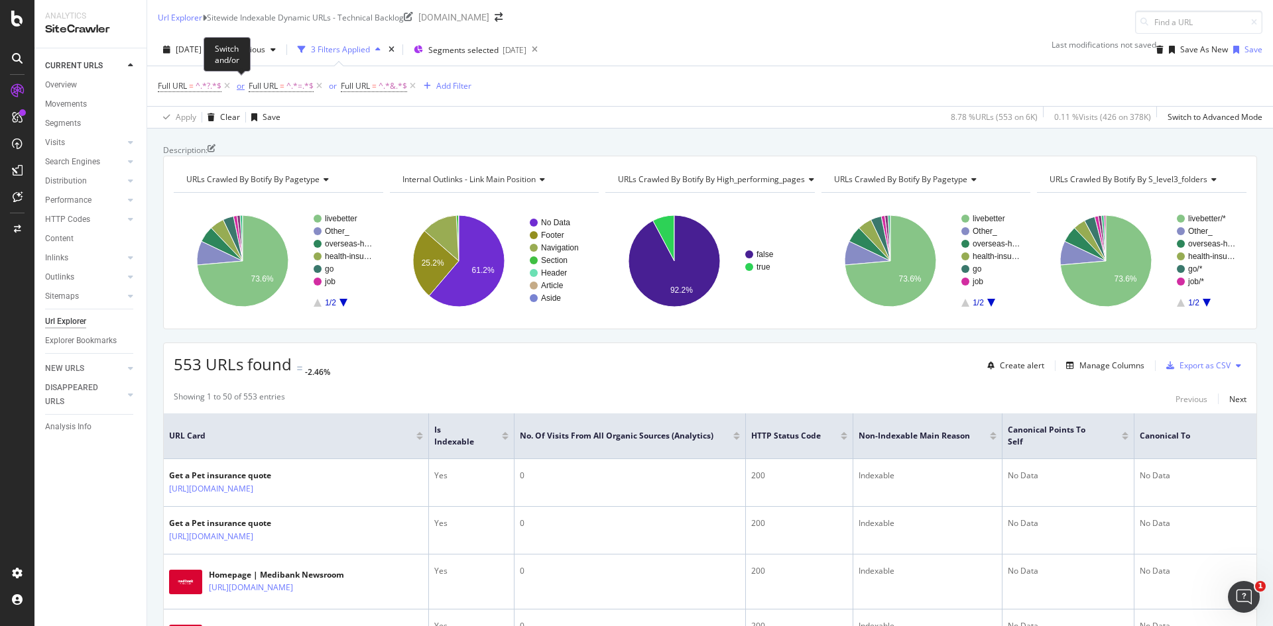
click at [242, 86] on div "or" at bounding box center [241, 85] width 8 height 11
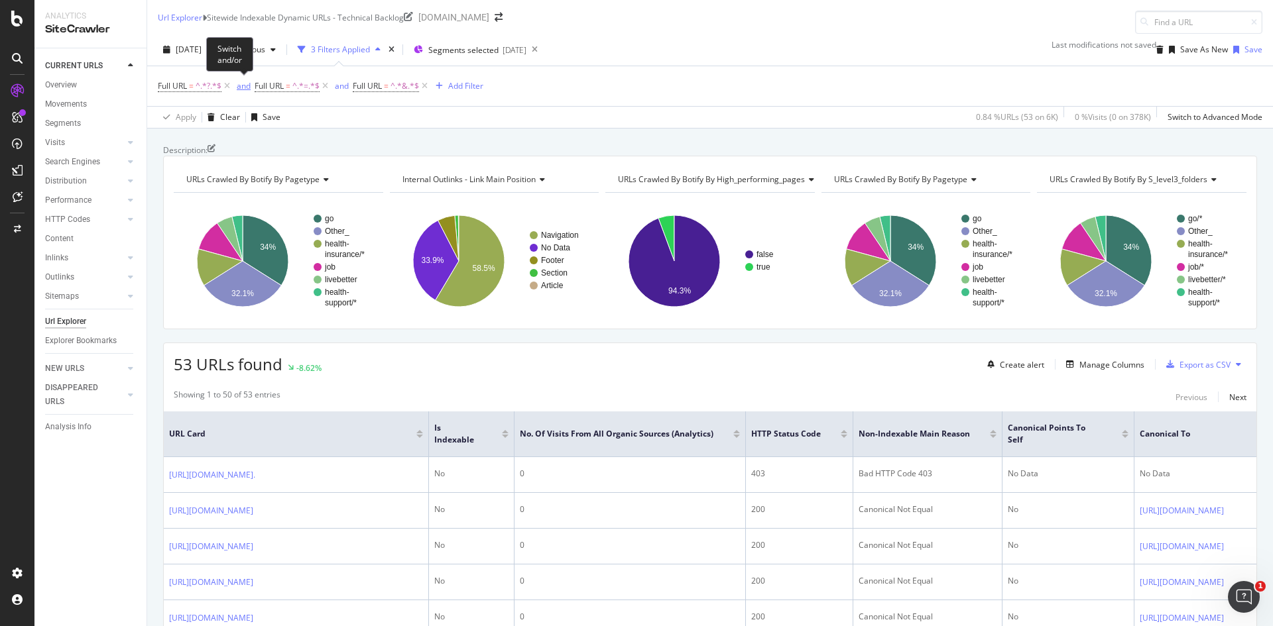
click at [243, 87] on div "and" at bounding box center [244, 85] width 14 height 11
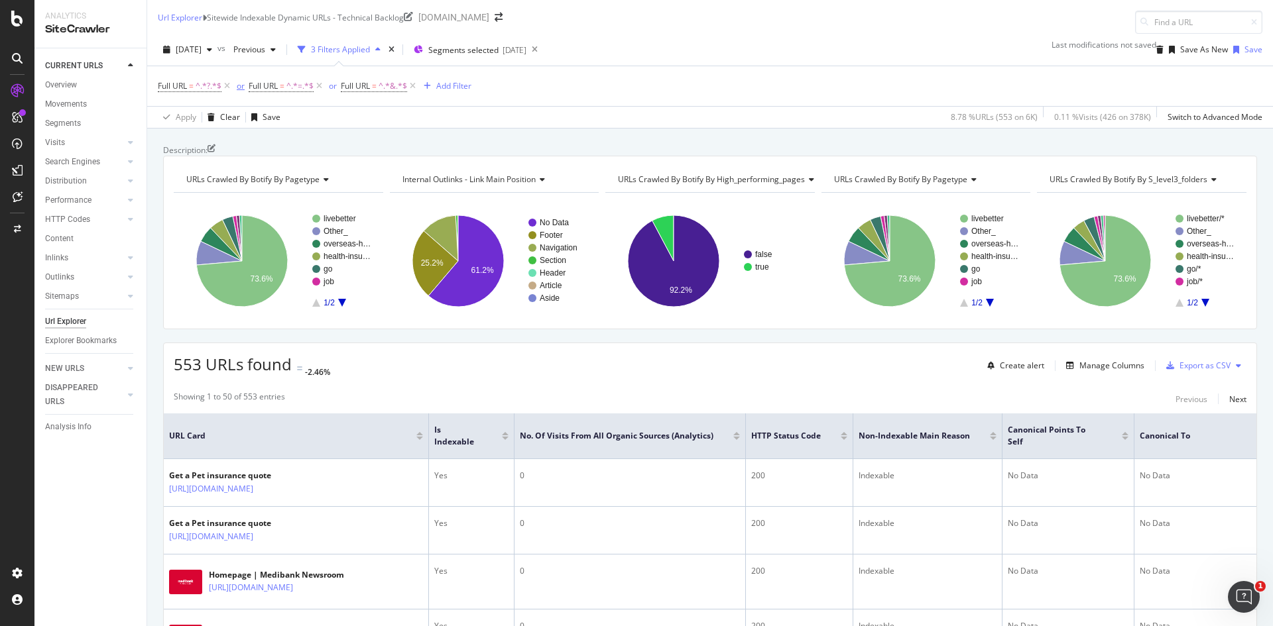
scroll to position [88, 0]
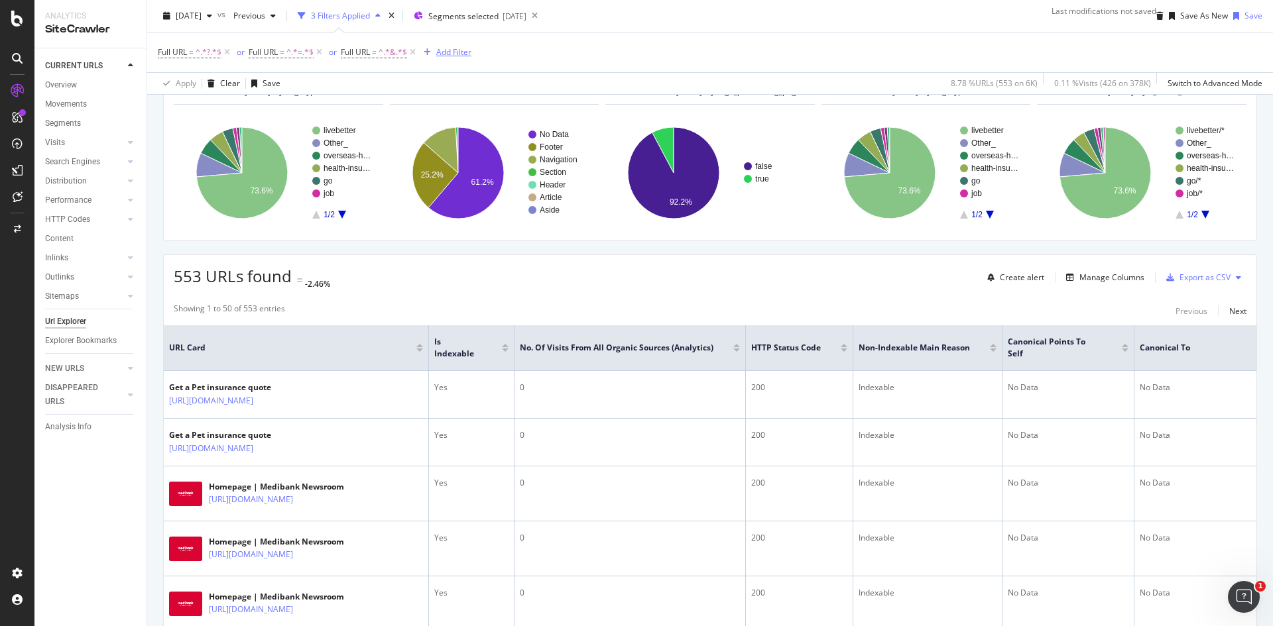
click at [456, 54] on div "Add Filter" at bounding box center [453, 51] width 35 height 11
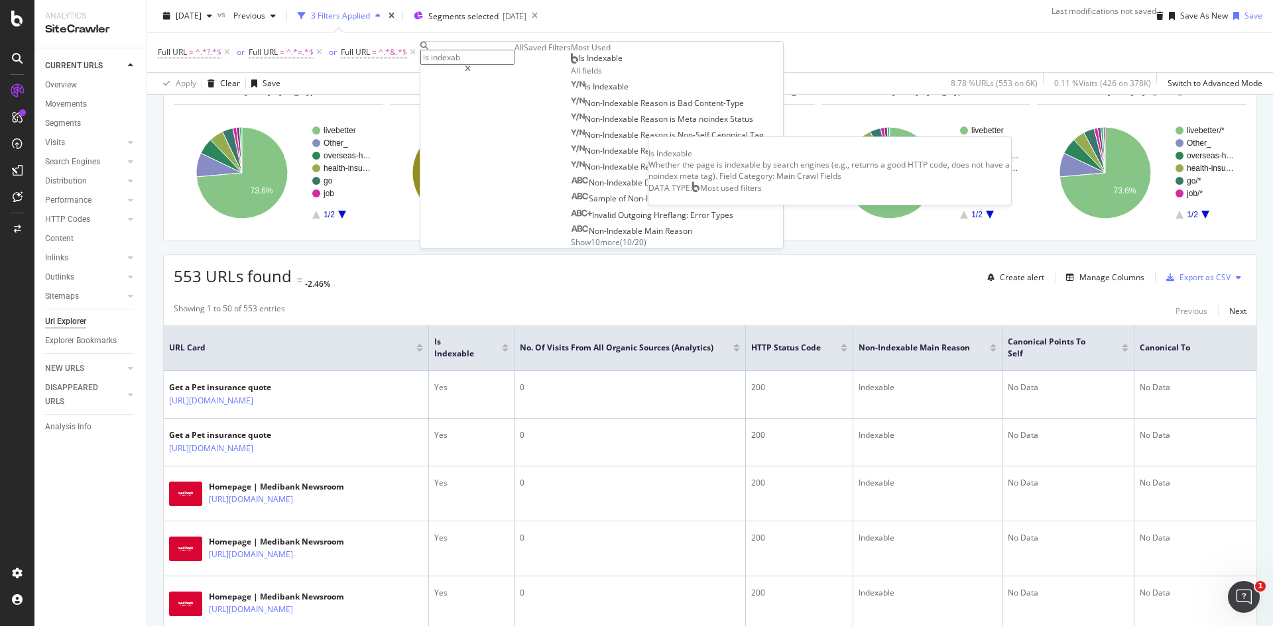
type input "is indexab"
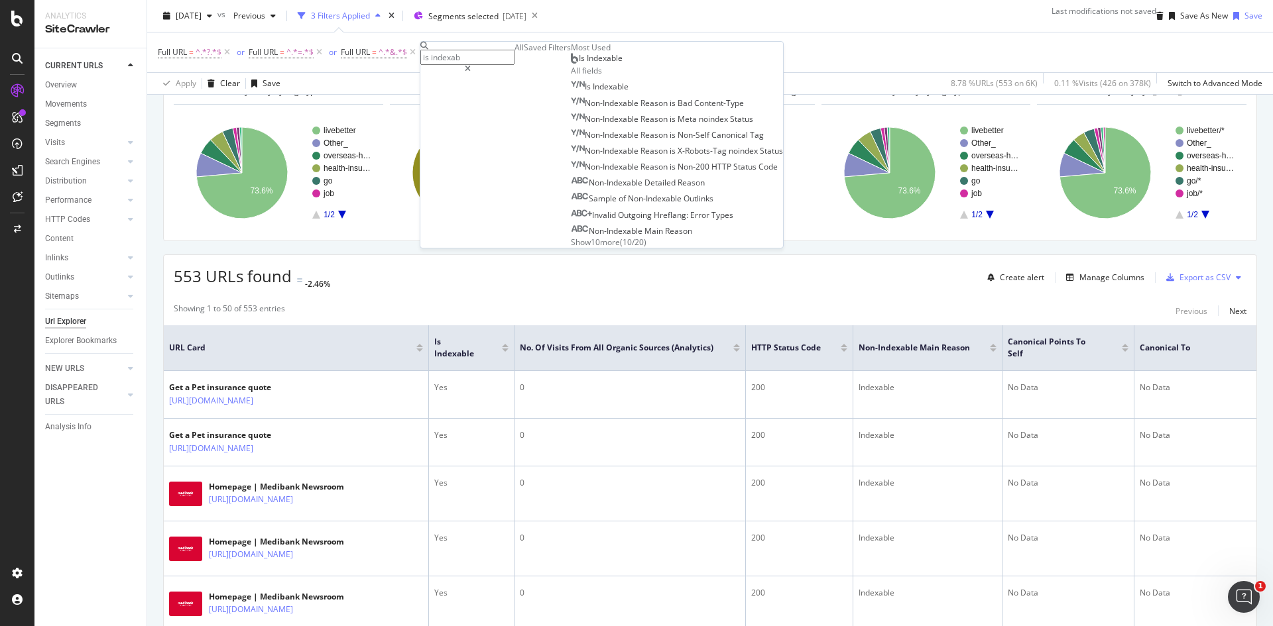
click at [571, 64] on div "Is Indexable" at bounding box center [597, 58] width 52 height 11
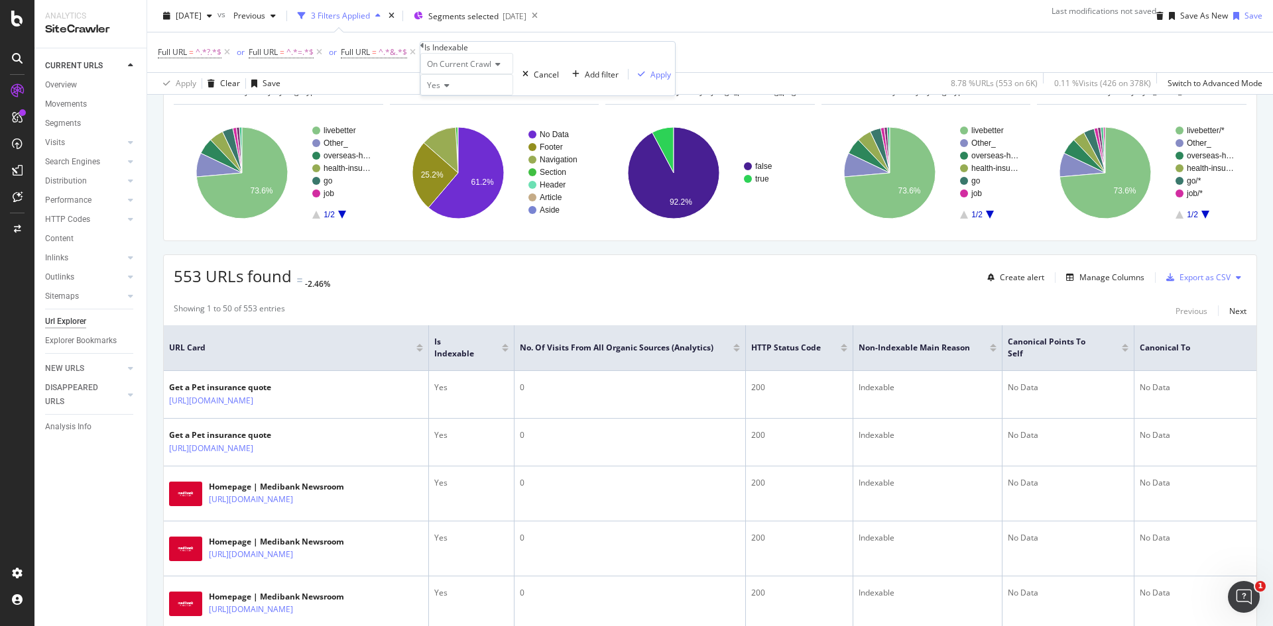
click at [449, 89] on icon at bounding box center [444, 86] width 9 height 8
click at [453, 109] on div "Yes" at bounding box center [466, 102] width 91 height 14
click at [447, 89] on icon at bounding box center [444, 86] width 9 height 8
click at [456, 123] on div "No" at bounding box center [466, 116] width 91 height 14
click at [650, 80] on div "Apply" at bounding box center [660, 74] width 21 height 11
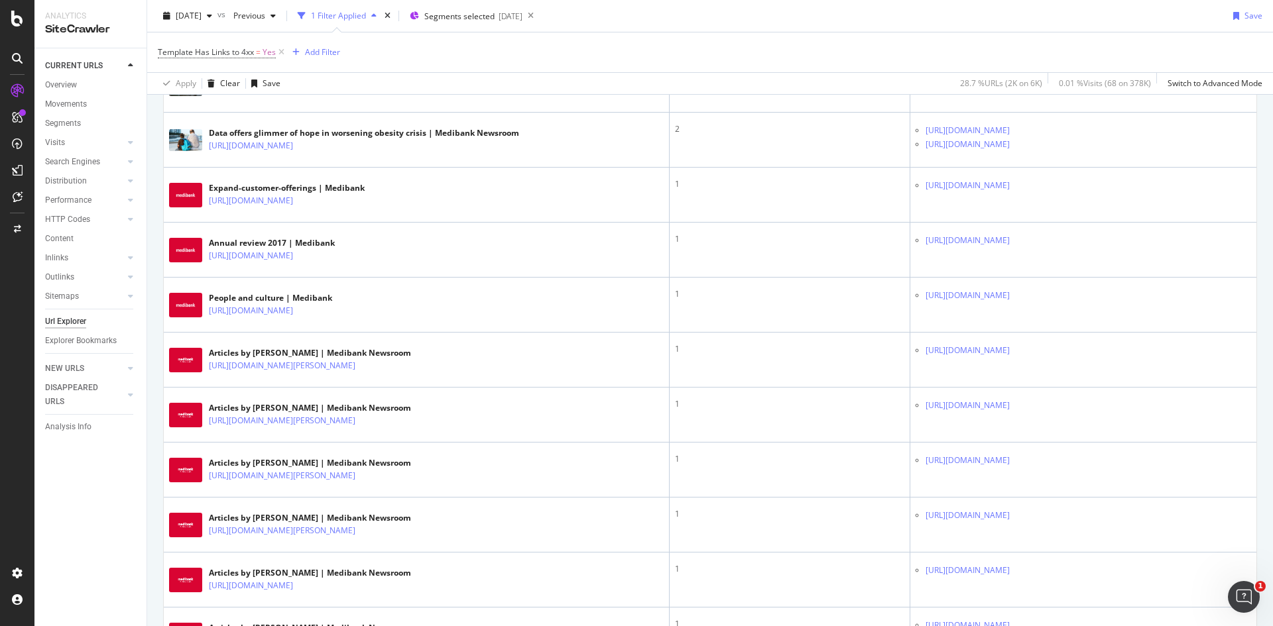
scroll to position [1094, 0]
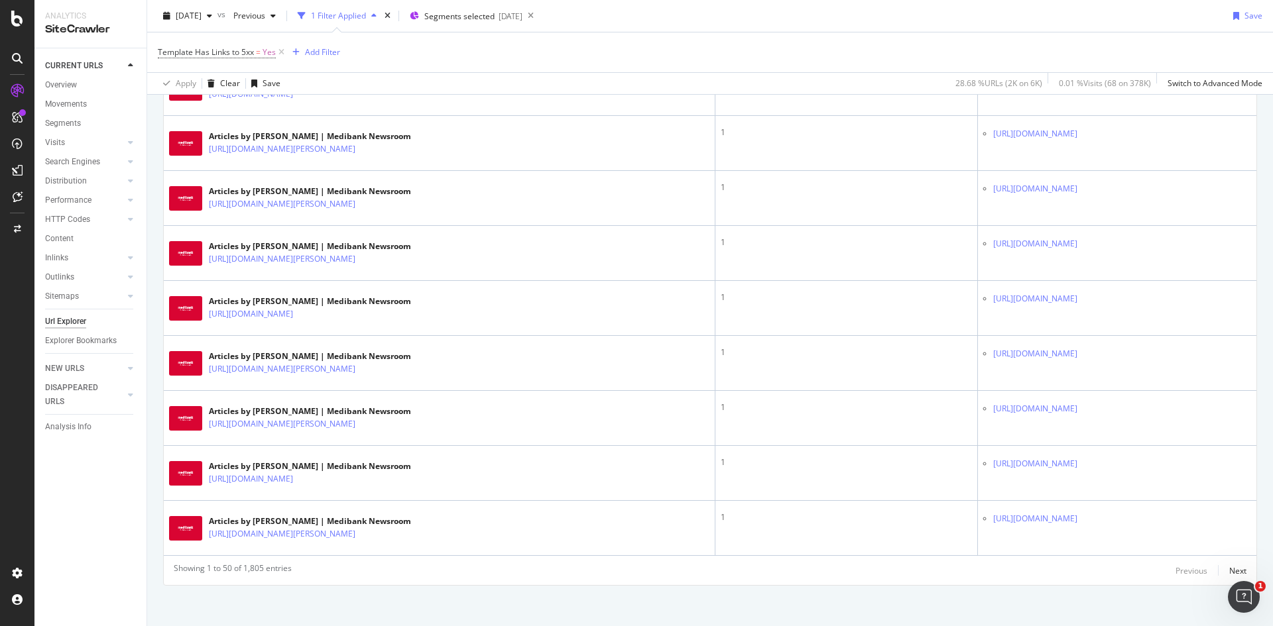
scroll to position [2636, 0]
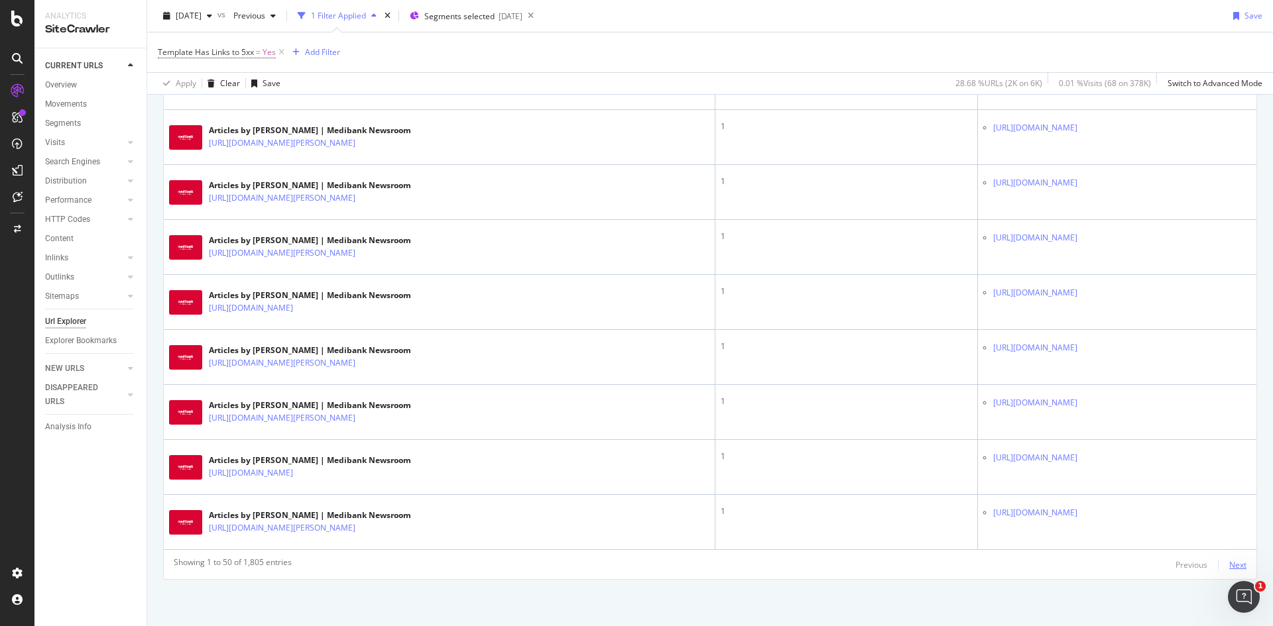
click at [1231, 565] on div "Next" at bounding box center [1237, 564] width 17 height 11
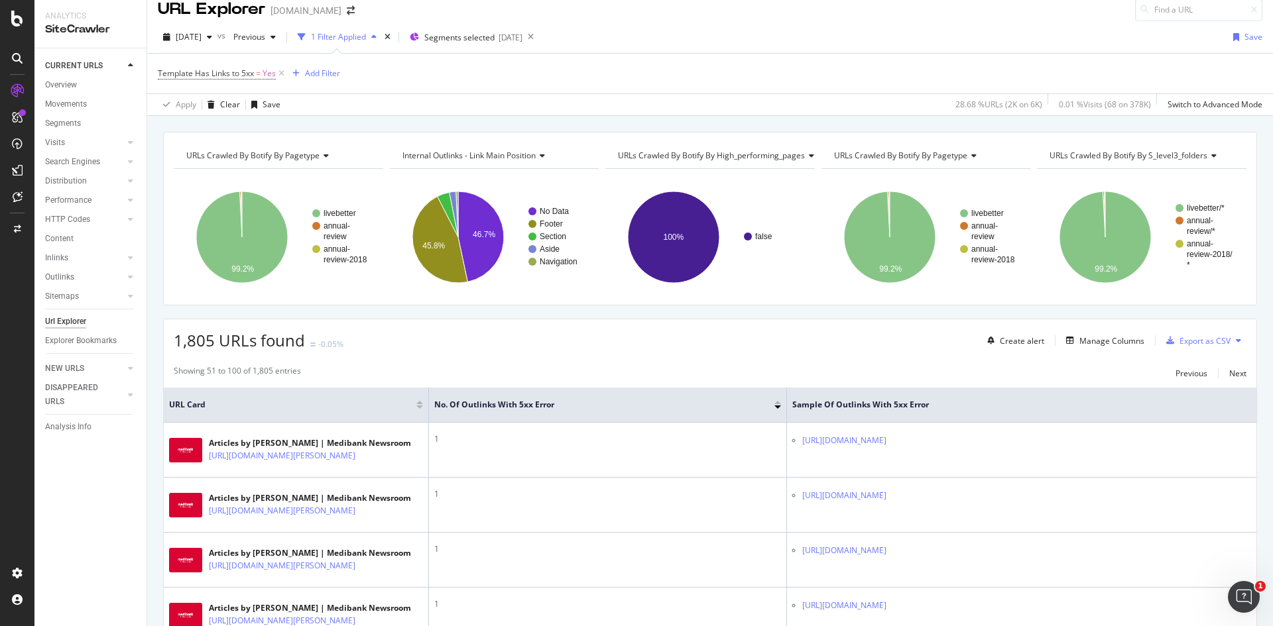
scroll to position [13, 0]
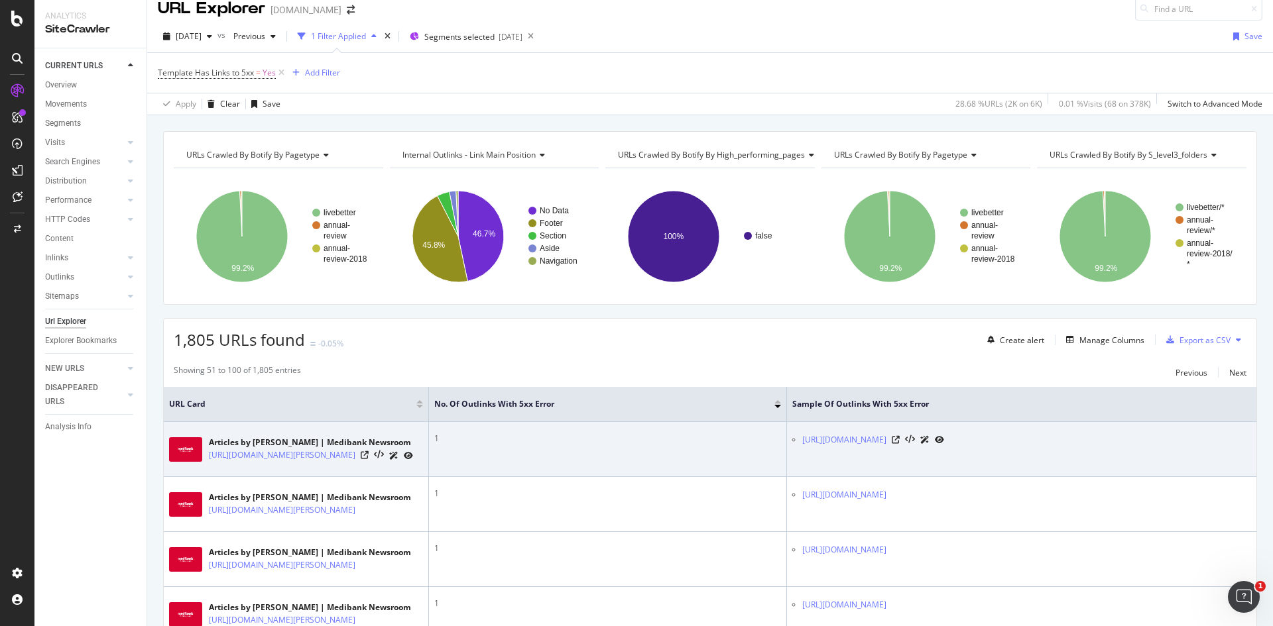
drag, startPoint x: 799, startPoint y: 443, endPoint x: 928, endPoint y: 446, distance: 128.6
click at [928, 446] on ul "[URL][DOMAIN_NAME]" at bounding box center [1021, 440] width 459 height 14
copy link "[URL][DOMAIN_NAME]"
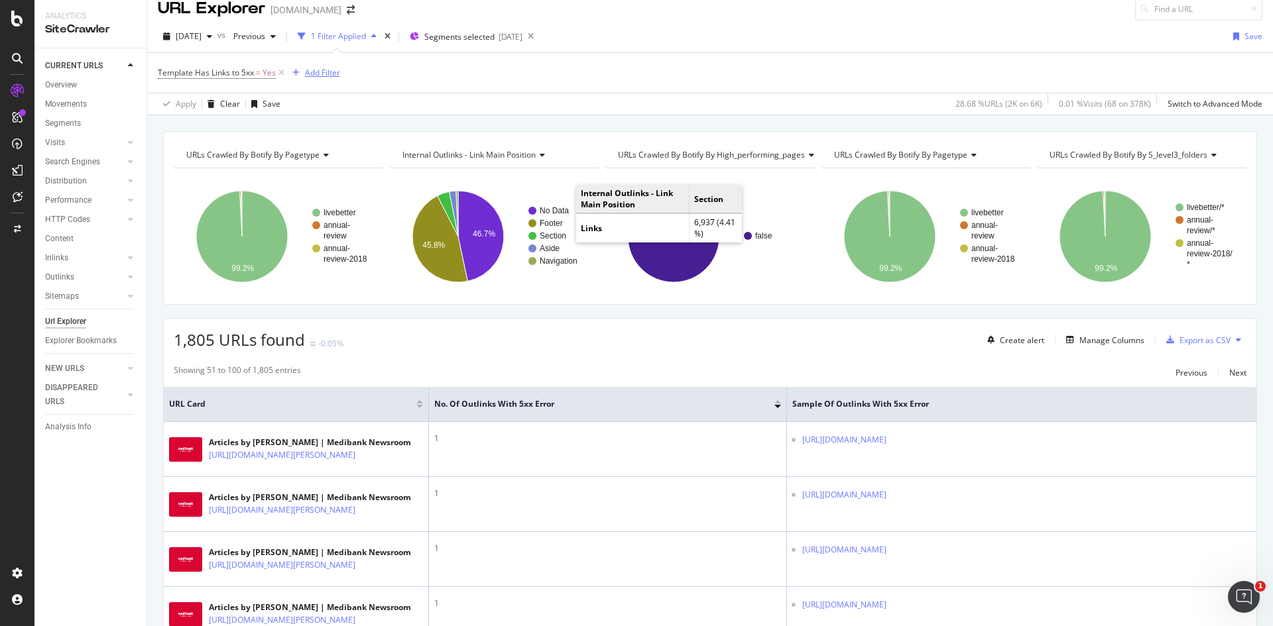
click at [327, 68] on div "Add Filter" at bounding box center [322, 72] width 35 height 11
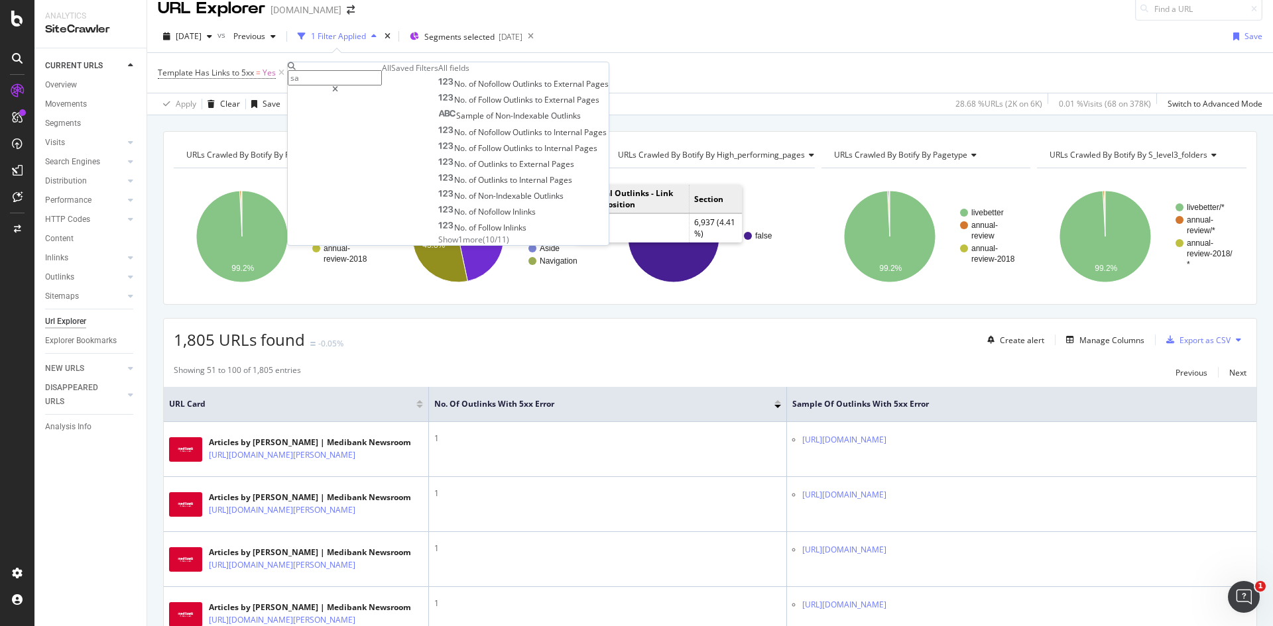
type input "s"
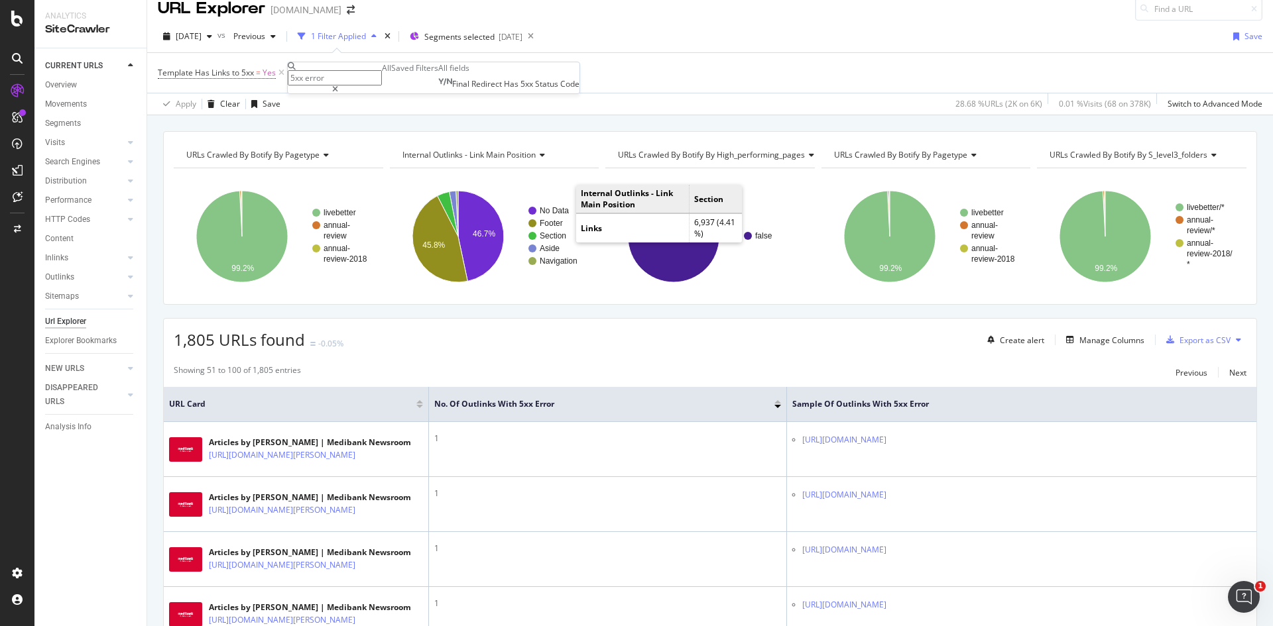
type input "5xx error"
click at [338, 86] on icon at bounding box center [335, 90] width 6 height 8
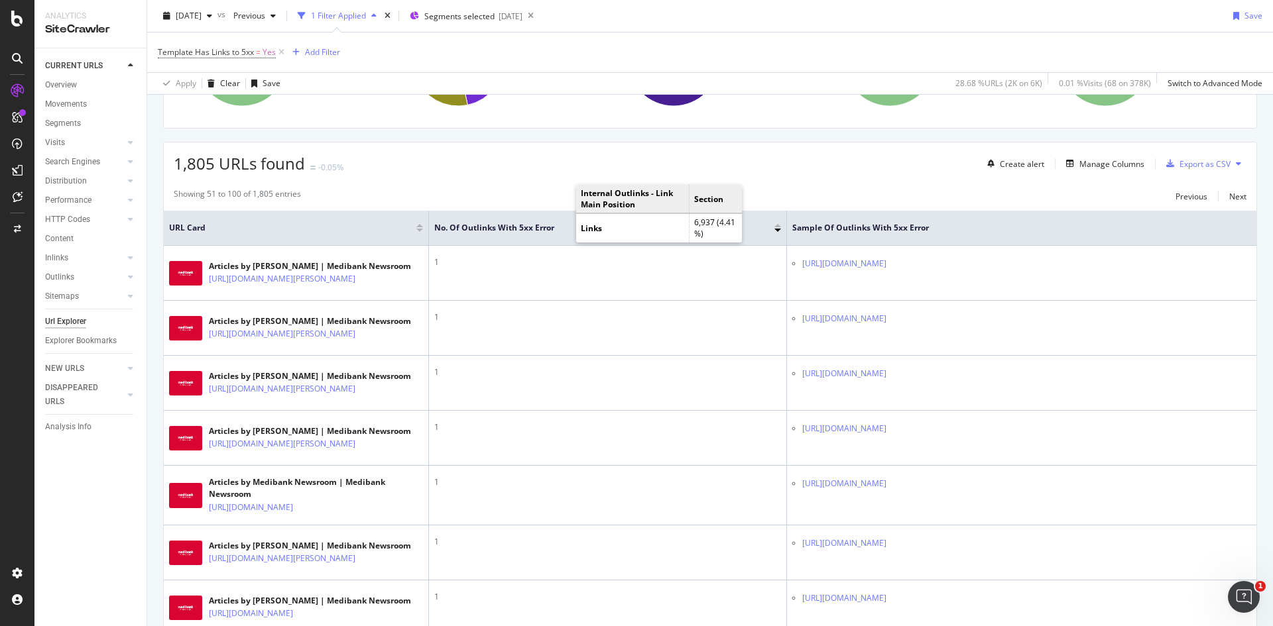
scroll to position [191, 0]
click at [777, 226] on div at bounding box center [777, 224] width 7 height 3
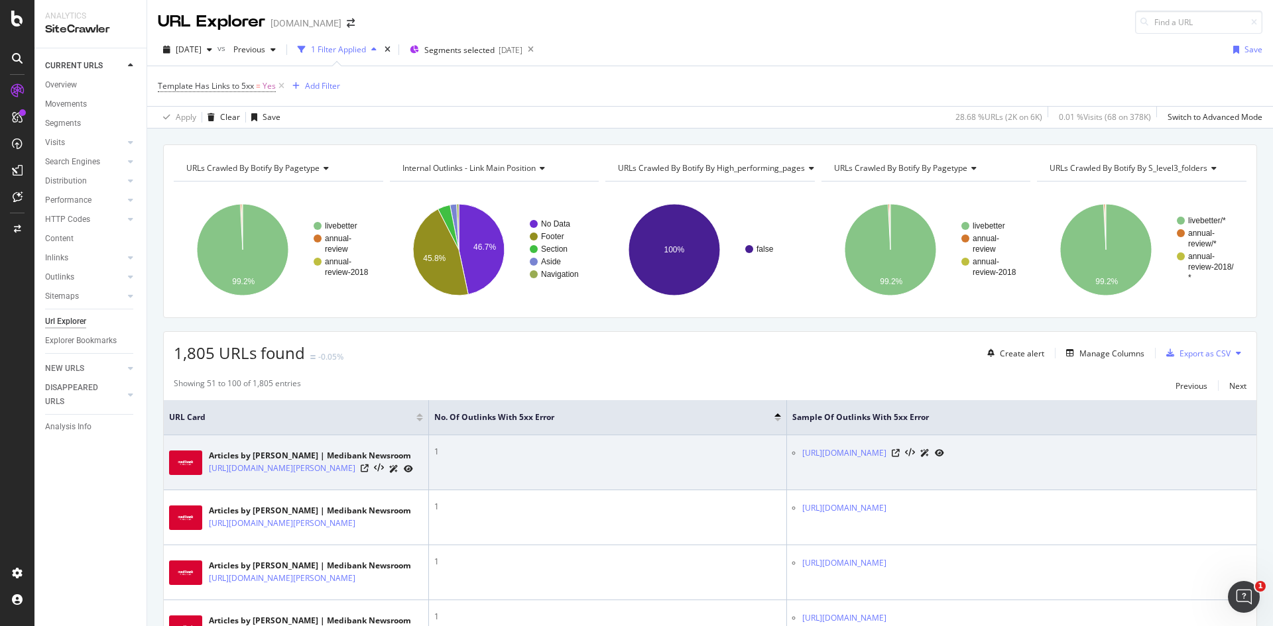
scroll to position [1, 0]
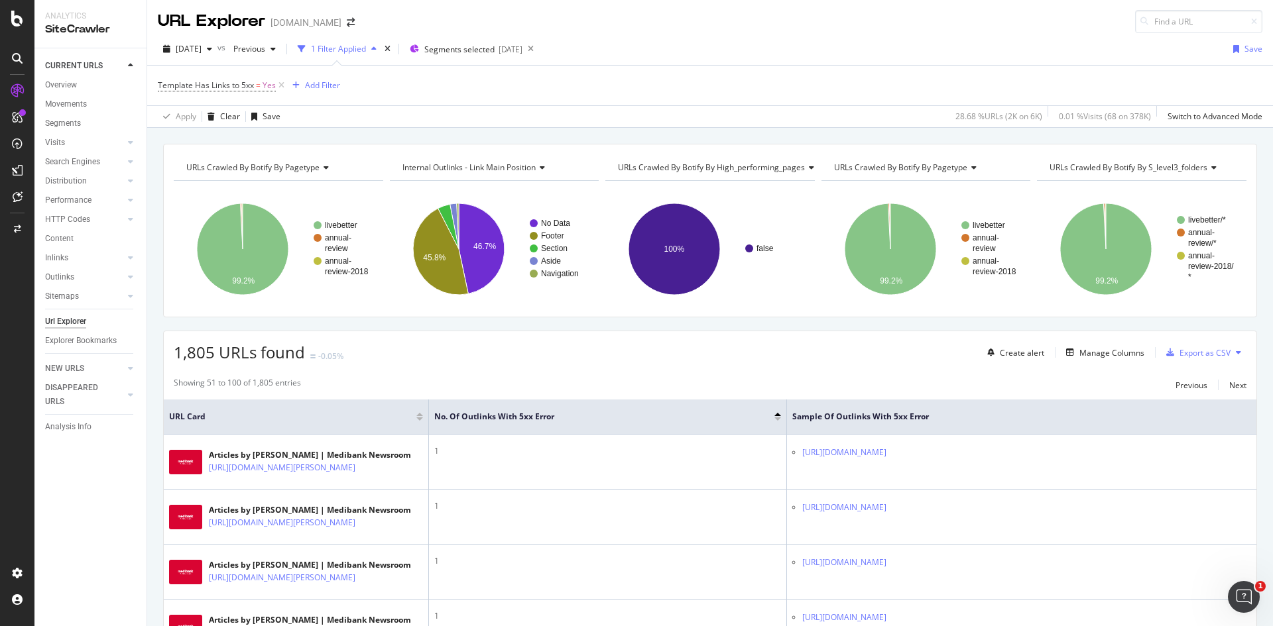
click at [420, 414] on div at bounding box center [419, 414] width 7 height 3
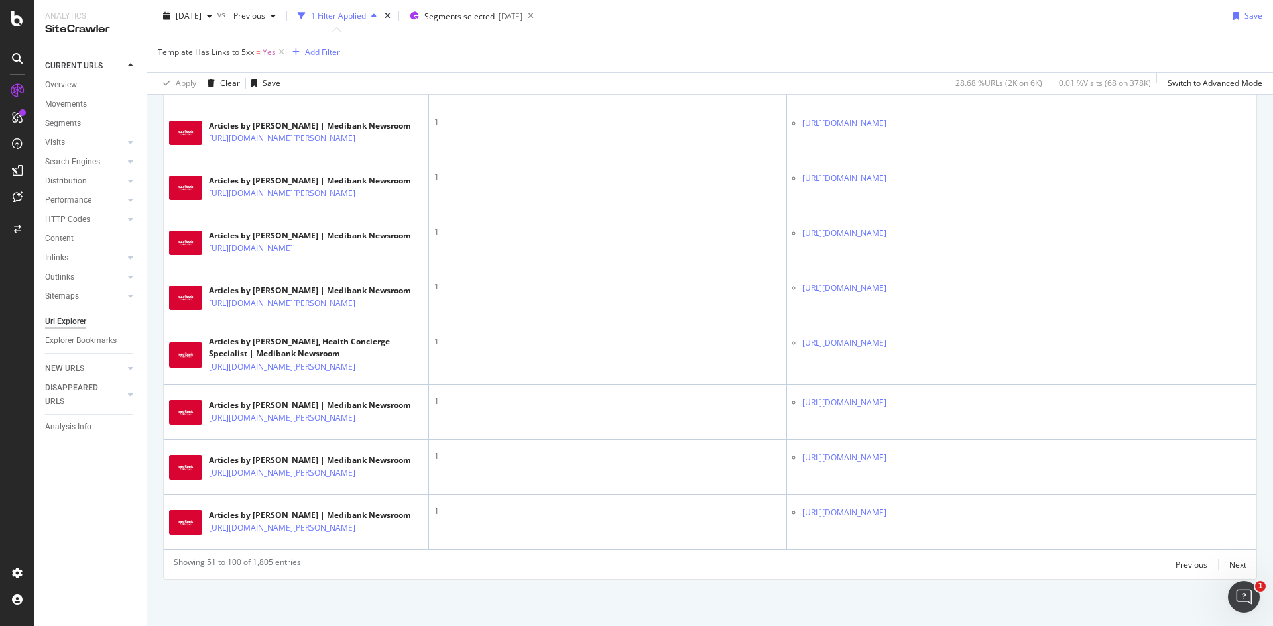
scroll to position [3002, 0]
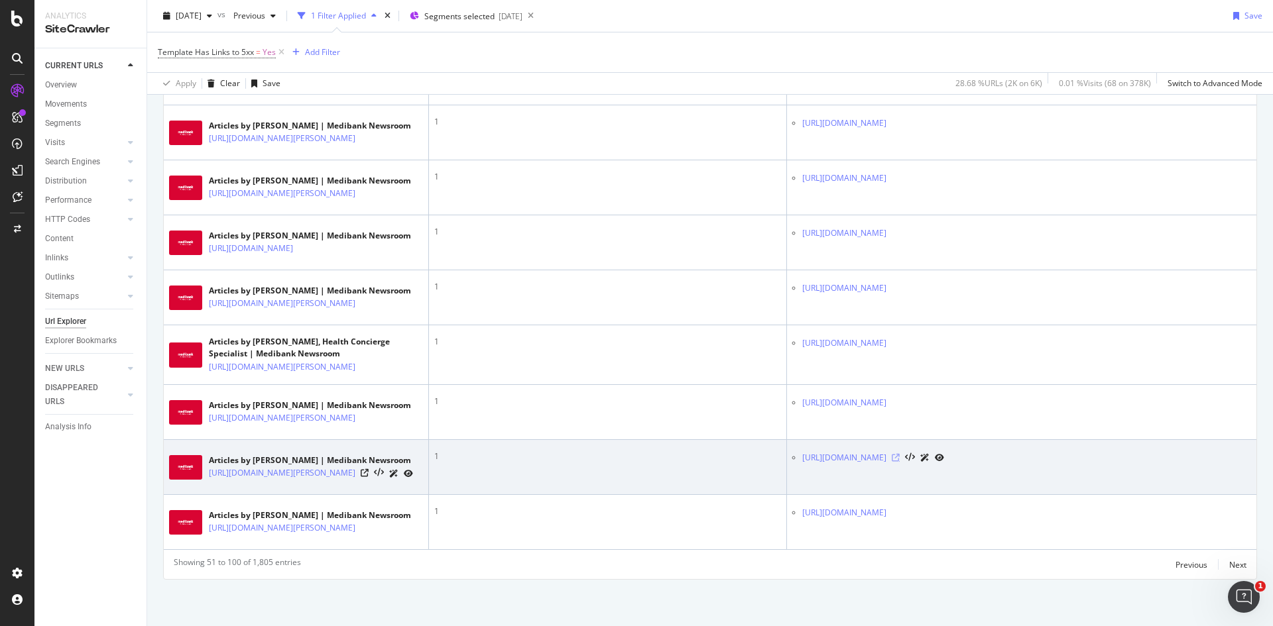
click at [899, 462] on icon at bounding box center [895, 458] width 8 height 8
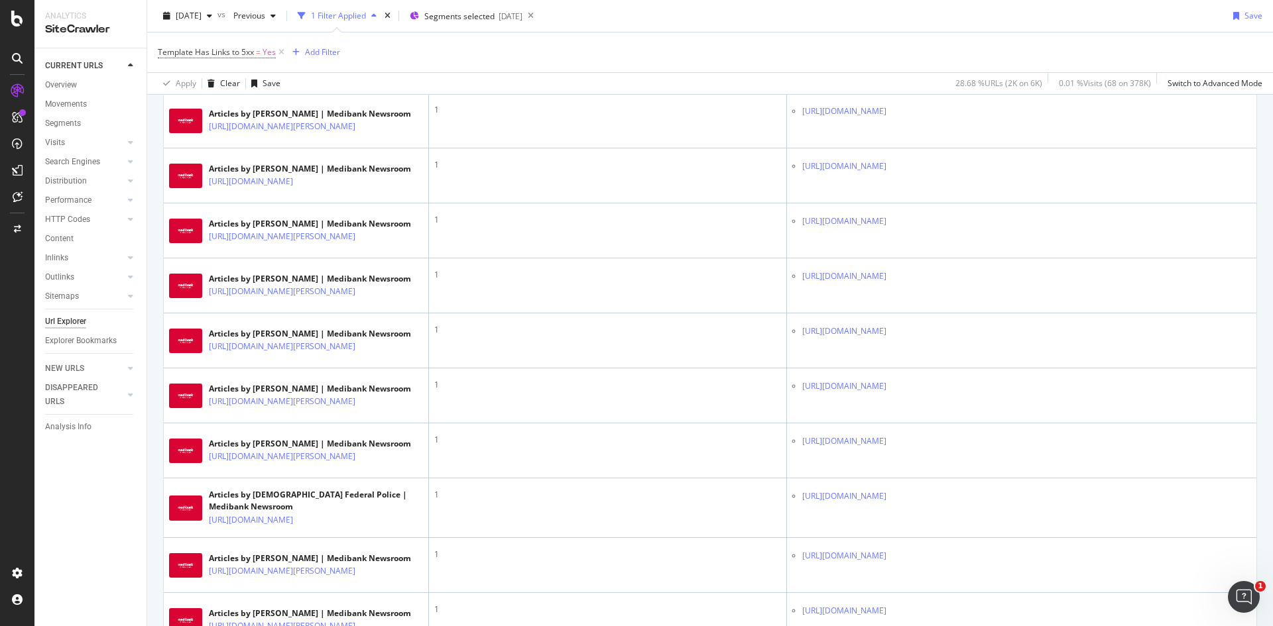
scroll to position [0, 0]
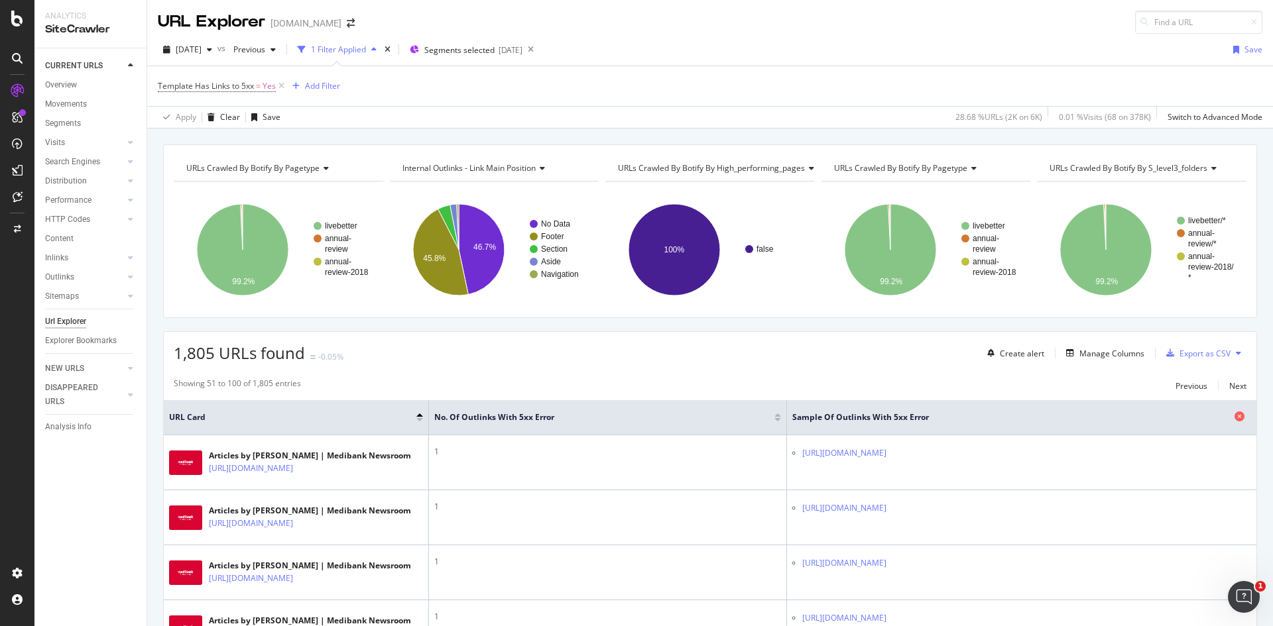
click at [995, 414] on span "Sample of Outlinks with 5xx Error" at bounding box center [1011, 418] width 439 height 12
click at [420, 414] on div at bounding box center [419, 415] width 7 height 3
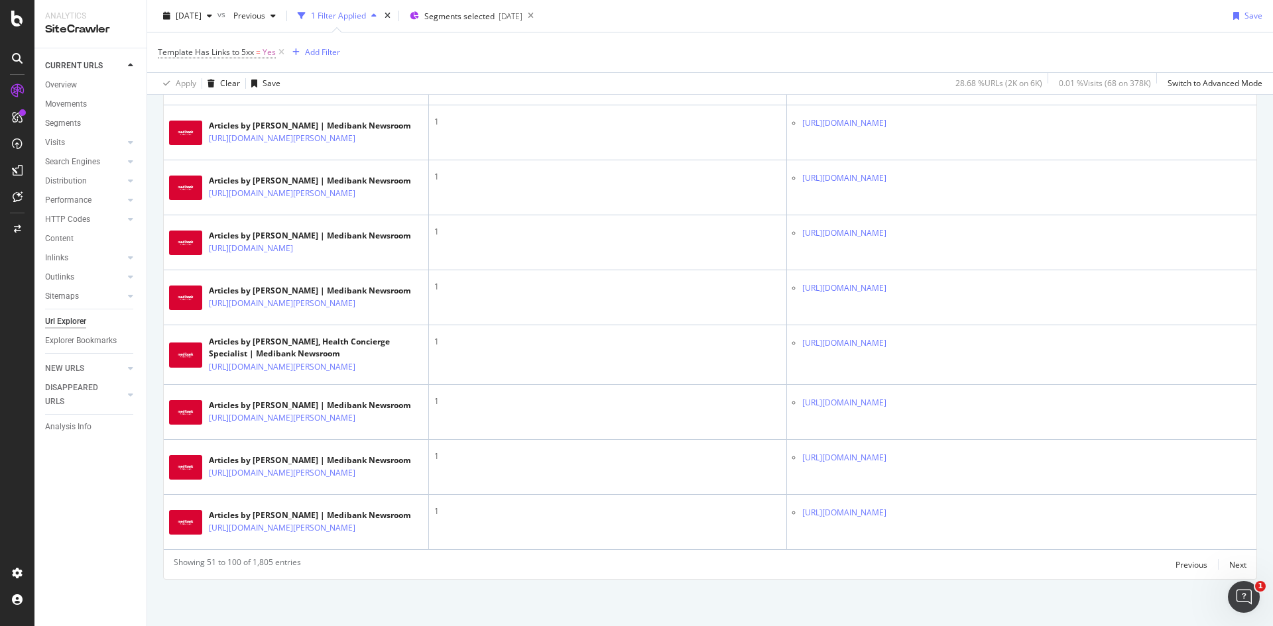
scroll to position [3030, 0]
click at [1229, 565] on div "Next" at bounding box center [1237, 564] width 17 height 11
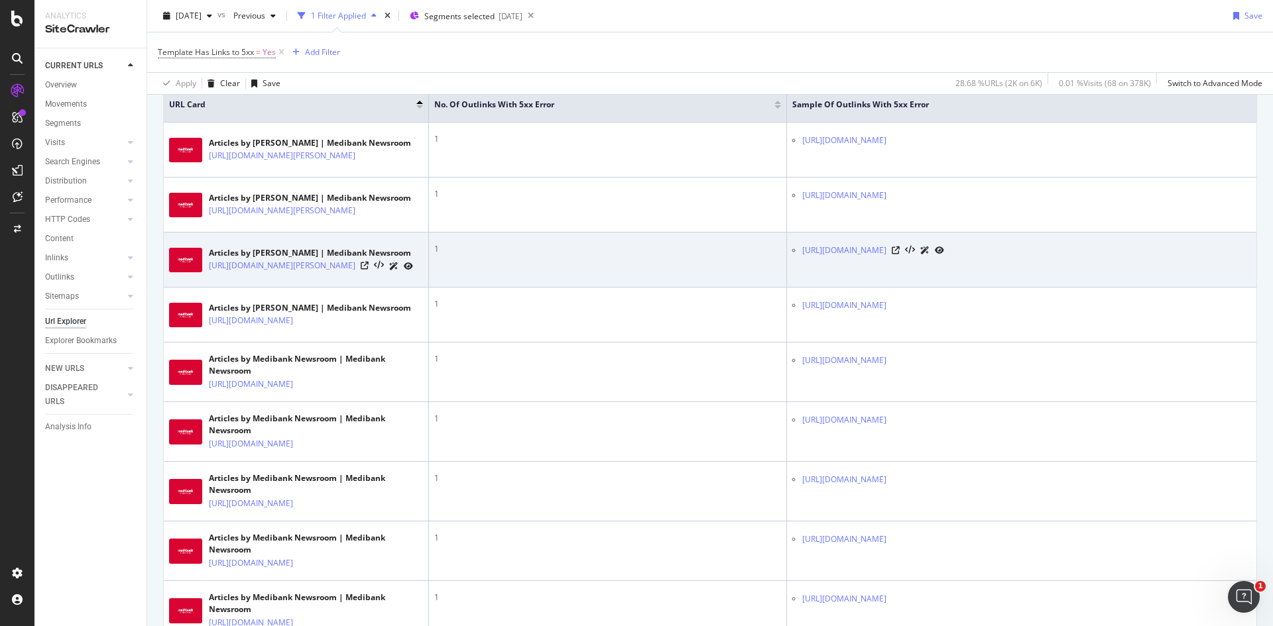
scroll to position [0, 0]
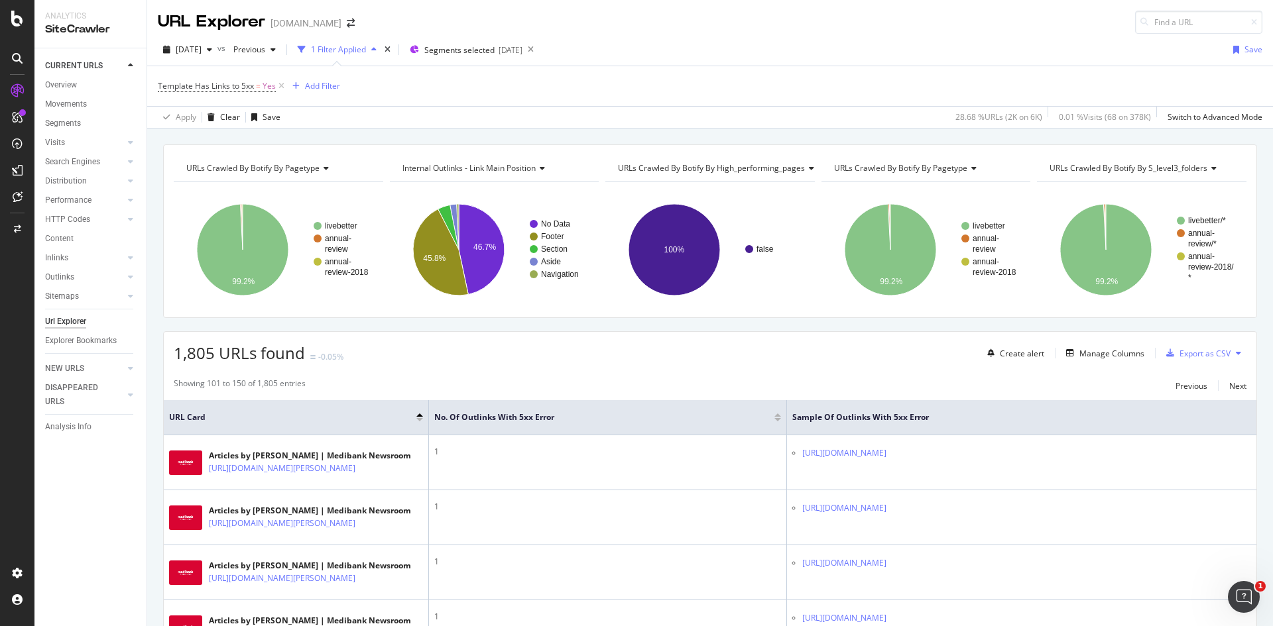
click at [418, 418] on div at bounding box center [419, 419] width 7 height 3
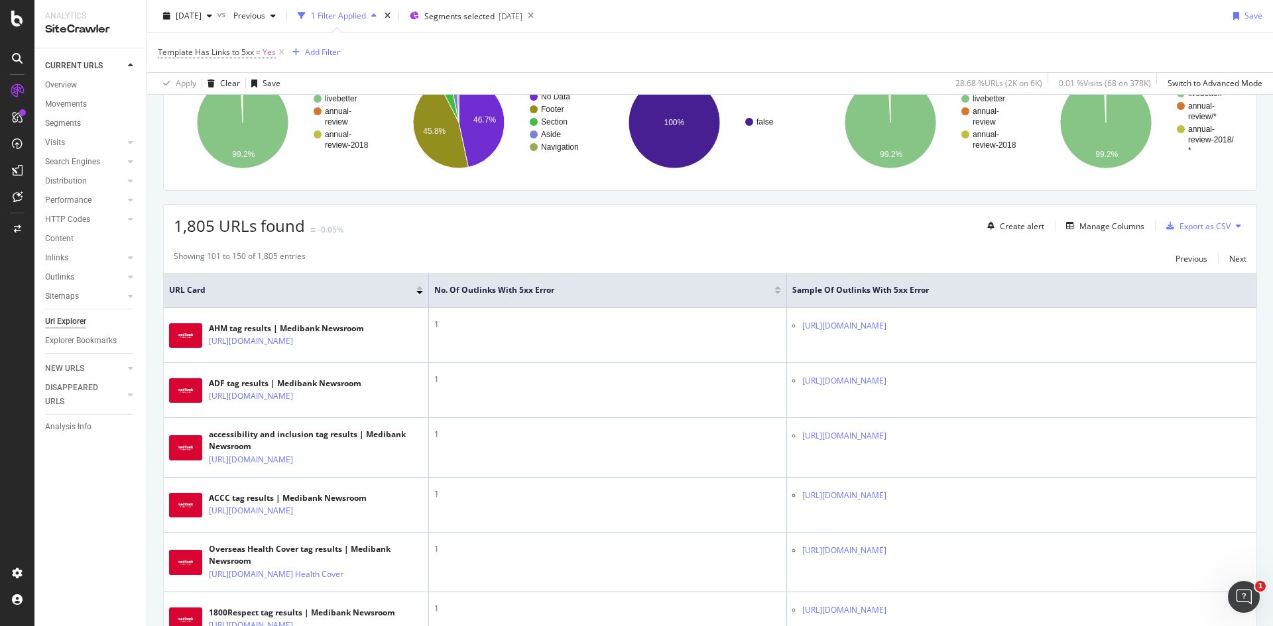
scroll to position [132, 0]
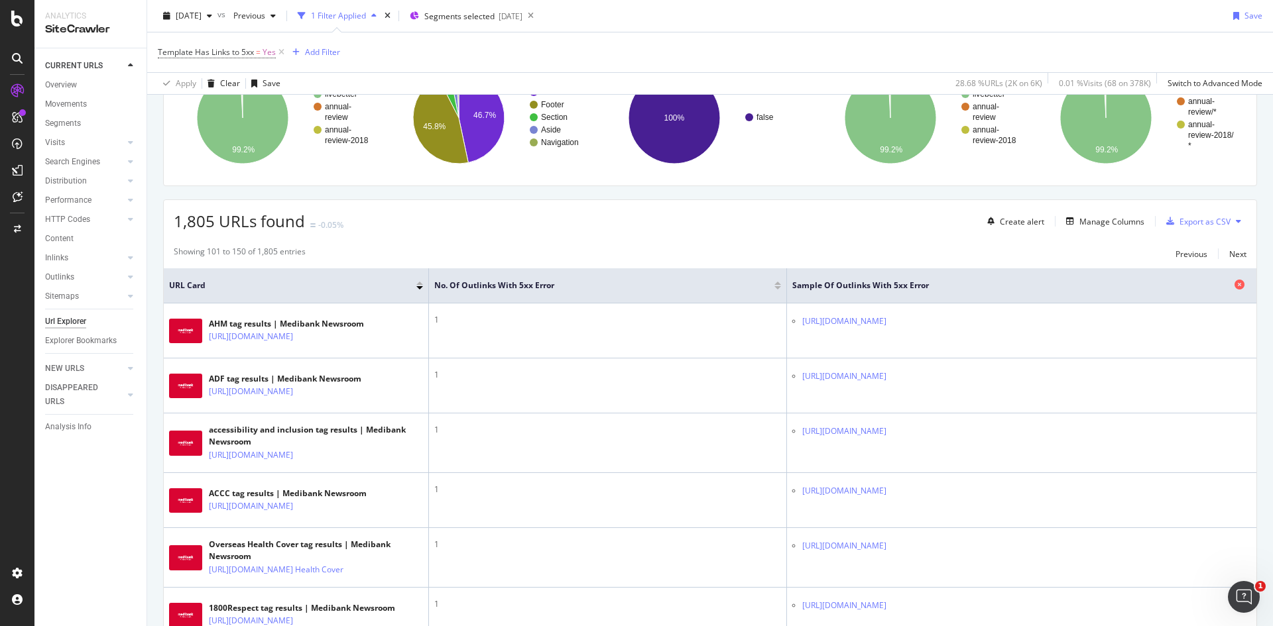
click at [872, 286] on span "Sample of Outlinks with 5xx Error" at bounding box center [1011, 286] width 439 height 12
click at [689, 213] on div "1,805 URLs found -0.05% Create alert Manage Columns Export as CSV" at bounding box center [710, 216] width 1092 height 32
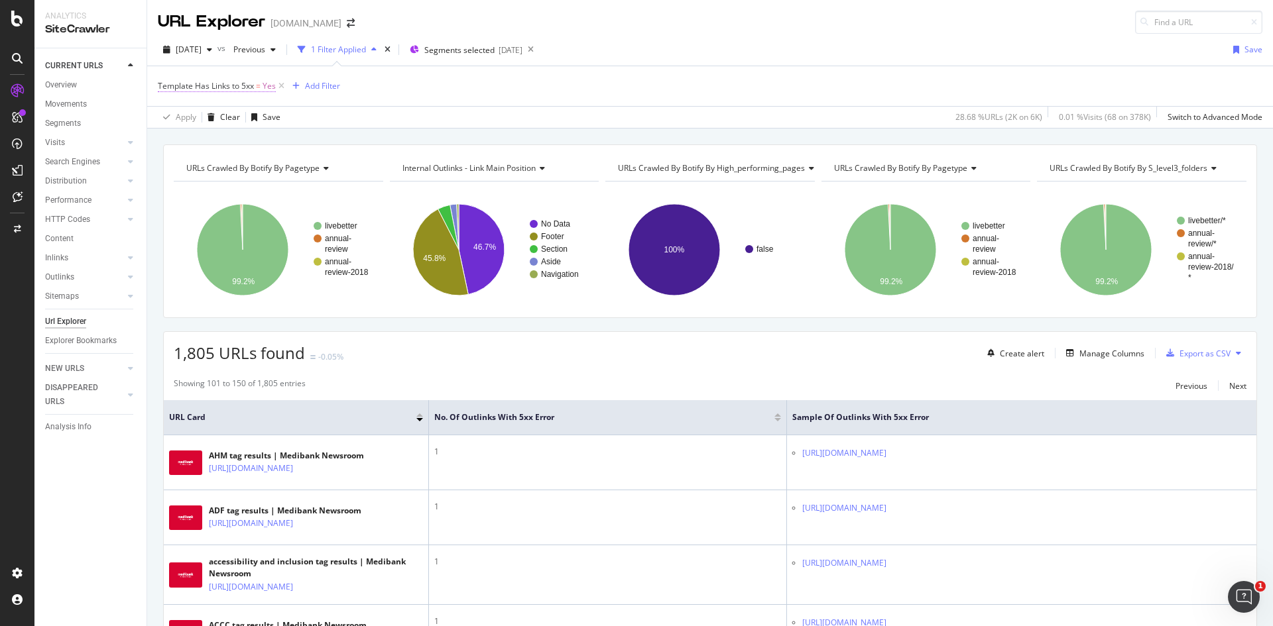
click at [201, 84] on span "Template Has Links to 5xx" at bounding box center [206, 85] width 96 height 11
click at [389, 111] on div "Apply Clear Save 28.68 % URLs ( 2K on 6K ) 0.01 % Visits ( 68 on 378K ) Switch …" at bounding box center [709, 117] width 1125 height 22
click at [322, 88] on div "Add Filter" at bounding box center [322, 85] width 35 height 11
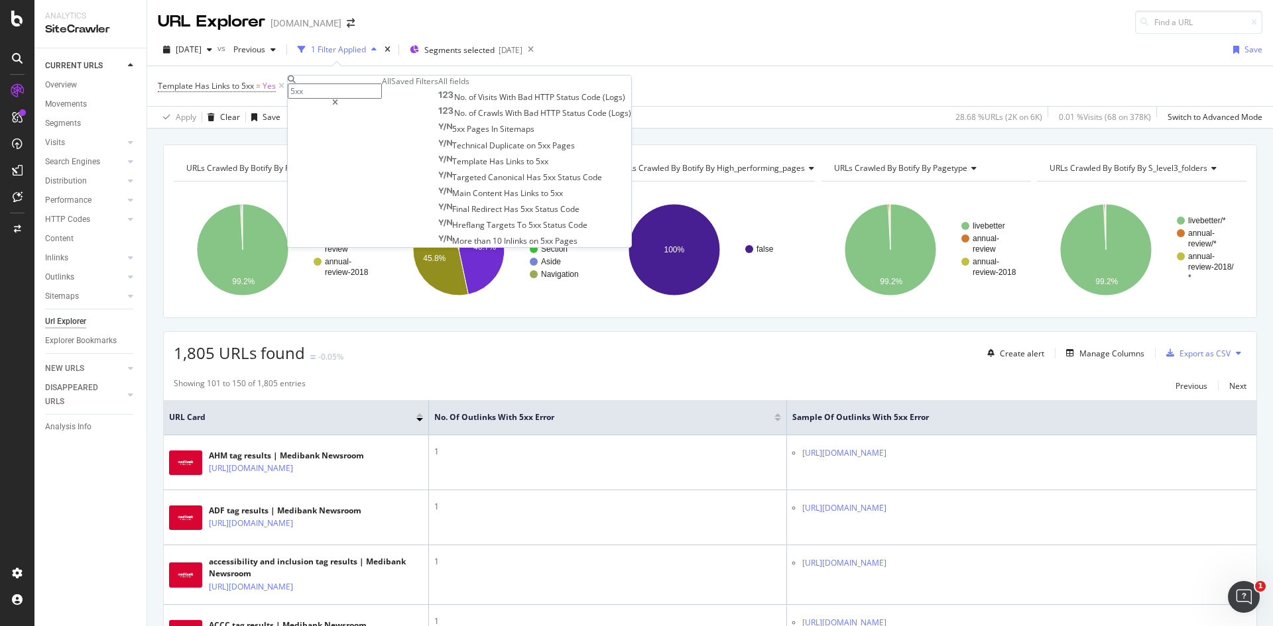
type input "5xx"
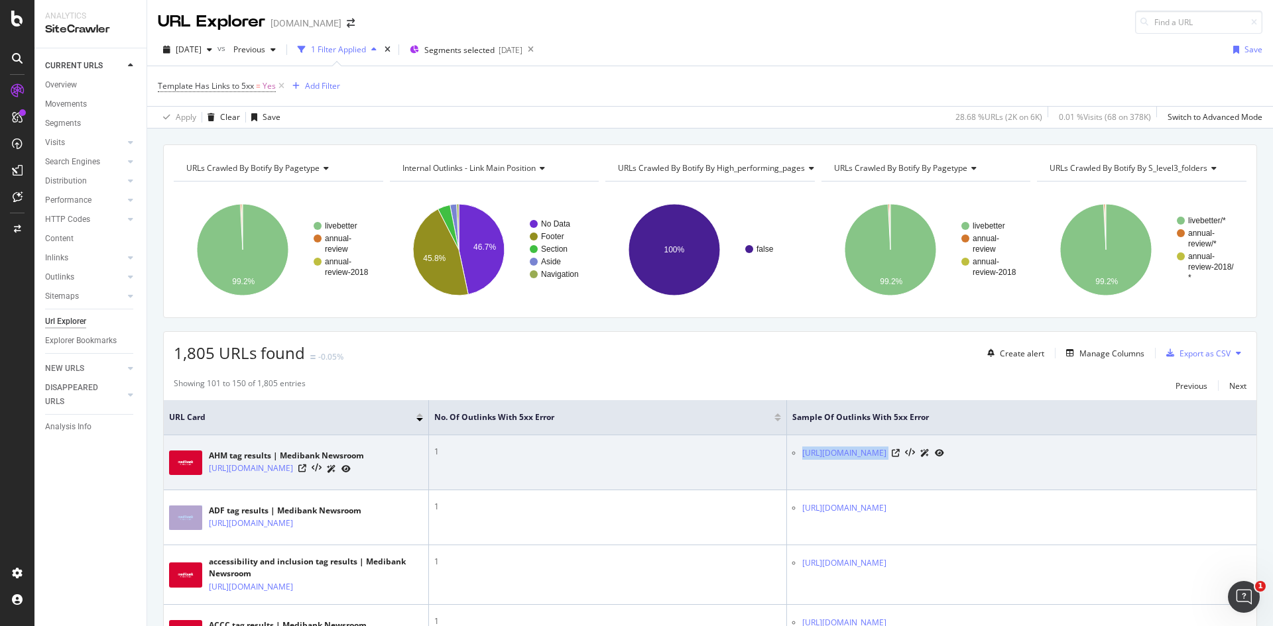
drag, startPoint x: 801, startPoint y: 456, endPoint x: 929, endPoint y: 448, distance: 127.5
click at [929, 448] on ul "https://flybuys.medibank.com.au/" at bounding box center [1021, 453] width 459 height 14
copy link "https://flybuys.medibank.com.au/"
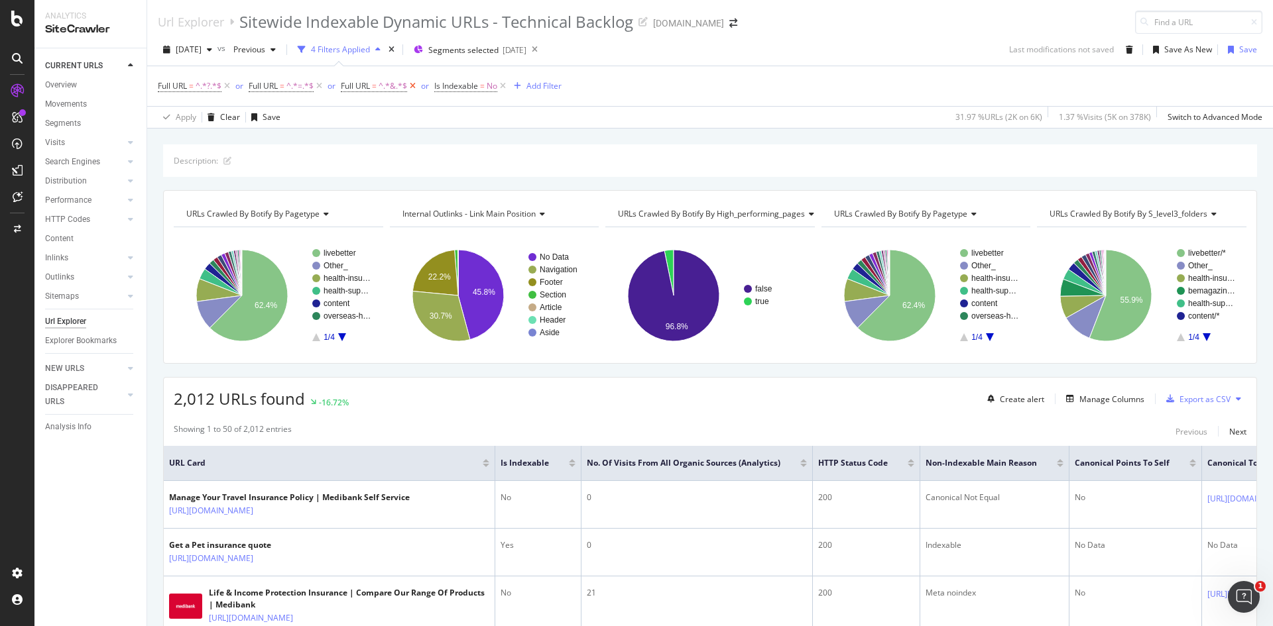
click at [413, 85] on icon at bounding box center [412, 86] width 11 height 13
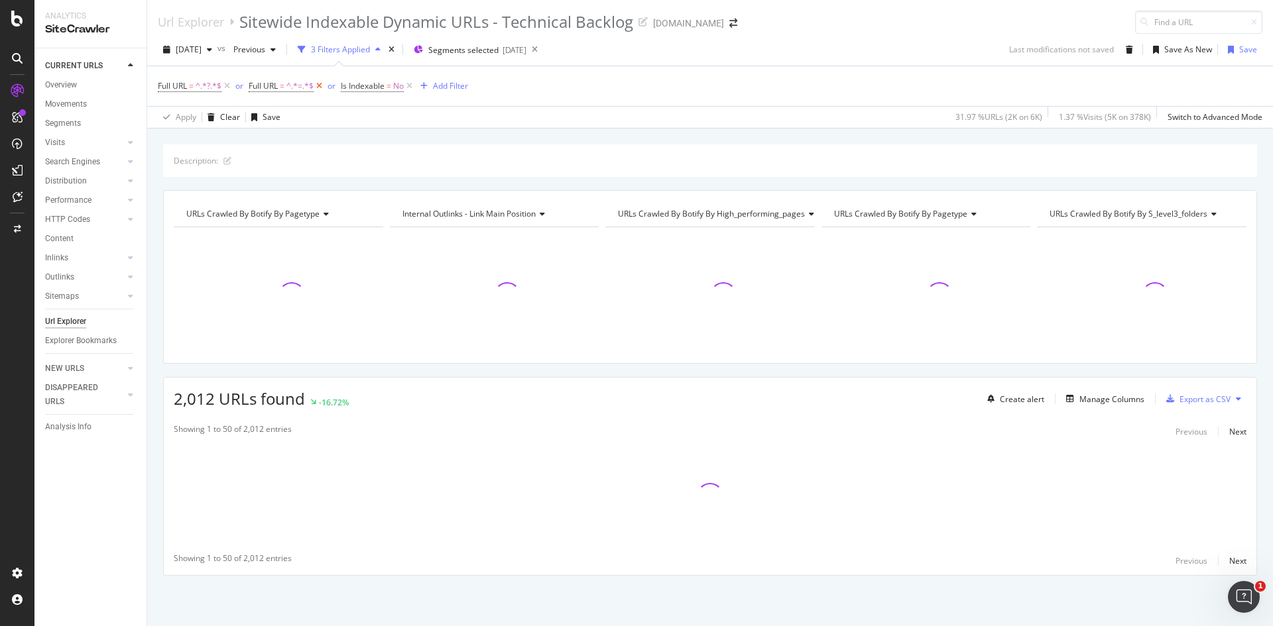
click at [315, 85] on icon at bounding box center [319, 86] width 11 height 13
click at [240, 87] on div "or" at bounding box center [239, 85] width 8 height 11
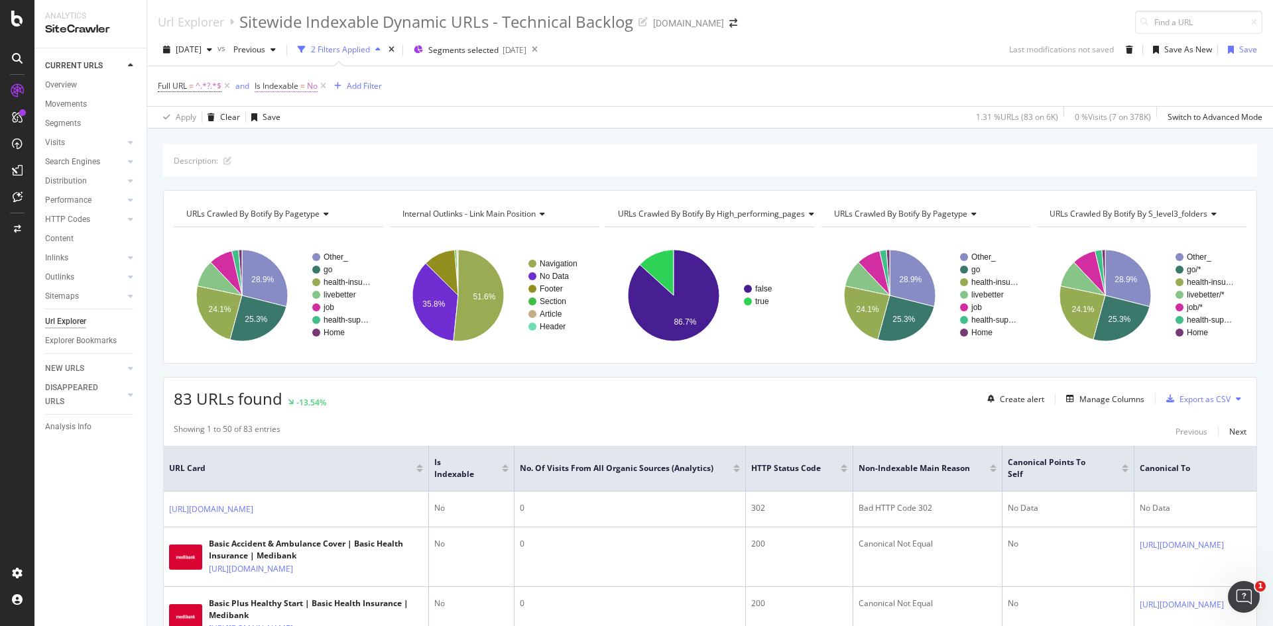
click at [312, 87] on span "No" at bounding box center [312, 86] width 11 height 19
click at [285, 135] on icon at bounding box center [282, 139] width 9 height 8
click at [289, 166] on div "Yes" at bounding box center [341, 165] width 142 height 17
click at [400, 166] on div "Apply" at bounding box center [402, 166] width 21 height 11
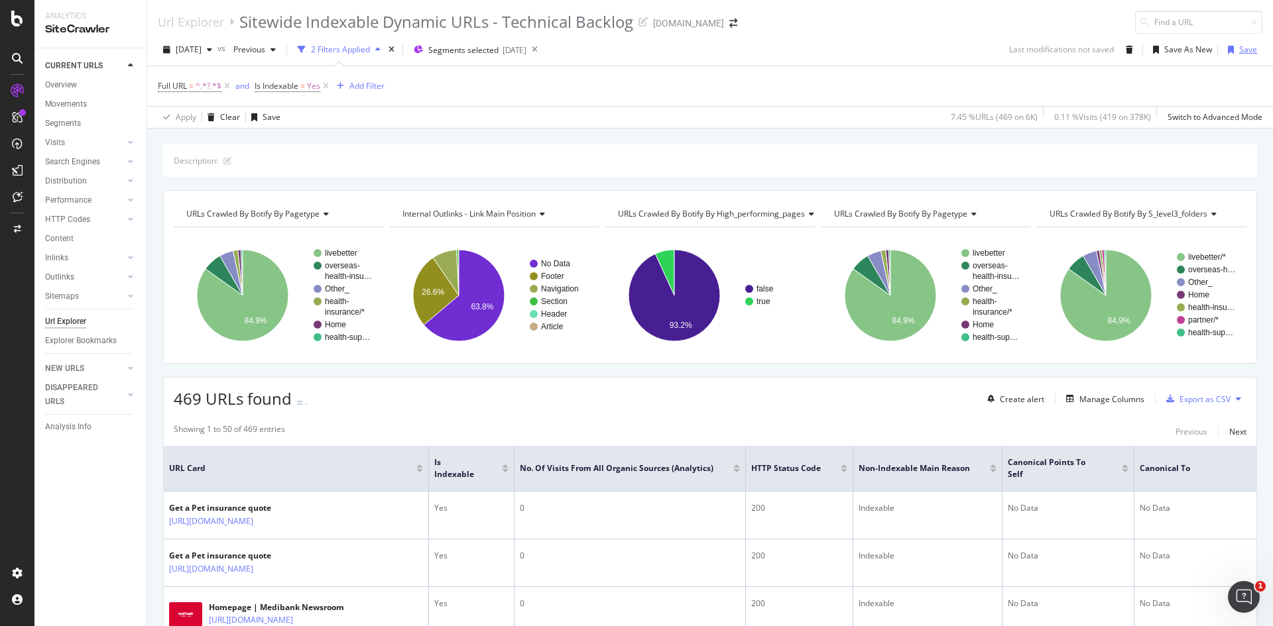
click at [1239, 50] on div "Save" at bounding box center [1248, 49] width 18 height 11
click at [266, 113] on div "Save" at bounding box center [271, 116] width 18 height 11
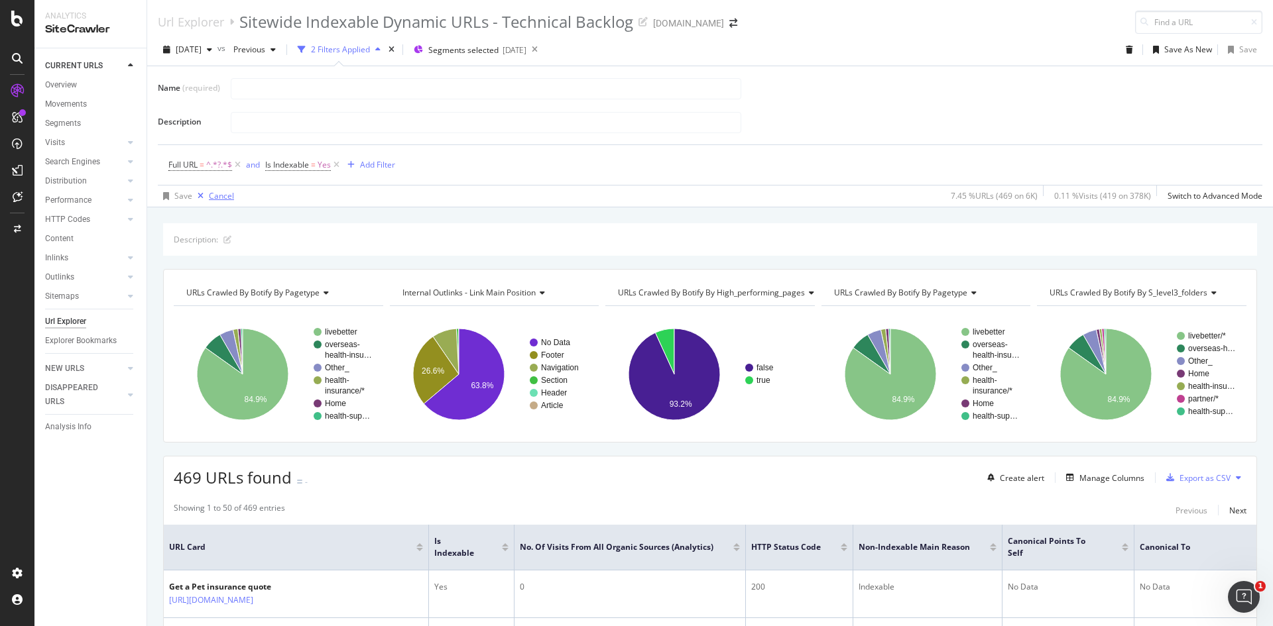
click at [220, 194] on div "Cancel" at bounding box center [221, 195] width 25 height 11
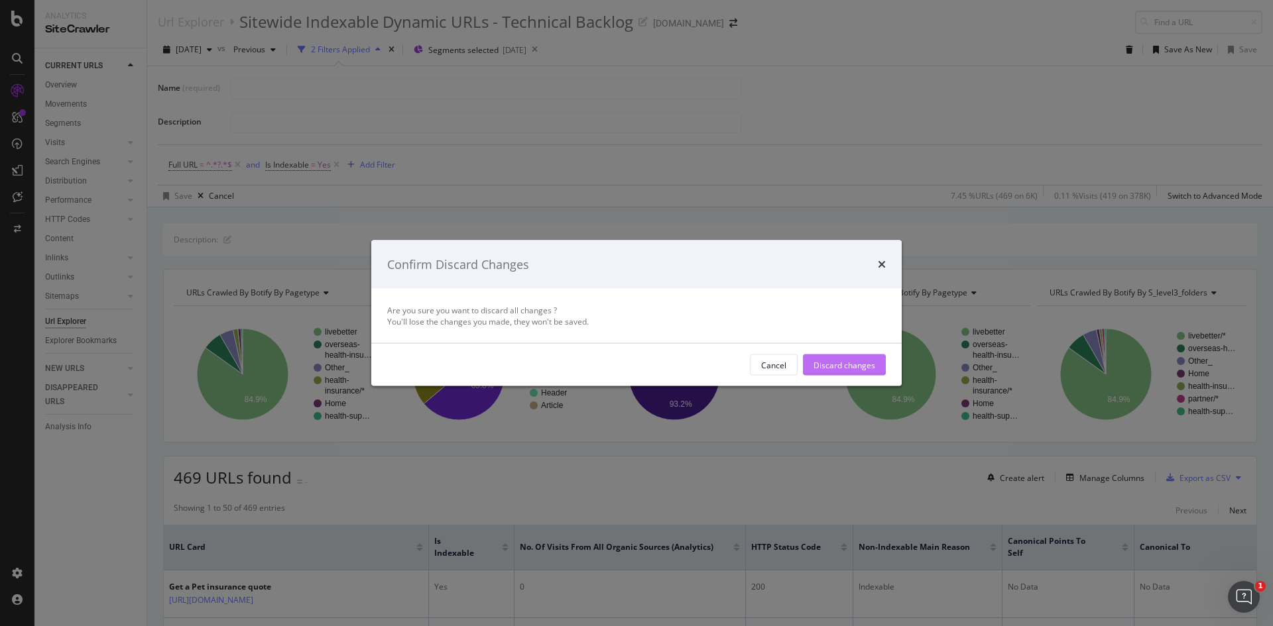
click at [840, 365] on div "Discard changes" at bounding box center [844, 364] width 62 height 11
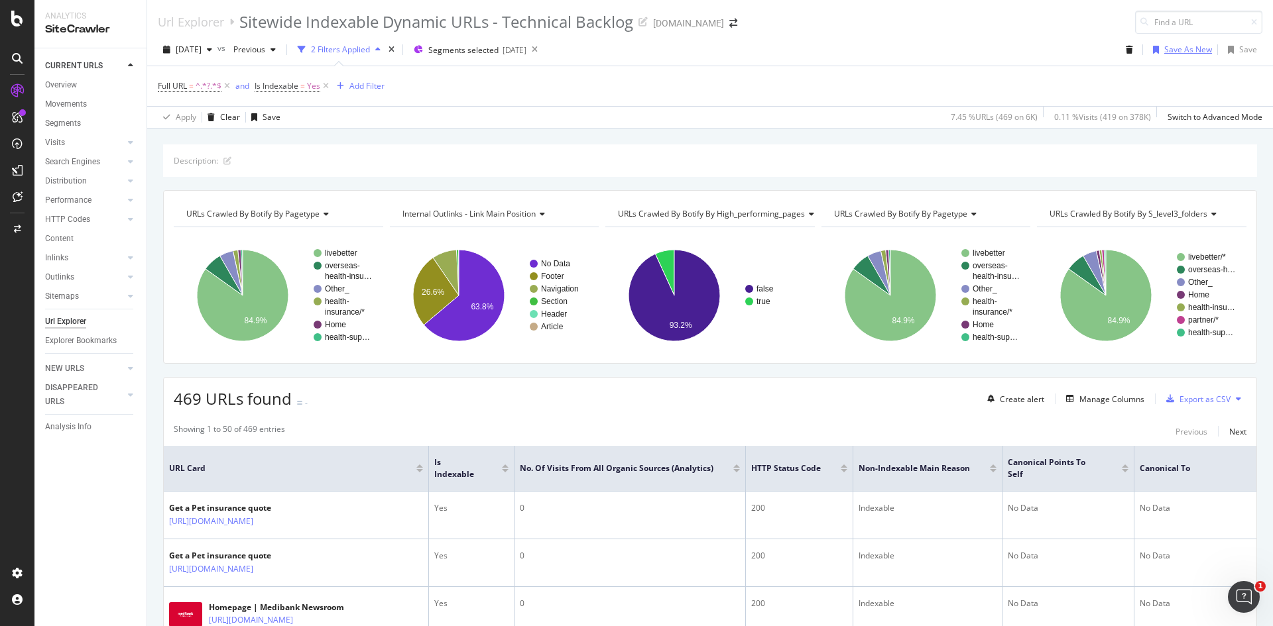
click at [1164, 50] on div "Save As New" at bounding box center [1188, 49] width 48 height 11
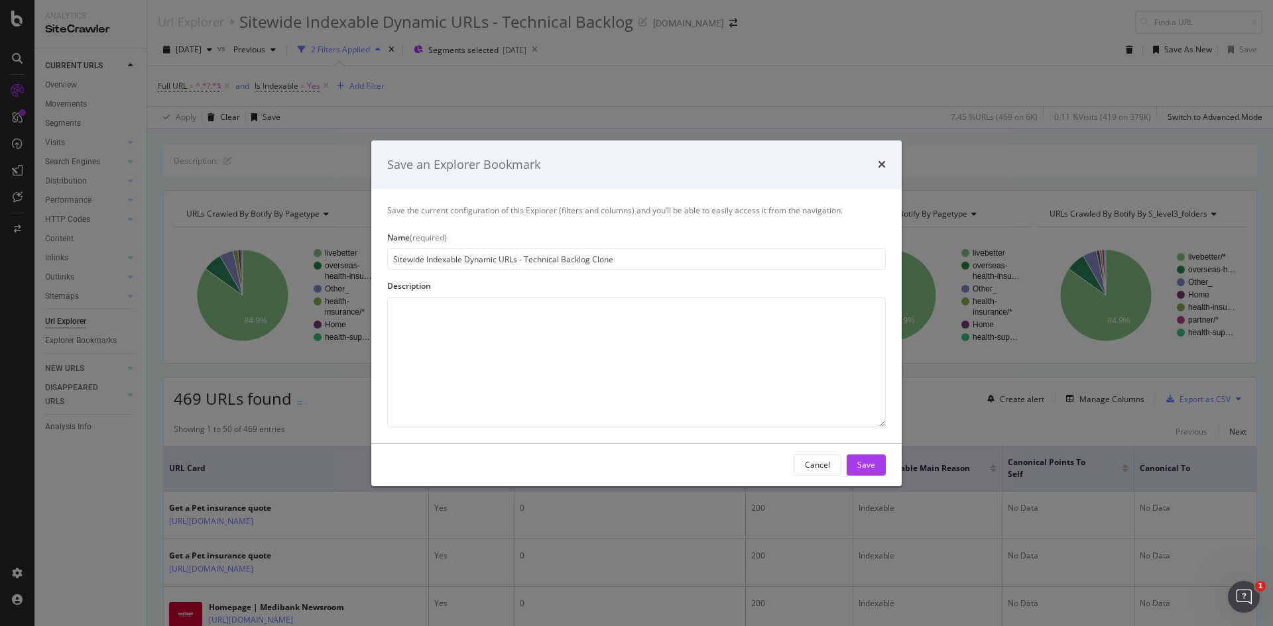
click at [599, 256] on input "Sitewide Indexable Dynamic URLs - Technical Backlog Clone" at bounding box center [636, 259] width 498 height 21
click at [559, 259] on input "Sitewide Indexable Dynamic URLs - Technical Backlog" at bounding box center [636, 259] width 498 height 21
type input "Sitewide Indexable Dynamic URLs - Tech Backlog"
click at [863, 463] on div "Save" at bounding box center [866, 464] width 18 height 11
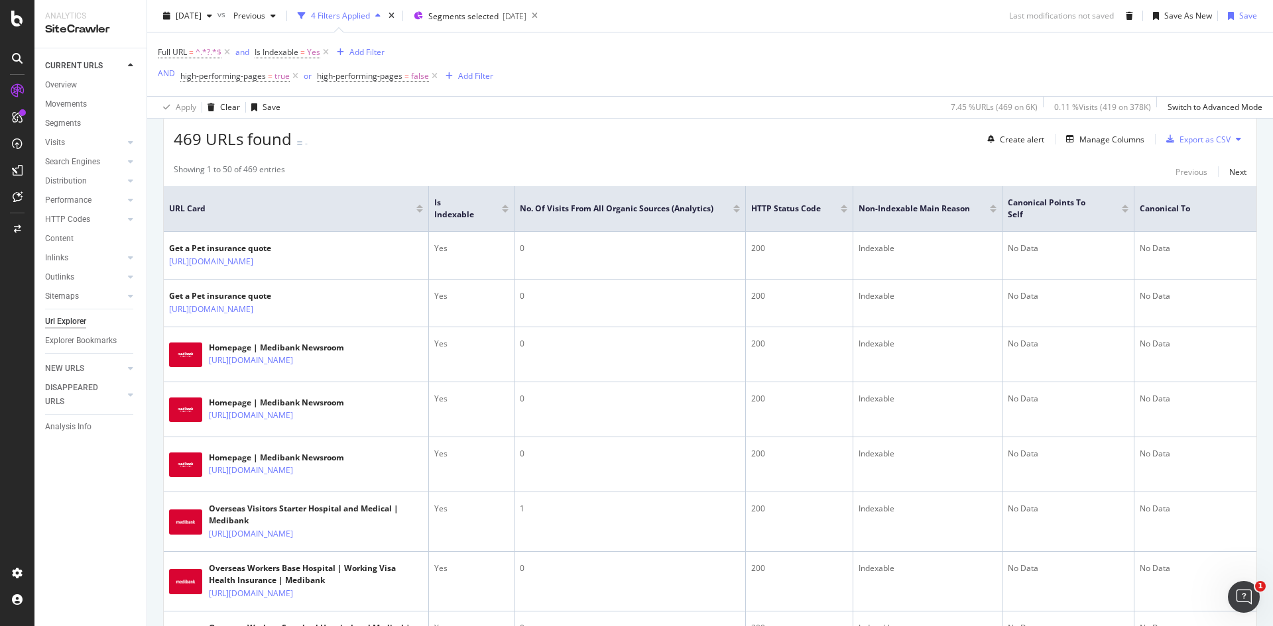
scroll to position [282, 0]
click at [295, 78] on icon at bounding box center [295, 76] width 11 height 13
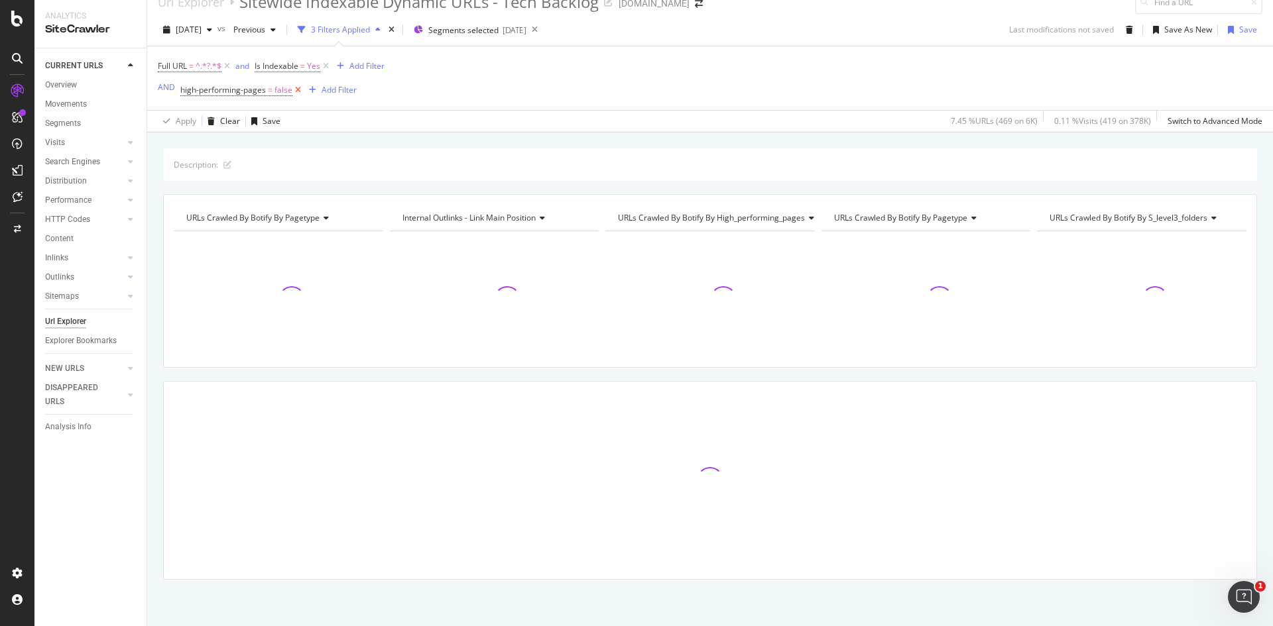
scroll to position [20, 0]
click at [296, 88] on icon at bounding box center [297, 90] width 11 height 13
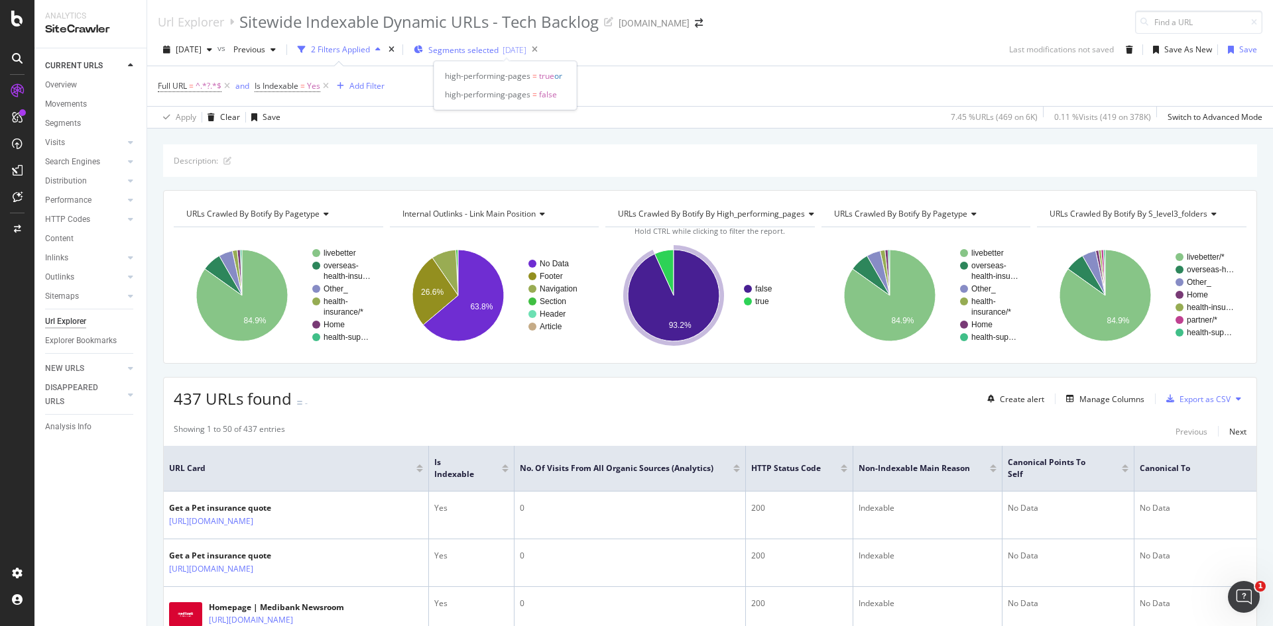
click at [483, 54] on span "Segments selected" at bounding box center [463, 49] width 70 height 11
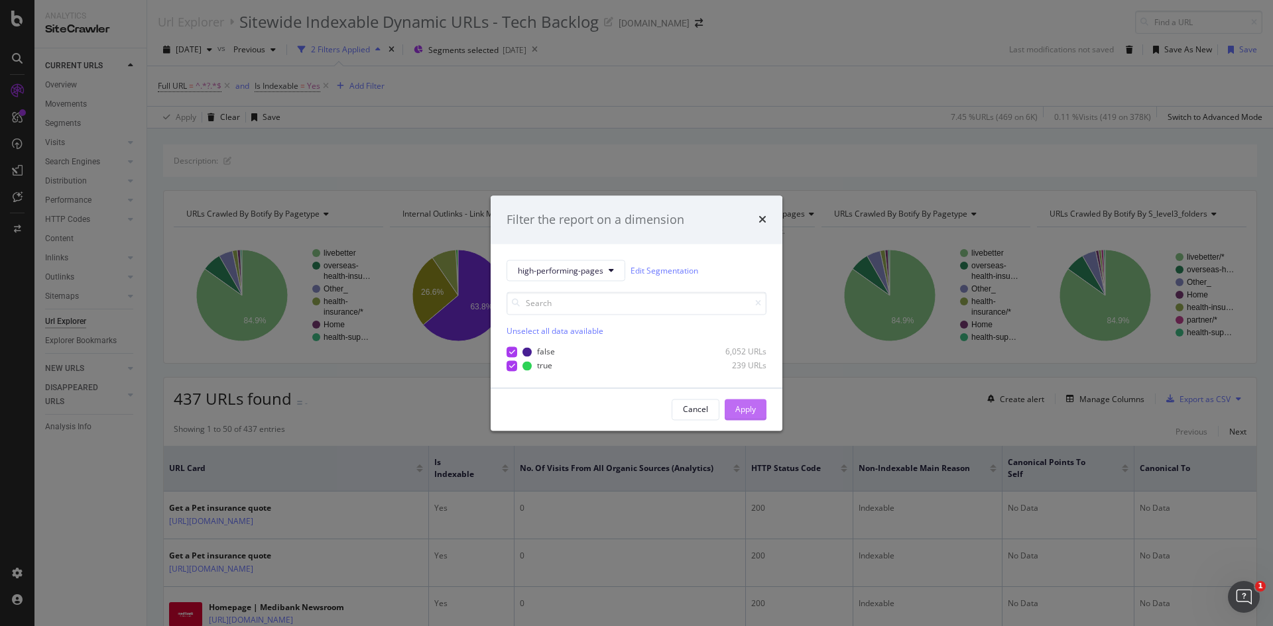
click at [744, 413] on div "Apply" at bounding box center [745, 409] width 21 height 11
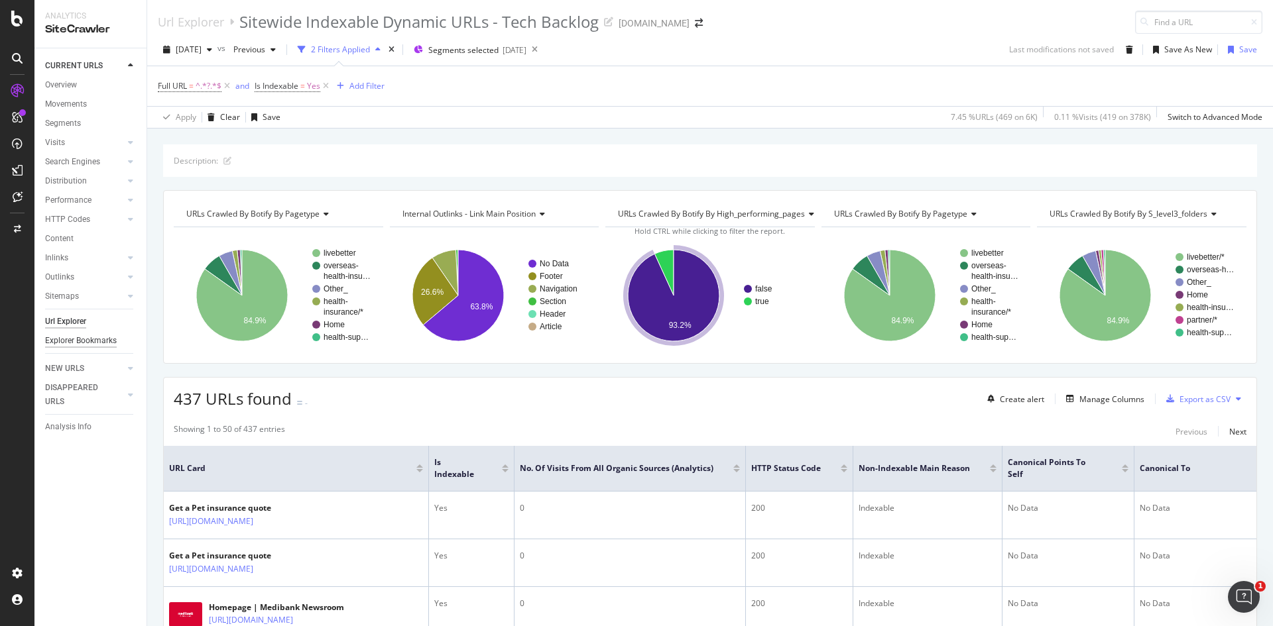
click at [89, 340] on div "Explorer Bookmarks" at bounding box center [81, 341] width 72 height 14
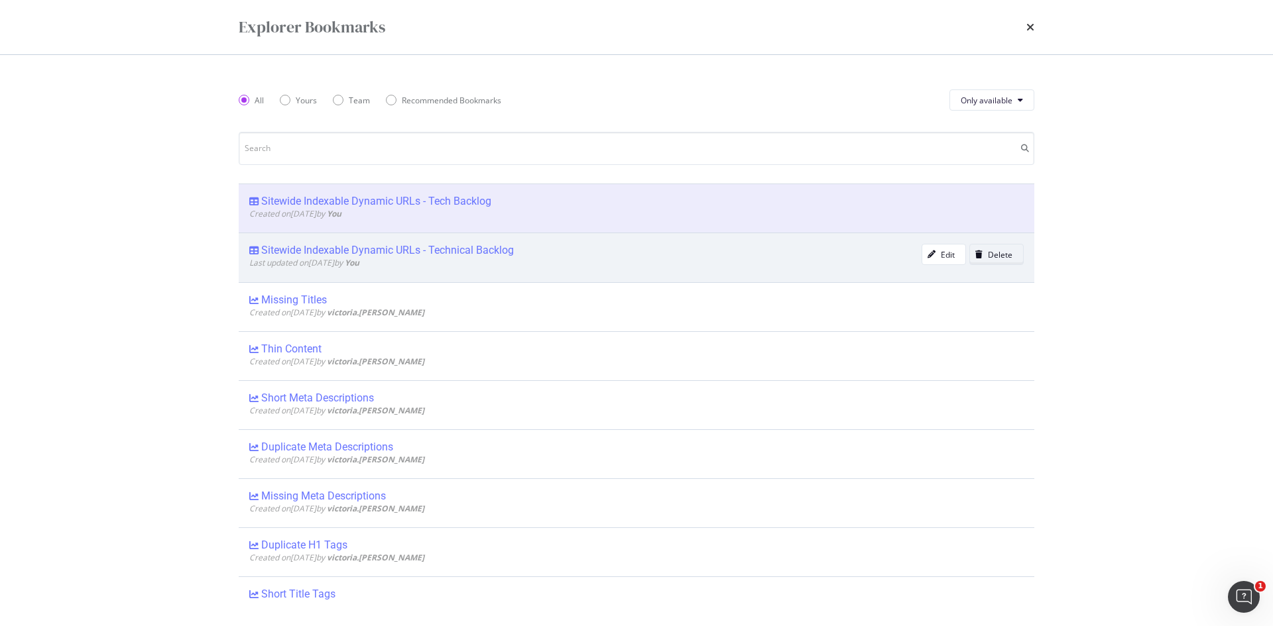
click at [988, 258] on div "Delete" at bounding box center [1000, 254] width 25 height 11
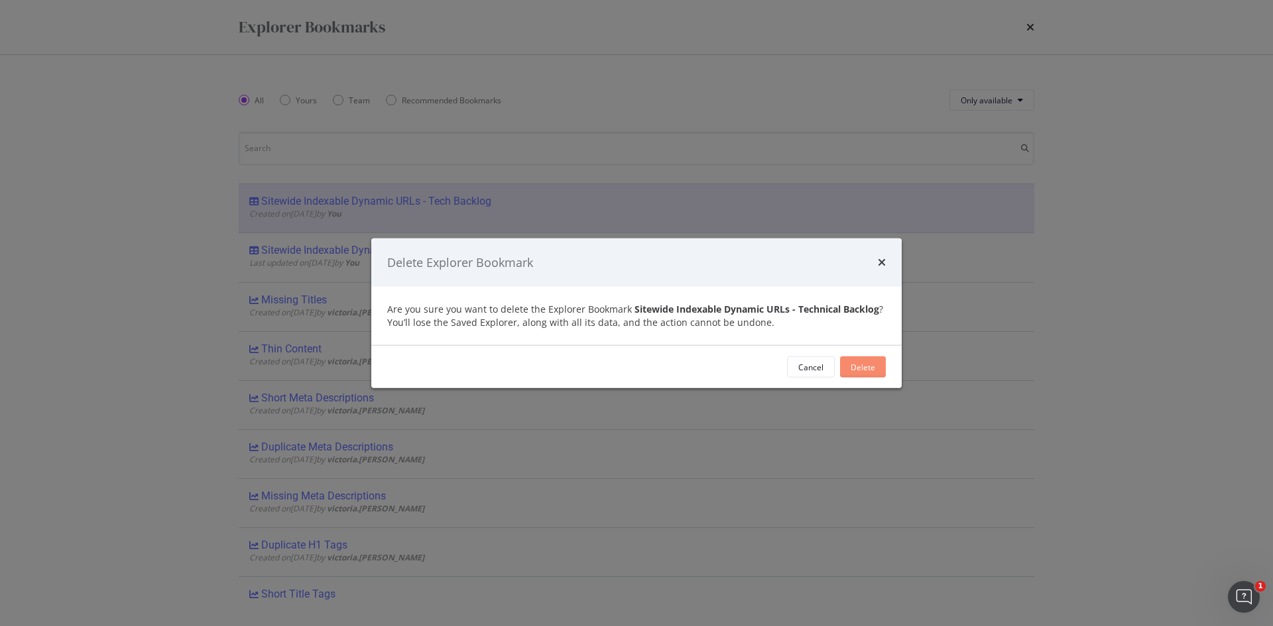
click at [854, 365] on div "Delete" at bounding box center [862, 366] width 25 height 11
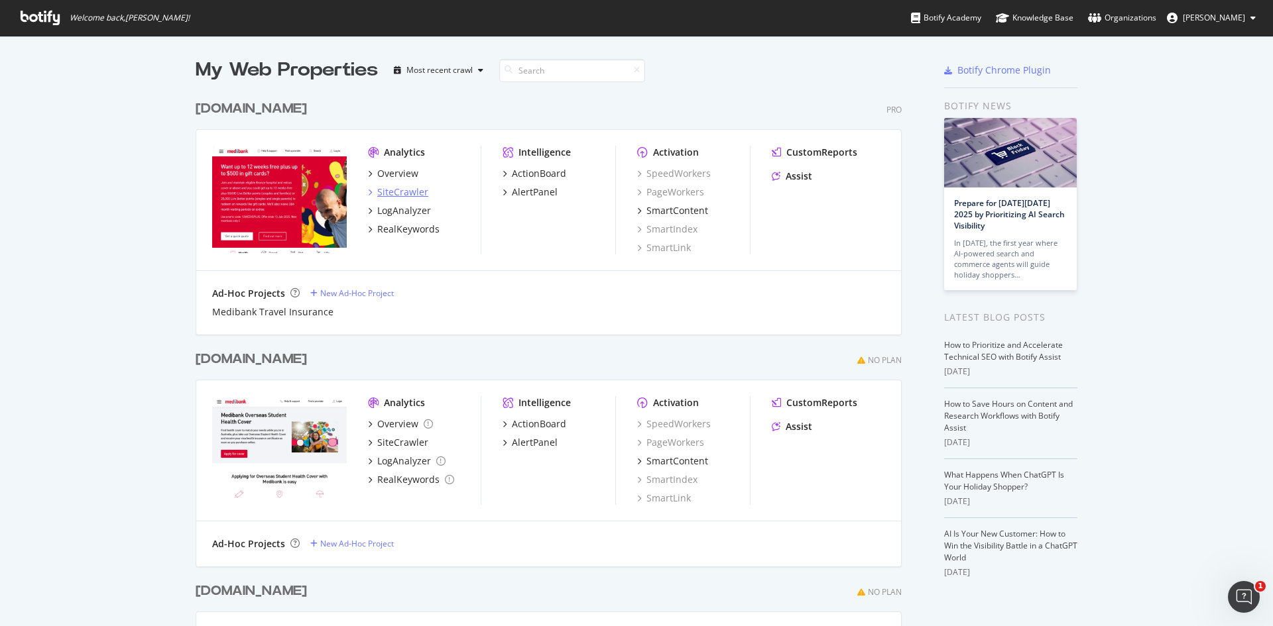
click at [380, 193] on div "SiteCrawler" at bounding box center [402, 192] width 51 height 13
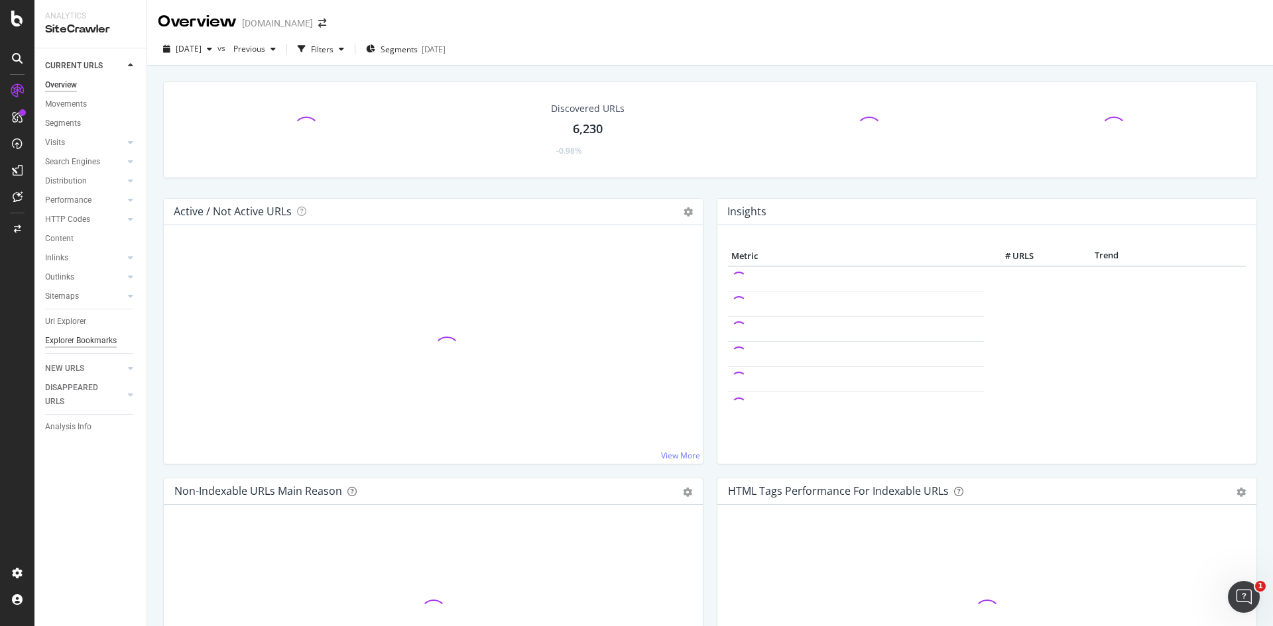
click at [80, 337] on div "Explorer Bookmarks" at bounding box center [81, 341] width 72 height 14
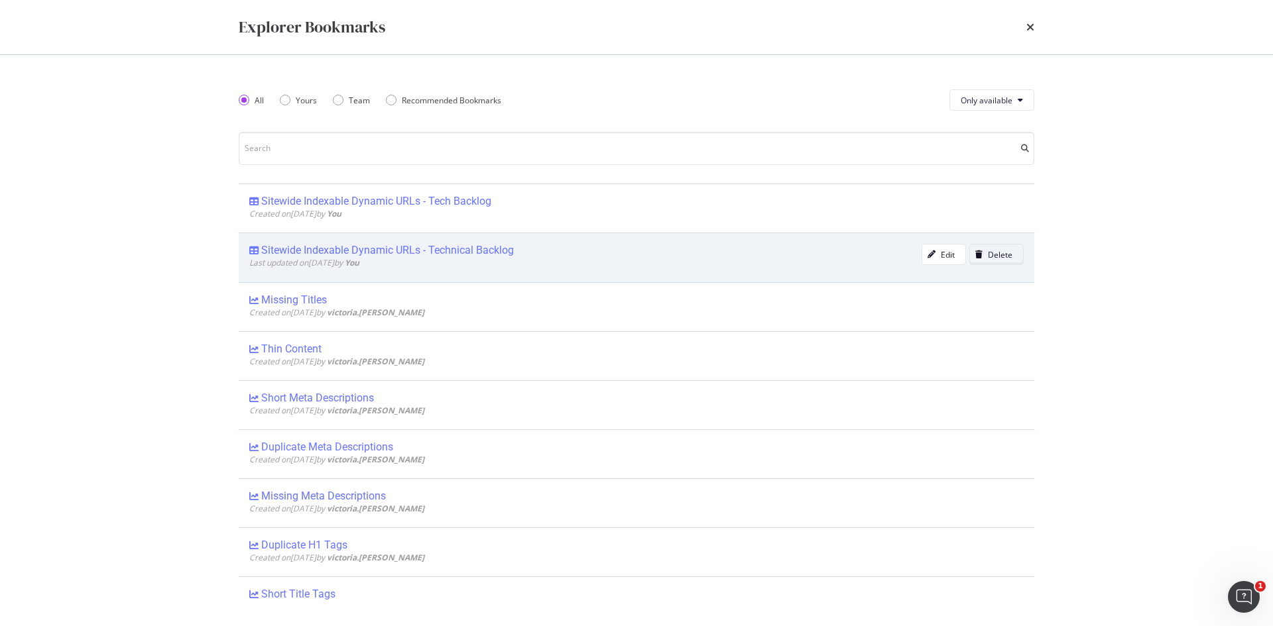
click at [975, 251] on div "modal" at bounding box center [979, 255] width 18 height 8
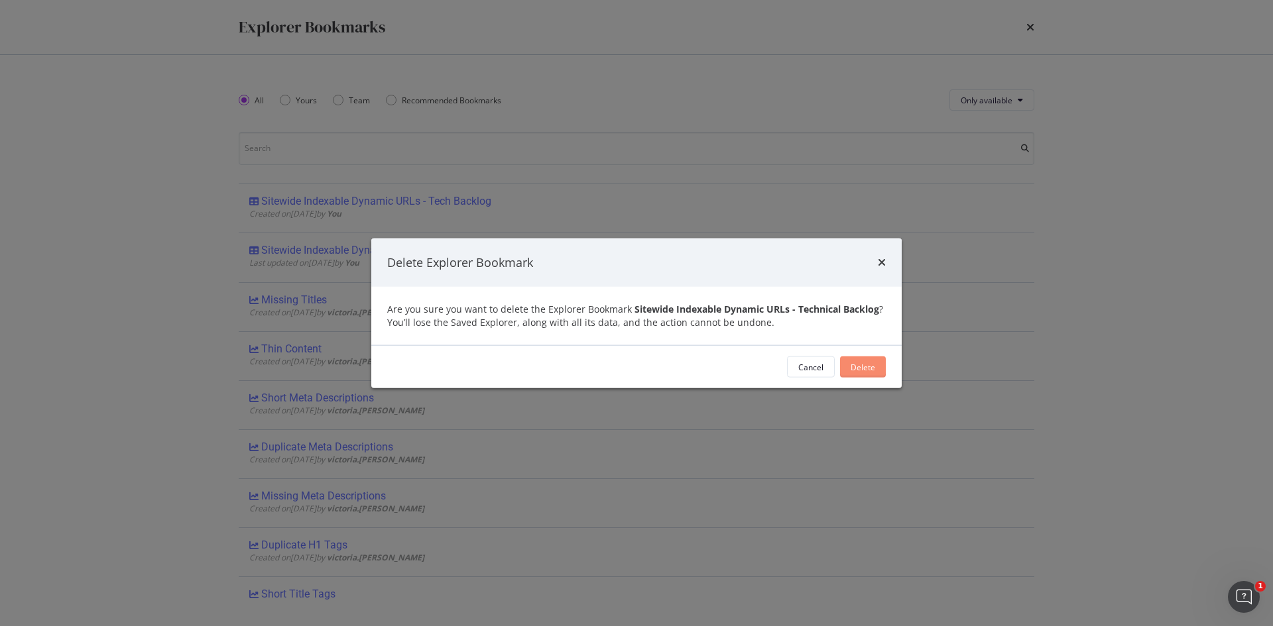
click at [865, 361] on div "Delete" at bounding box center [862, 366] width 25 height 11
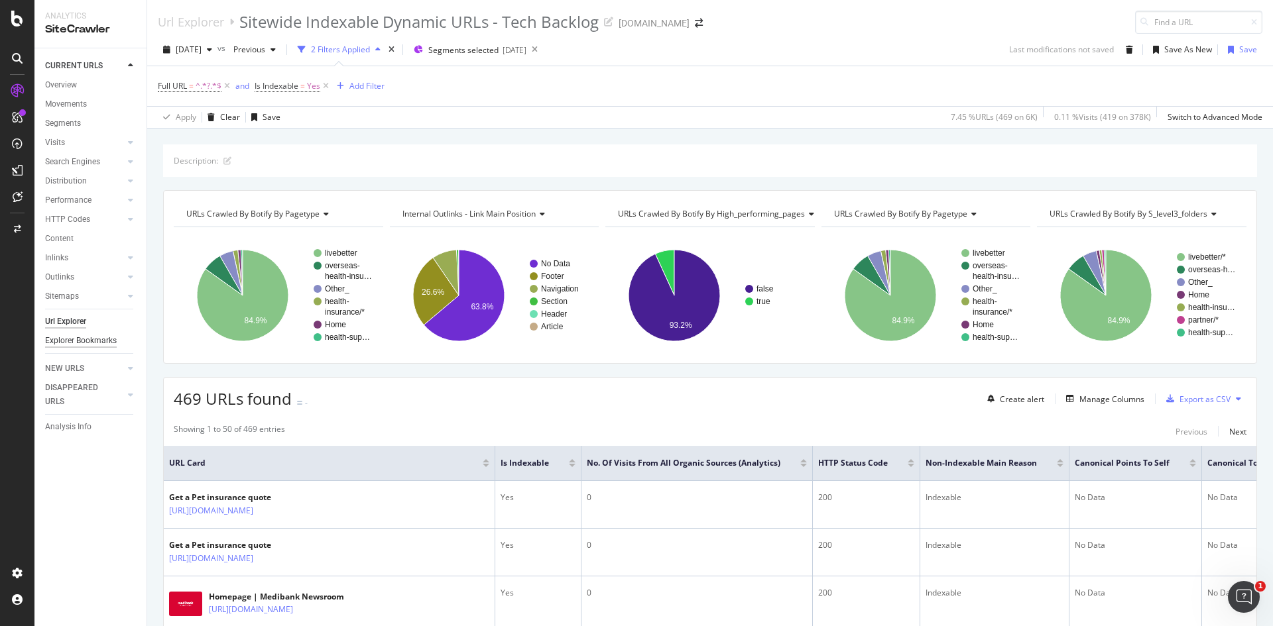
click at [84, 342] on div "Explorer Bookmarks" at bounding box center [81, 341] width 72 height 14
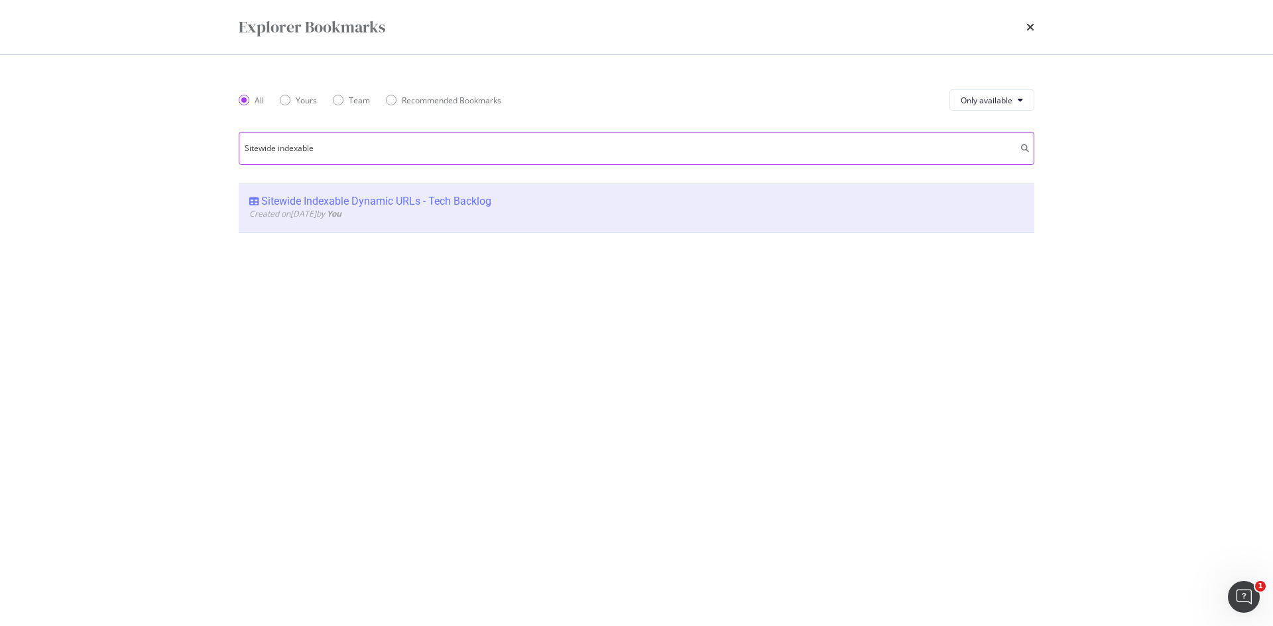
type input "Sitewide indexable"
